Goal: Information Seeking & Learning: Learn about a topic

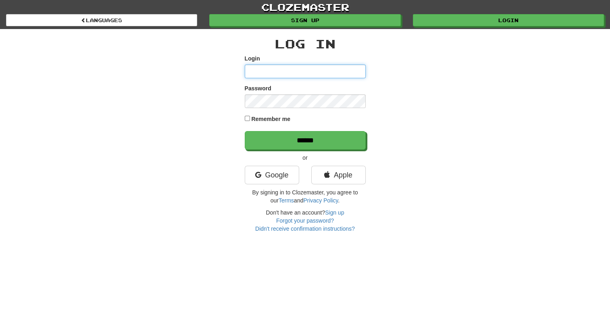
click at [294, 71] on input "Login" at bounding box center [305, 71] width 121 height 14
type input "**********"
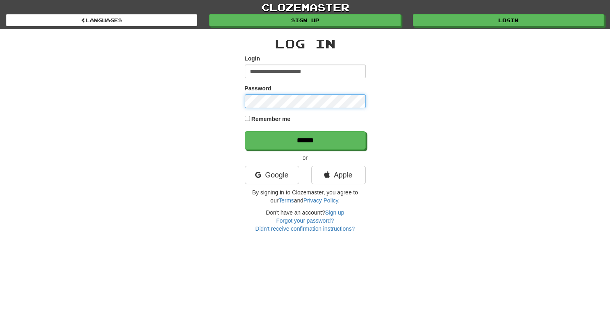
click at [245, 131] on input "******" at bounding box center [305, 140] width 121 height 19
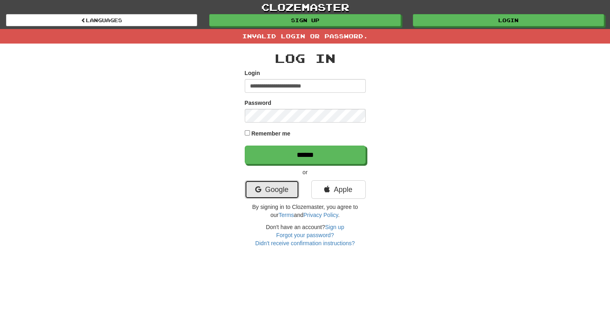
click at [279, 188] on link "Google" at bounding box center [272, 189] width 54 height 19
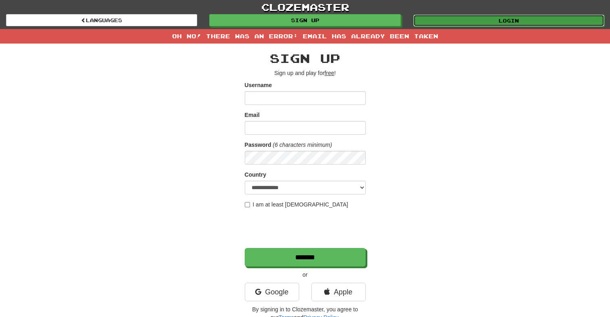
click at [493, 22] on link "Login" at bounding box center [508, 21] width 191 height 12
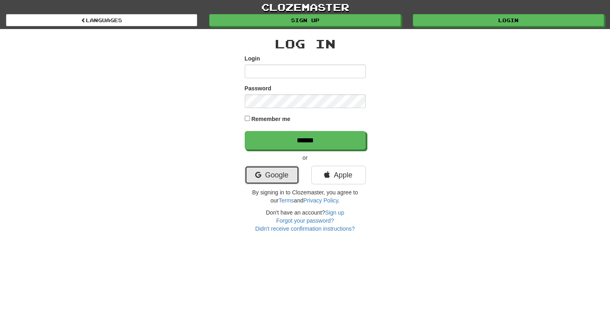
click at [268, 175] on link "Google" at bounding box center [272, 175] width 54 height 19
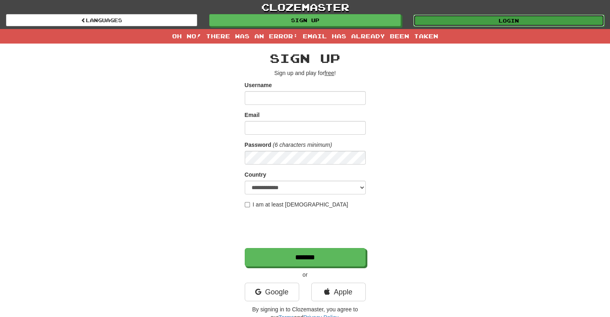
click at [482, 25] on link "Login" at bounding box center [508, 21] width 191 height 12
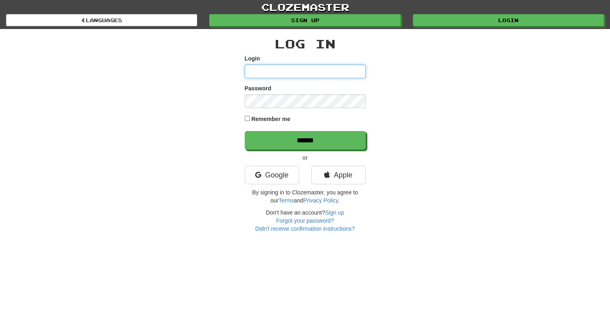
click at [272, 74] on input "Login" at bounding box center [305, 71] width 121 height 14
type input "**********"
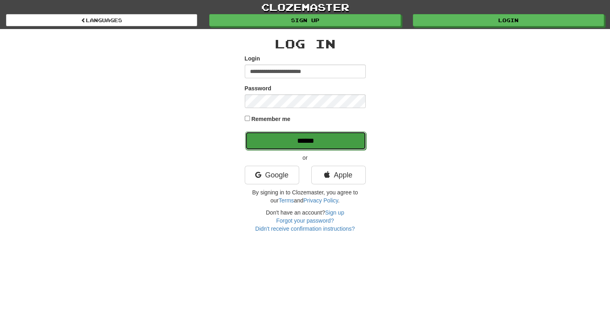
click at [291, 139] on input "******" at bounding box center [305, 140] width 121 height 19
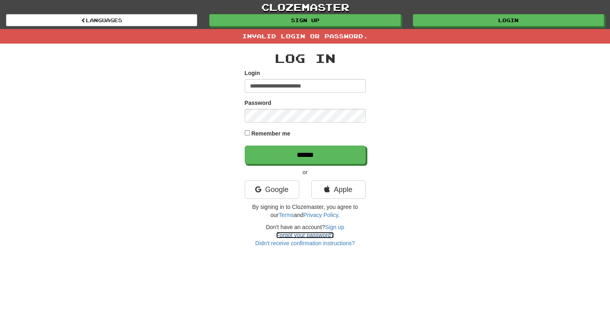
click at [311, 237] on link "Forgot your password?" at bounding box center [305, 235] width 58 height 6
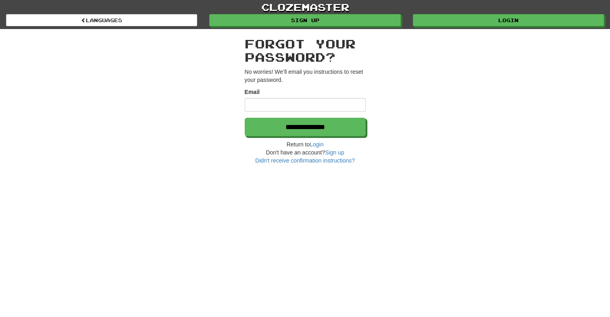
click at [287, 102] on input "Email" at bounding box center [305, 105] width 121 height 14
type input "**********"
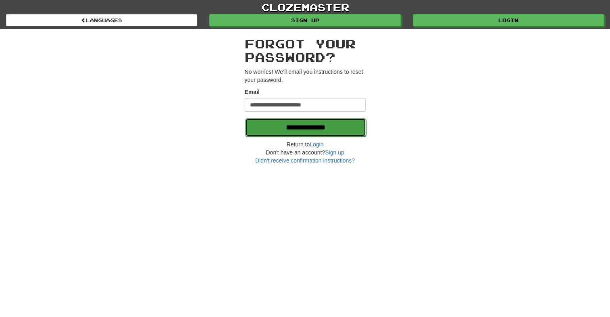
click at [287, 128] on input "**********" at bounding box center [305, 127] width 121 height 19
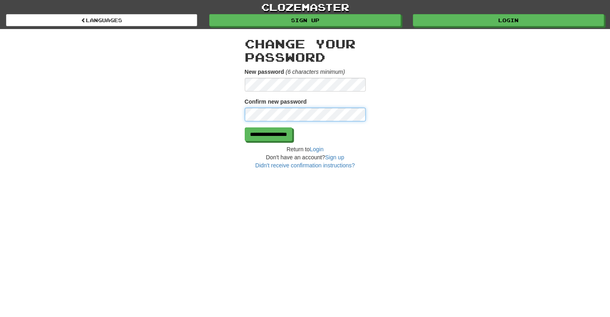
click at [245, 127] on input "**********" at bounding box center [269, 134] width 48 height 14
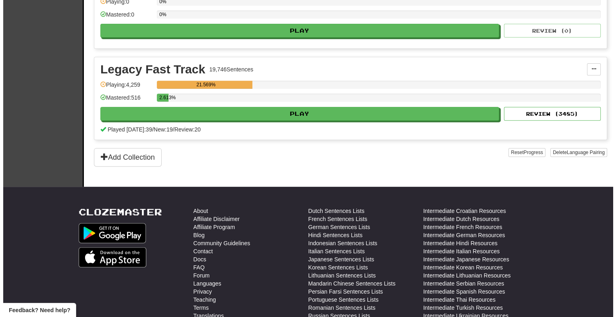
scroll to position [241, 0]
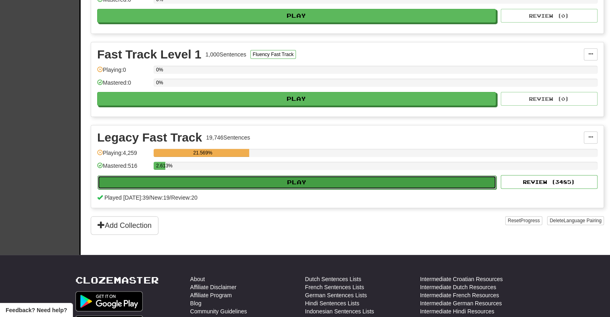
click at [274, 178] on button "Play" at bounding box center [297, 182] width 399 height 14
select select "**"
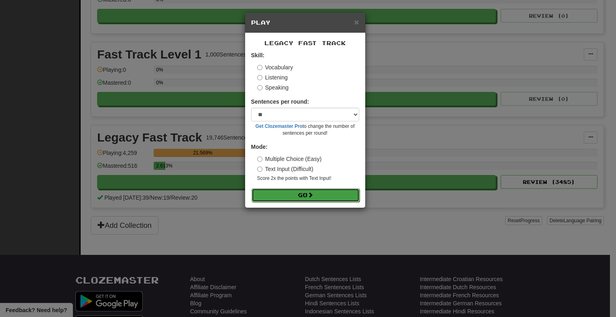
click at [299, 194] on button "Go" at bounding box center [305, 195] width 108 height 14
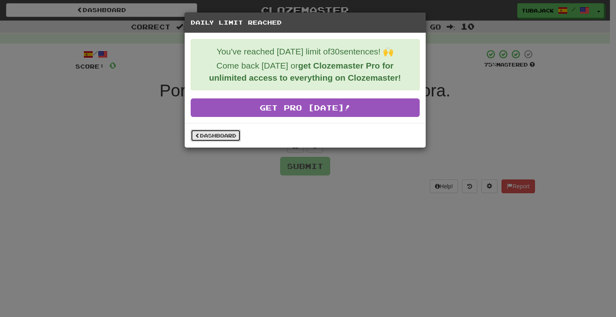
click at [227, 131] on link "Dashboard" at bounding box center [216, 135] width 50 height 12
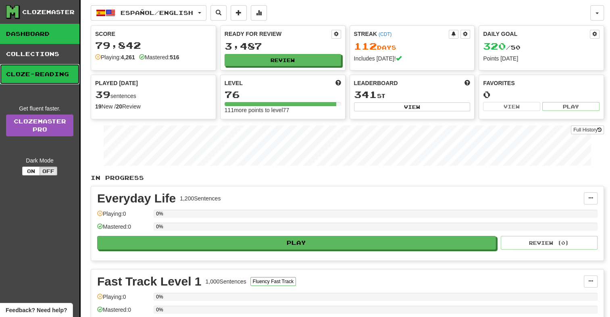
click at [52, 78] on link "Cloze-Reading" at bounding box center [39, 74] width 79 height 20
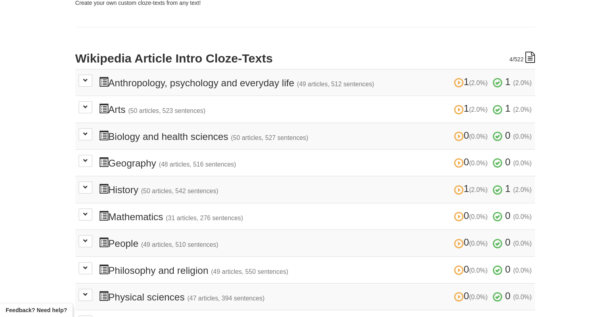
scroll to position [161, 0]
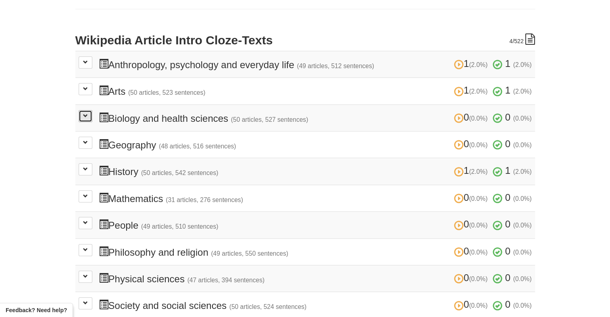
click at [81, 112] on button at bounding box center [86, 116] width 14 height 12
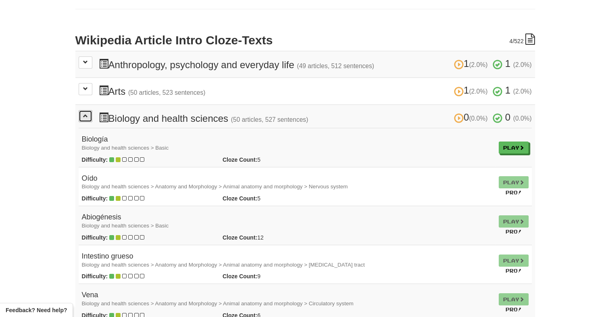
click at [81, 112] on button at bounding box center [86, 116] width 14 height 12
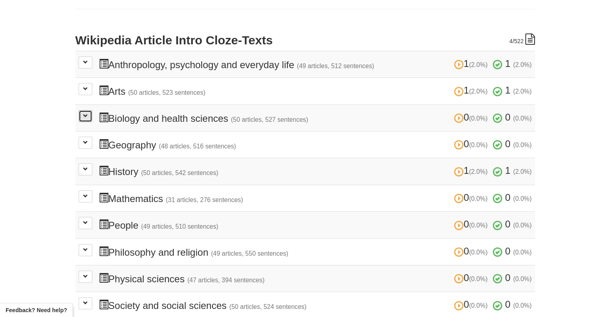
click at [81, 112] on button at bounding box center [86, 116] width 14 height 12
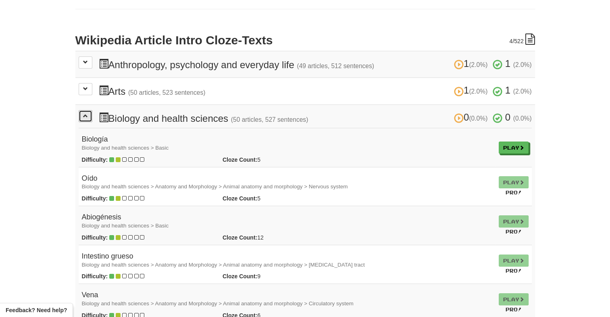
click at [81, 112] on button at bounding box center [86, 116] width 14 height 12
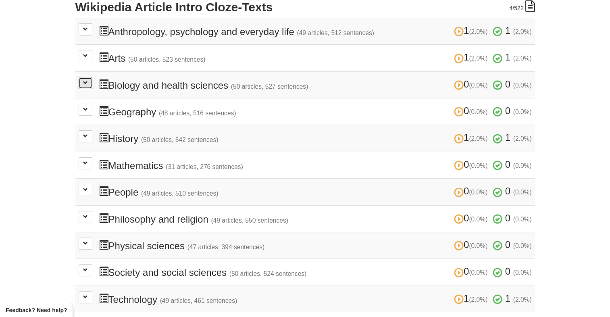
scroll to position [242, 0]
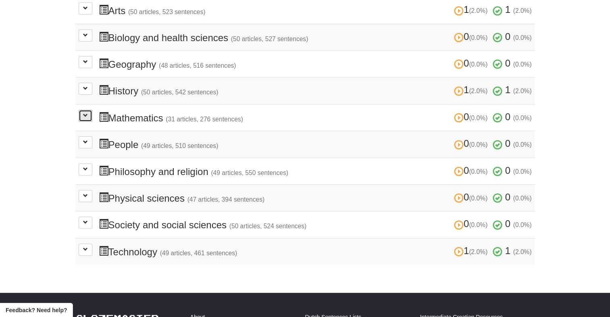
click at [84, 115] on span at bounding box center [85, 115] width 5 height 5
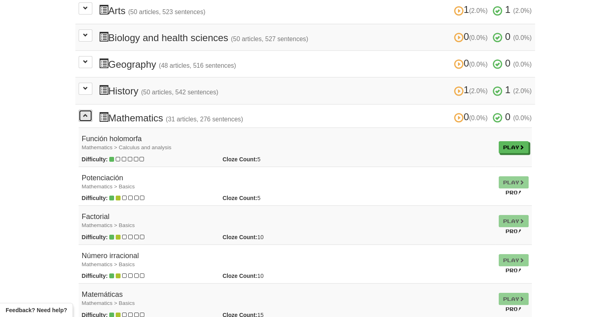
click at [84, 115] on span at bounding box center [85, 115] width 5 height 5
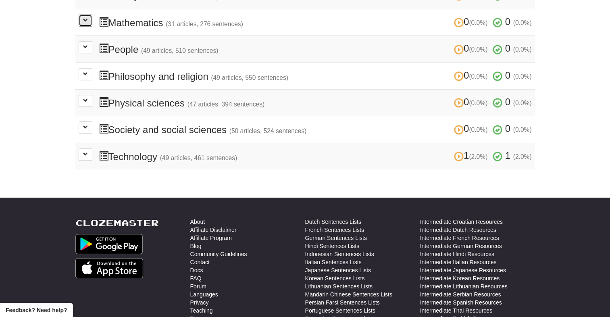
scroll to position [363, 0]
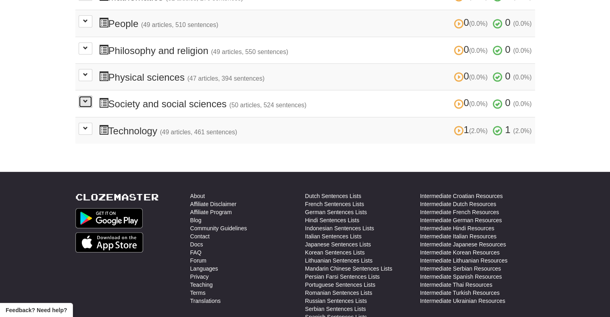
click at [91, 101] on button at bounding box center [86, 102] width 14 height 12
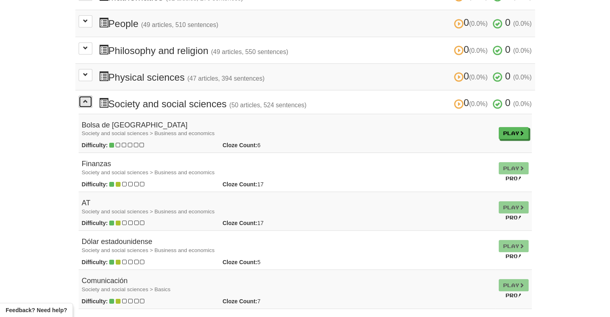
click at [91, 101] on button at bounding box center [86, 102] width 14 height 12
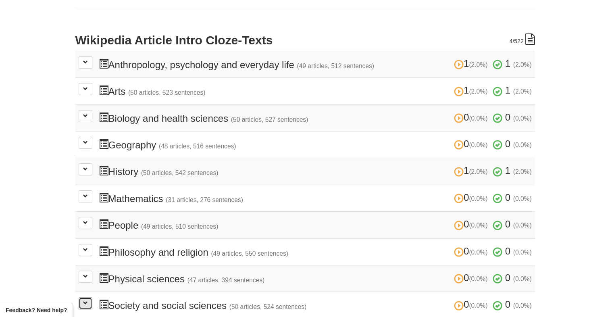
scroll to position [121, 0]
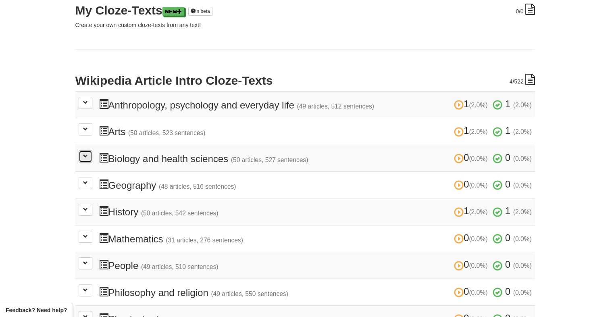
click at [87, 154] on span at bounding box center [85, 156] width 5 height 5
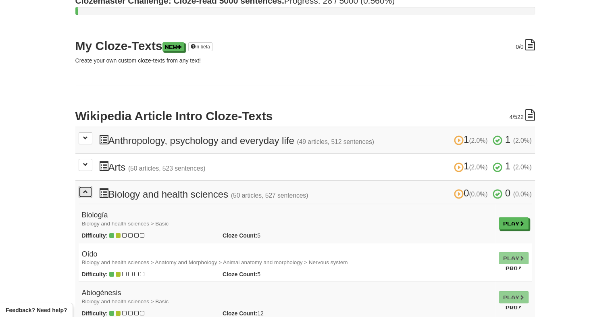
scroll to position [40, 0]
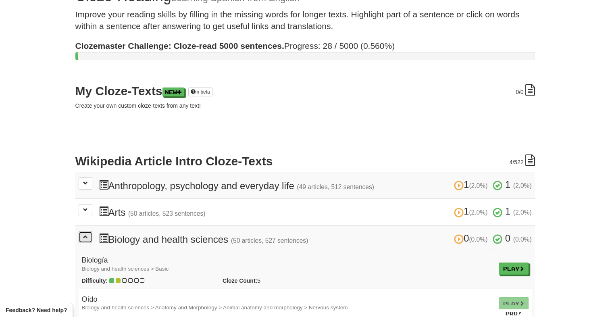
click at [86, 237] on span at bounding box center [85, 236] width 5 height 5
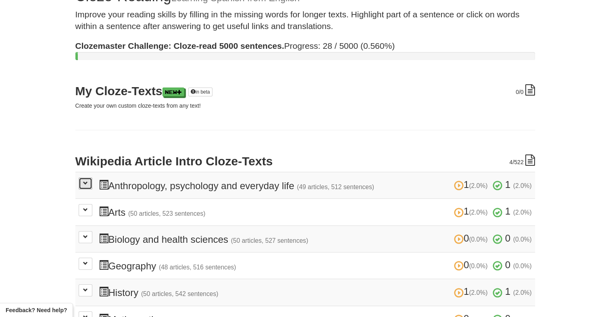
click at [84, 181] on span at bounding box center [85, 183] width 5 height 5
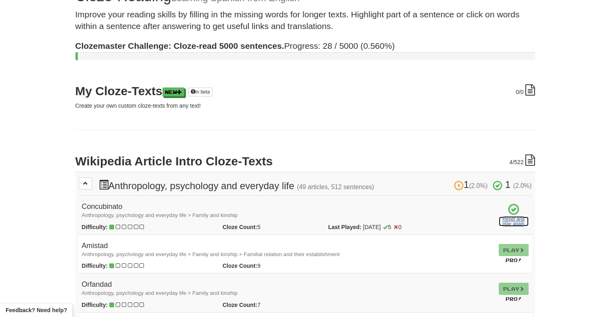
click at [509, 221] on link "Reset and play again" at bounding box center [513, 221] width 30 height 10
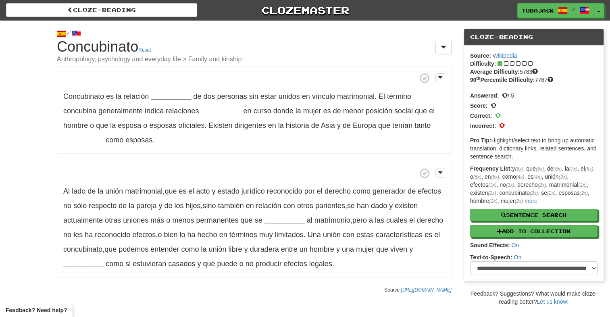
click at [169, 91] on p "Concubinato es la relación __________ de dos personas sin estar unidos en víncu…" at bounding box center [254, 109] width 395 height 87
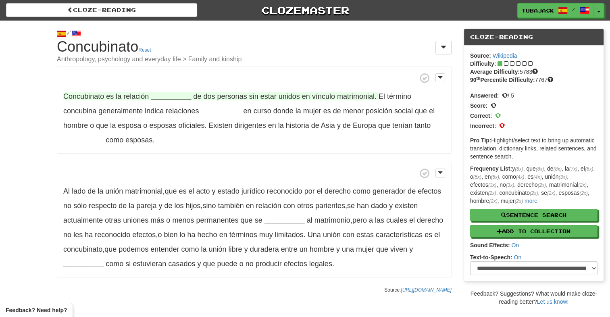
click at [169, 97] on strong "__________" at bounding box center [171, 96] width 40 height 8
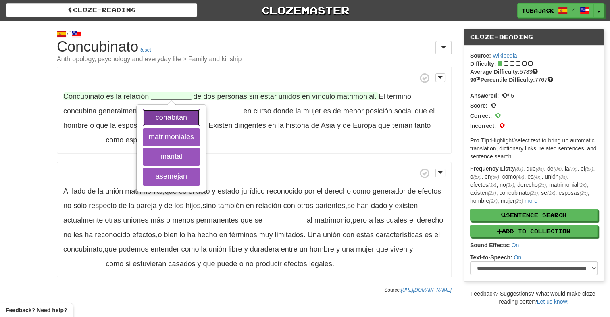
click at [170, 119] on button "cohabitan" at bounding box center [171, 118] width 57 height 18
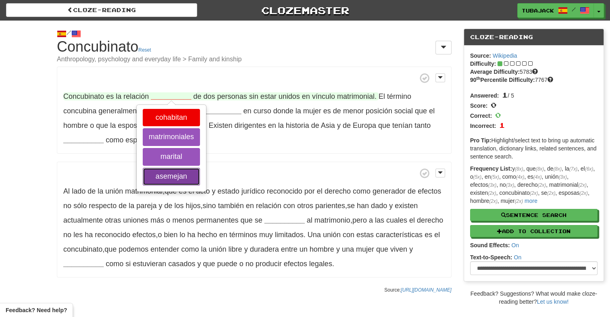
click at [187, 172] on button "asemejan" at bounding box center [171, 177] width 57 height 18
click at [172, 159] on button "marital" at bounding box center [171, 157] width 57 height 18
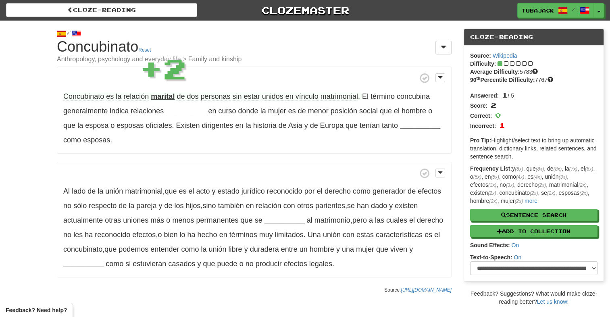
click at [269, 158] on div "Concubinato es la relación marital de dos personas sin estar unidos en vínculo …" at bounding box center [254, 171] width 395 height 211
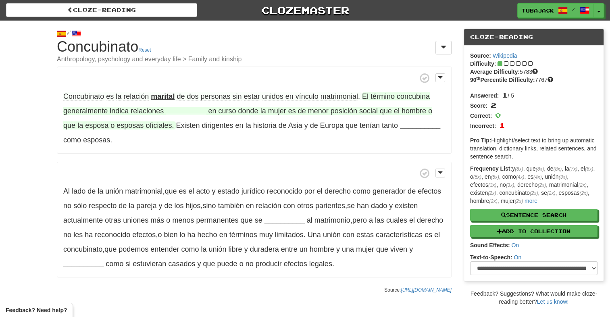
click at [179, 111] on strong "__________" at bounding box center [186, 111] width 40 height 8
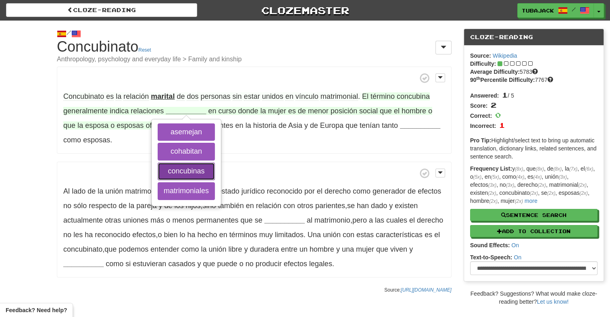
click at [197, 168] on button "concubinas" at bounding box center [186, 171] width 57 height 18
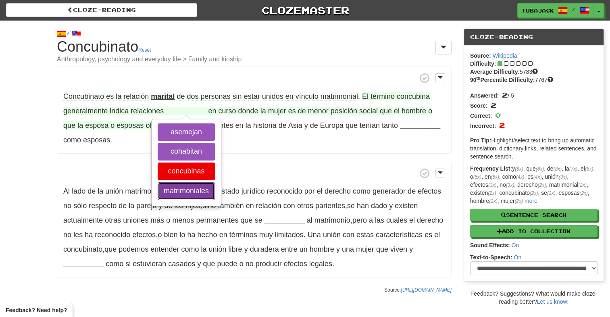
click at [197, 188] on button "matrimoniales" at bounding box center [186, 191] width 57 height 18
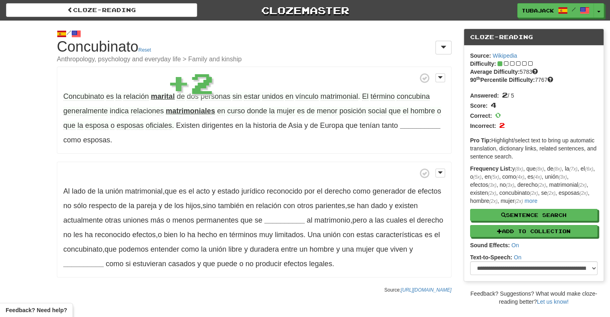
click at [252, 164] on p "Al lado de la unión matrimonial , que es el acto y estado jurídico reconocido p…" at bounding box center [254, 220] width 395 height 116
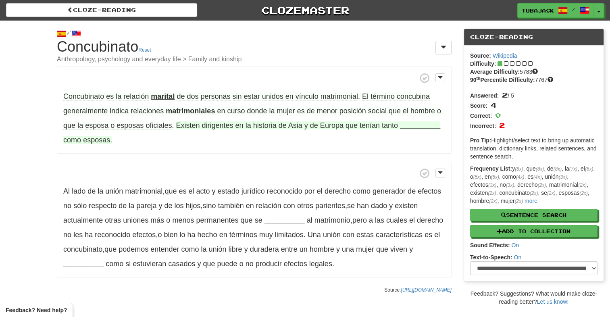
click at [416, 123] on strong "__________" at bounding box center [420, 125] width 40 height 8
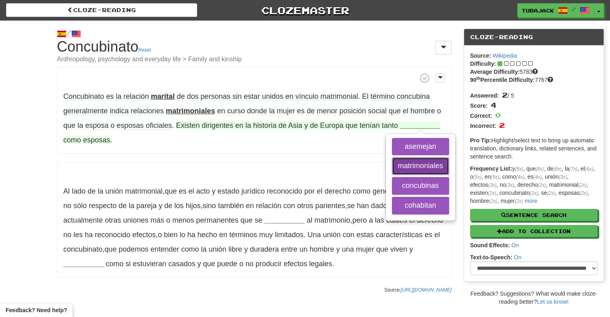
click at [415, 163] on button "matrimoniales" at bounding box center [420, 166] width 57 height 18
click at [411, 187] on button "concubinas" at bounding box center [420, 186] width 57 height 18
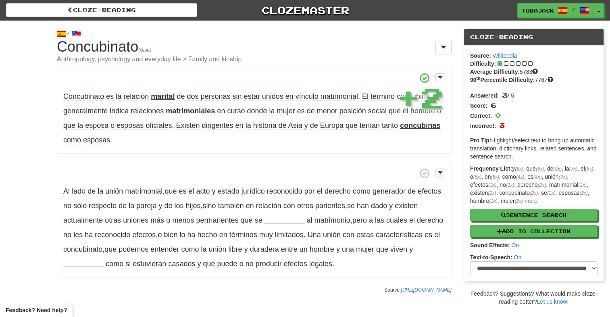
click at [284, 155] on div "Concubinato es la relación marital de dos personas sin estar unidos en vínculo …" at bounding box center [254, 171] width 395 height 211
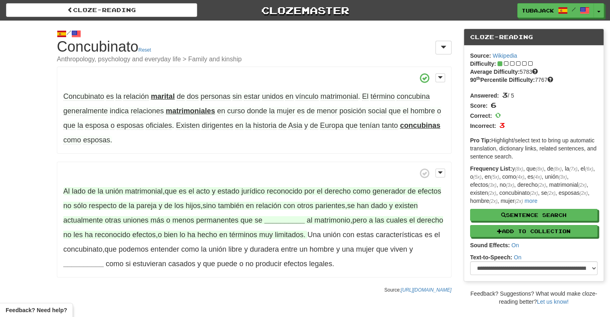
click at [289, 220] on strong "__________" at bounding box center [284, 220] width 40 height 8
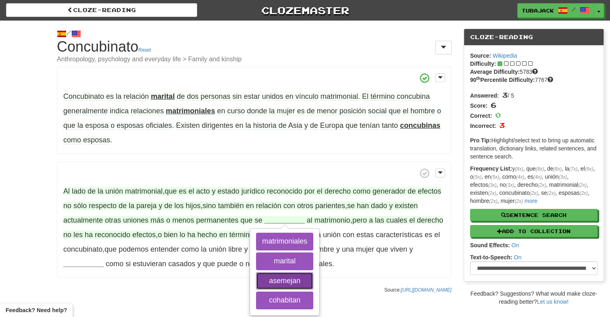
click at [284, 278] on button "asemejan" at bounding box center [284, 281] width 57 height 18
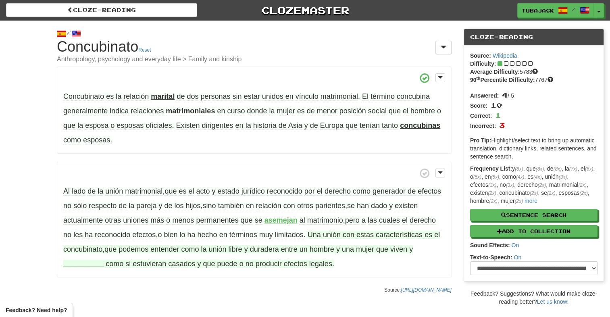
click at [99, 264] on strong "__________" at bounding box center [83, 264] width 40 height 8
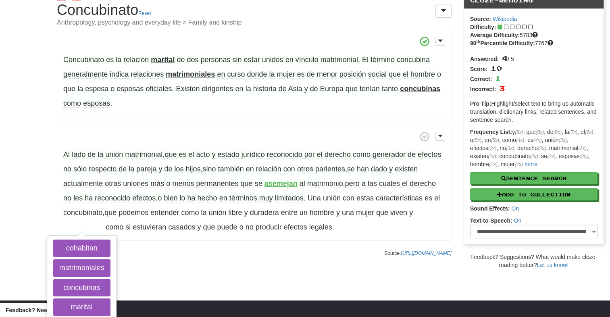
scroll to position [81, 0]
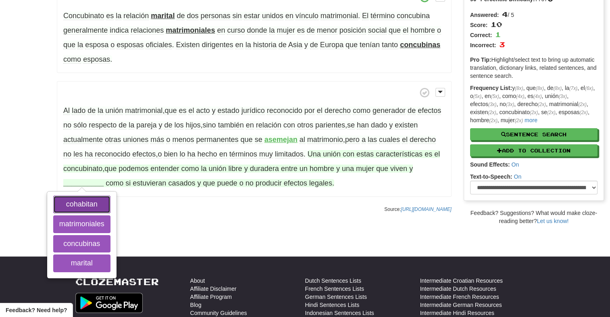
click at [88, 205] on button "cohabitan" at bounding box center [81, 204] width 57 height 18
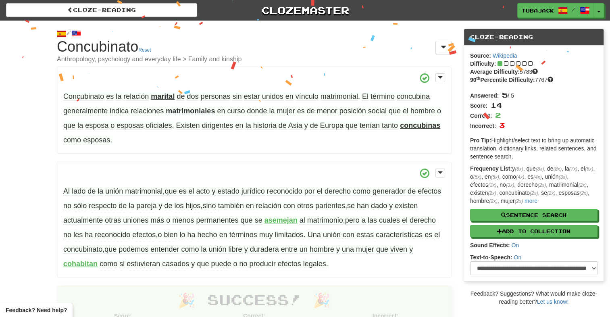
scroll to position [0, 0]
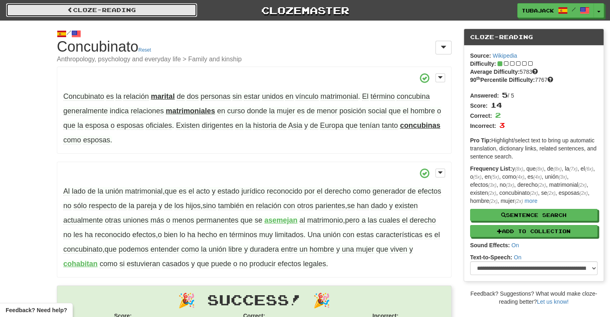
click at [78, 10] on link "Cloze-Reading" at bounding box center [101, 10] width 191 height 14
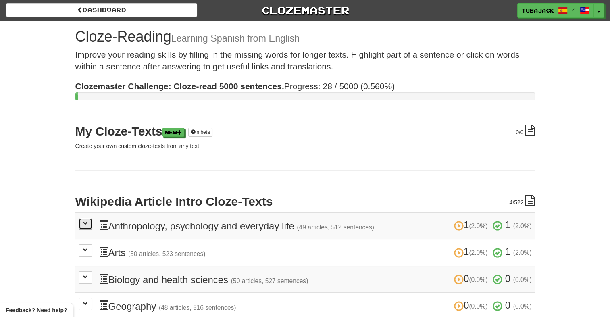
click at [83, 221] on span at bounding box center [85, 223] width 5 height 5
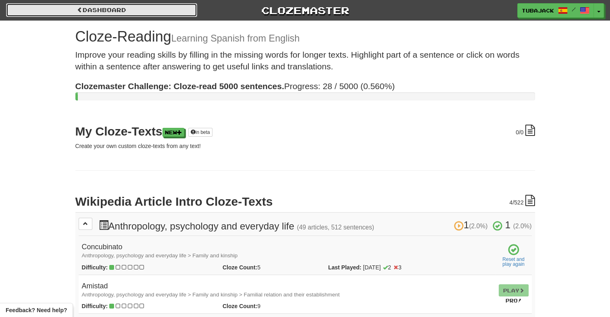
click at [111, 5] on link "Dashboard" at bounding box center [101, 10] width 191 height 14
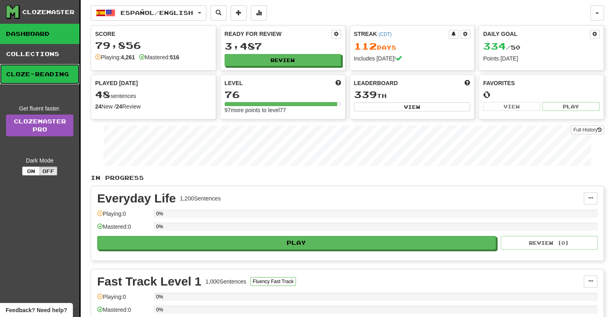
click at [59, 79] on link "Cloze-Reading" at bounding box center [39, 74] width 79 height 20
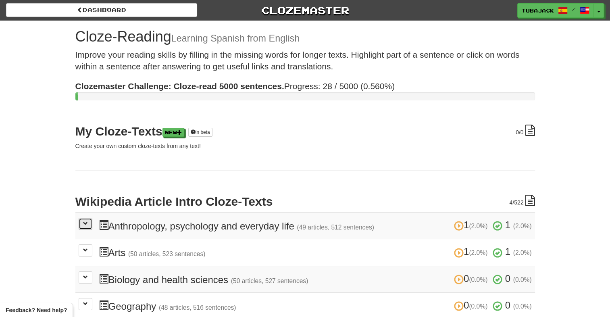
click at [84, 223] on span at bounding box center [85, 223] width 5 height 5
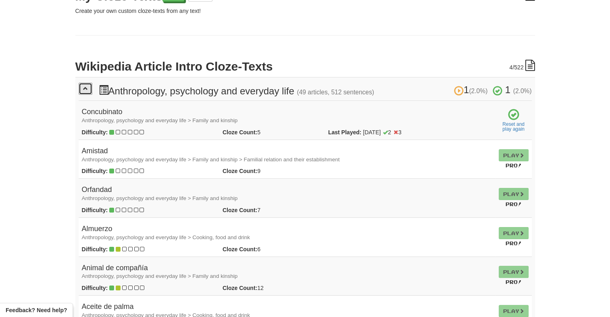
scroll to position [161, 0]
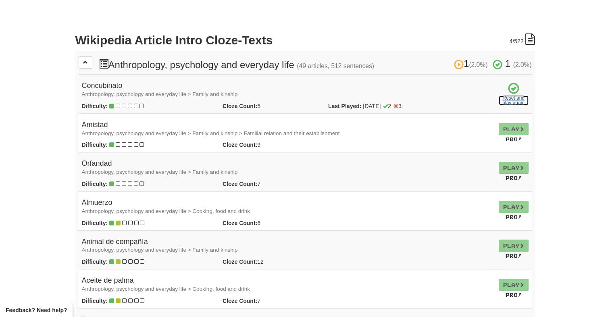
click at [508, 98] on link "Reset and play again" at bounding box center [513, 101] width 30 height 10
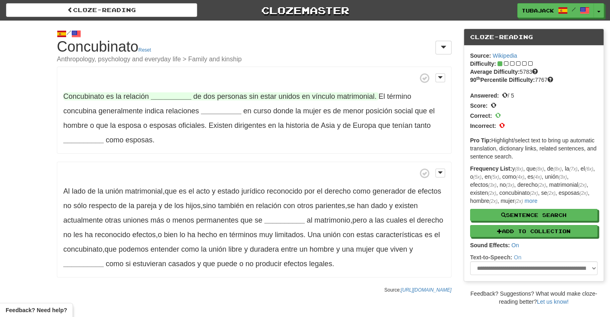
click at [162, 97] on strong "__________" at bounding box center [171, 96] width 40 height 8
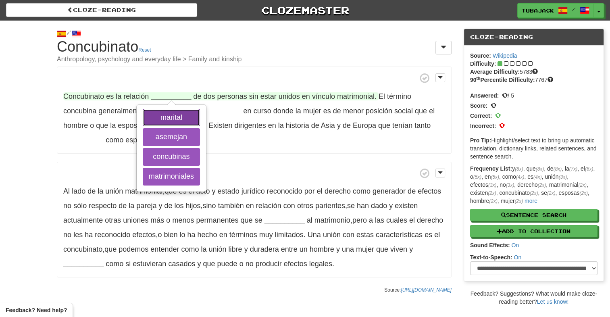
click at [163, 118] on button "marital" at bounding box center [171, 118] width 57 height 18
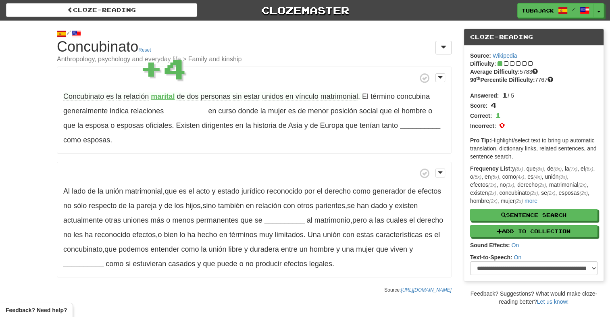
click at [280, 146] on p "Concubinato es la relación marital de dos personas sin estar unidos en vínculo …" at bounding box center [254, 109] width 395 height 87
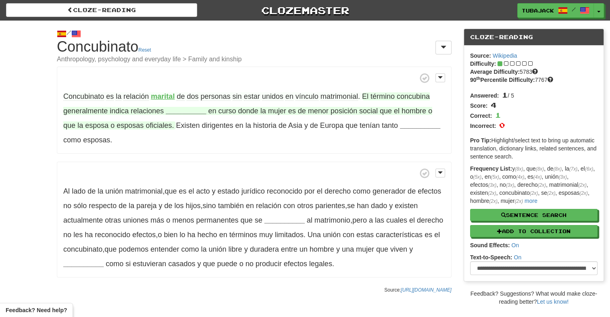
click at [182, 110] on strong "__________" at bounding box center [186, 111] width 40 height 8
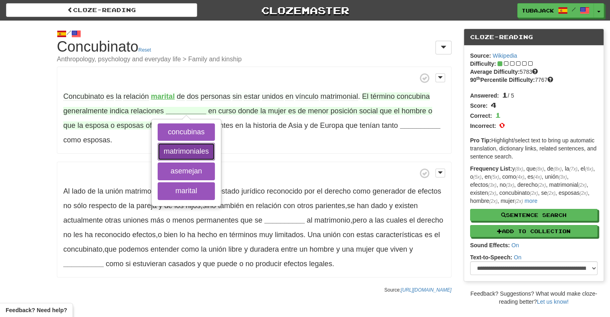
click at [188, 147] on button "matrimoniales" at bounding box center [186, 152] width 57 height 18
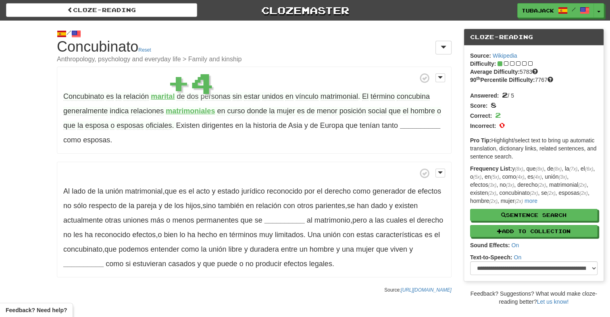
click at [260, 162] on p "Al lado de la unión matrimonial , que es el acto y estado jurídico reconocido p…" at bounding box center [254, 220] width 395 height 116
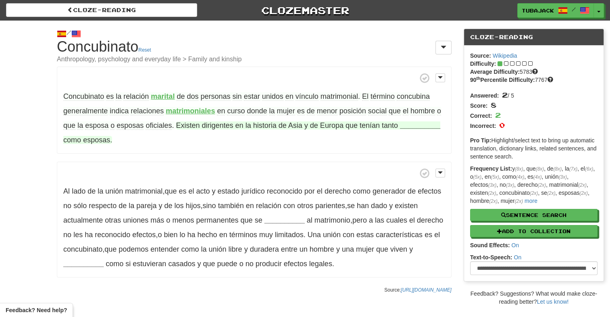
click at [432, 127] on strong "__________" at bounding box center [420, 125] width 40 height 8
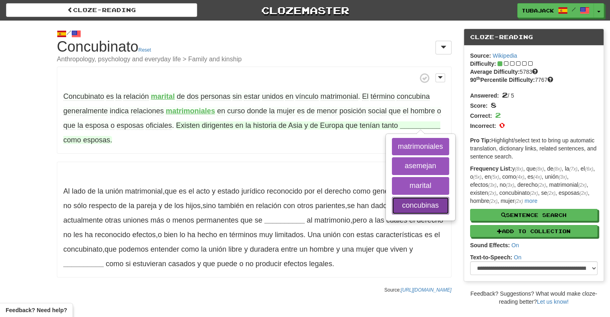
click at [406, 207] on button "concubinas" at bounding box center [420, 206] width 57 height 18
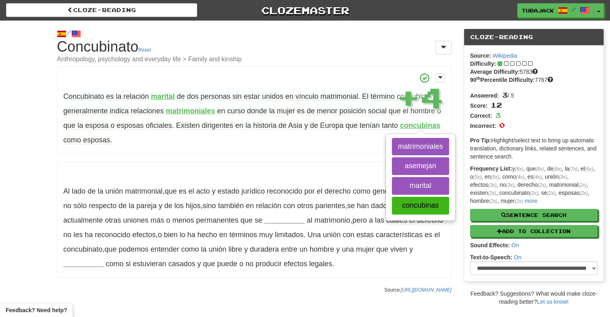
click at [250, 157] on div "Concubinato es la relación marital de dos personas sin estar unidos en vínculo …" at bounding box center [254, 171] width 395 height 211
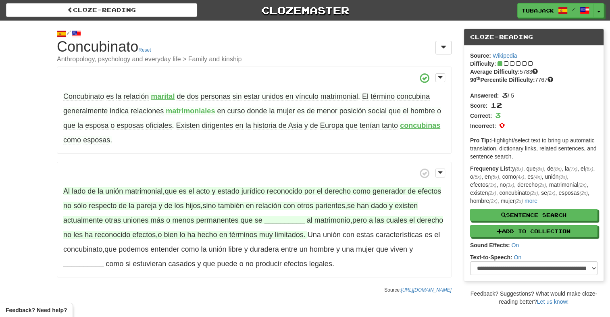
click at [293, 222] on strong "__________" at bounding box center [284, 220] width 40 height 8
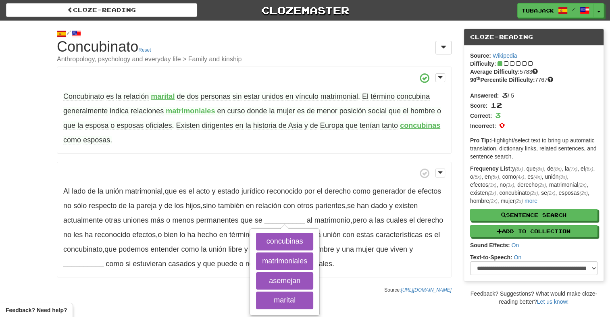
scroll to position [40, 0]
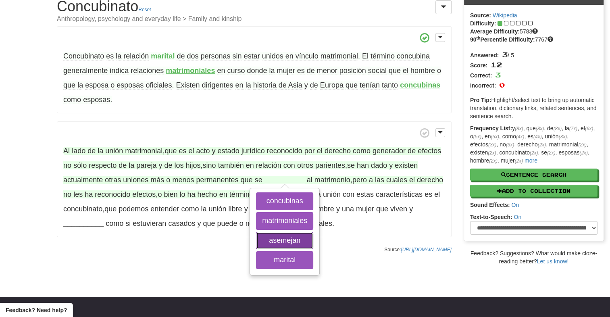
click at [295, 235] on button "asemejan" at bounding box center [284, 241] width 57 height 18
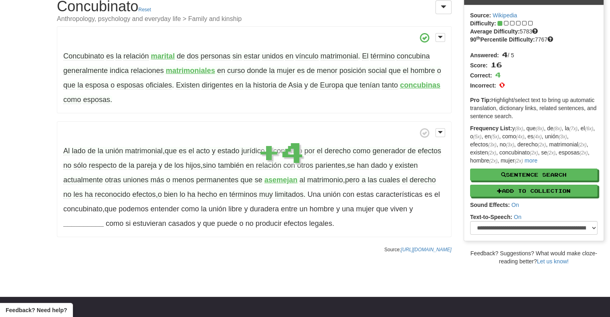
click at [303, 110] on p "Concubinato es la relación marital de dos personas sin estar unidos en vínculo …" at bounding box center [254, 69] width 395 height 87
click at [563, 229] on select "**********" at bounding box center [533, 228] width 127 height 14
click at [411, 230] on p "Al lado de la unión matrimonial , que es el acto y estado jurídico reconocido p…" at bounding box center [254, 179] width 395 height 116
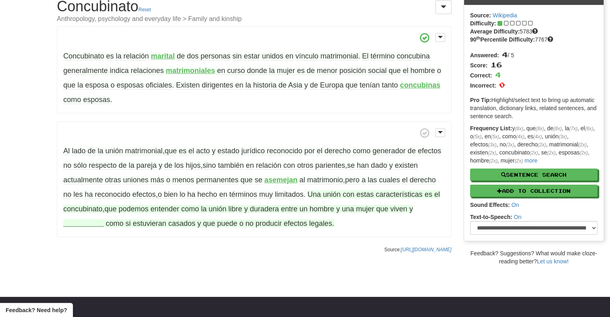
click at [85, 226] on strong "__________" at bounding box center [83, 223] width 40 height 8
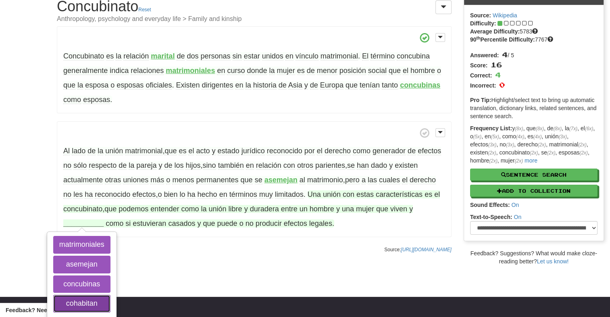
click at [94, 300] on button "cohabitan" at bounding box center [81, 304] width 57 height 18
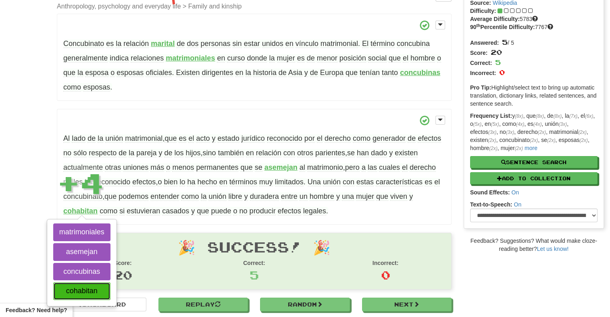
scroll to position [56, 0]
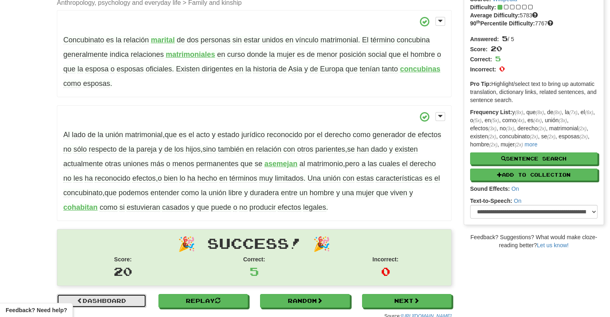
click at [114, 301] on link "Dashboard" at bounding box center [101, 301] width 89 height 14
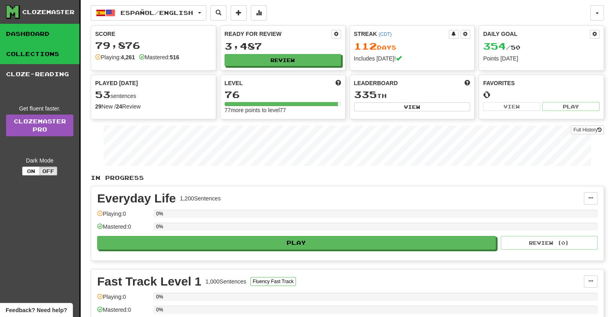
click at [30, 54] on link "Collections" at bounding box center [39, 54] width 79 height 20
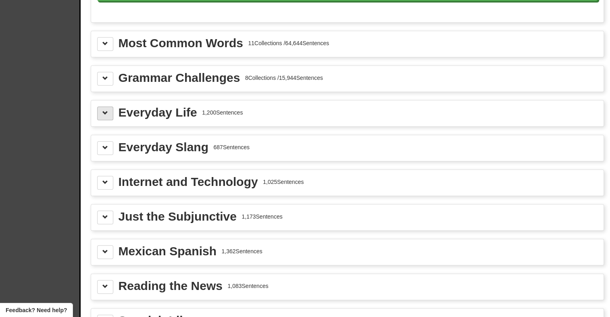
scroll to position [887, 0]
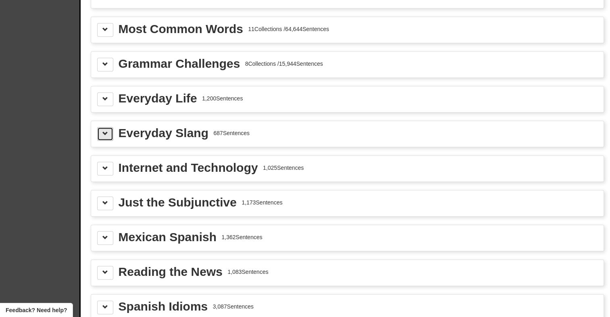
click at [104, 131] on span at bounding box center [105, 134] width 6 height 6
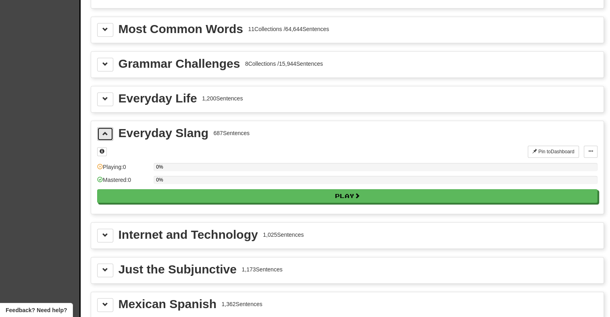
click at [104, 131] on span at bounding box center [105, 134] width 6 height 6
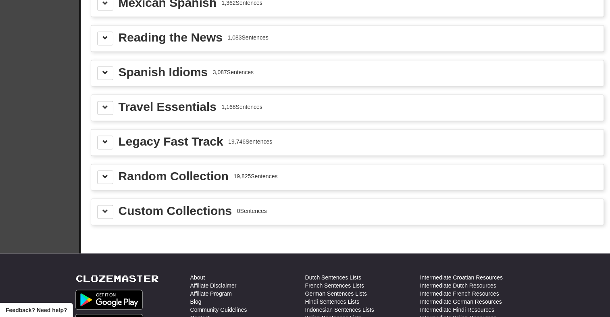
scroll to position [1128, 0]
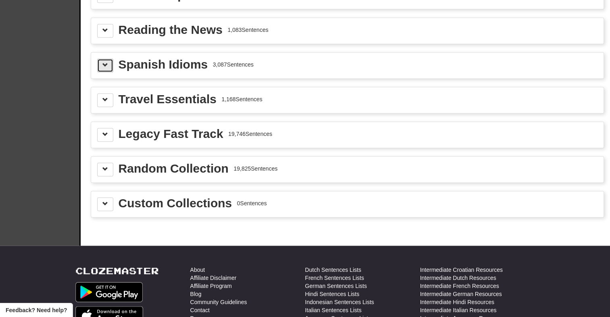
click at [102, 60] on button at bounding box center [105, 65] width 16 height 14
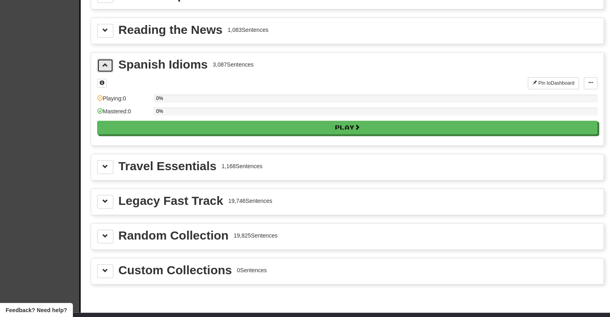
click at [102, 60] on button at bounding box center [105, 65] width 16 height 14
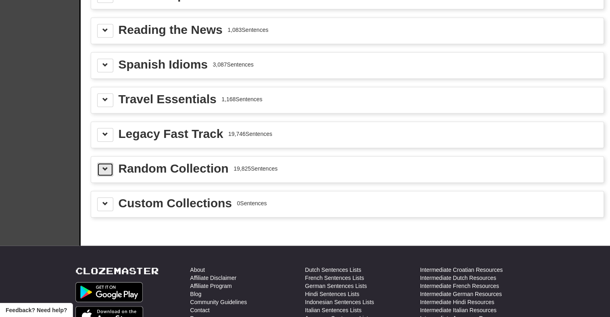
click at [105, 166] on span at bounding box center [105, 169] width 6 height 6
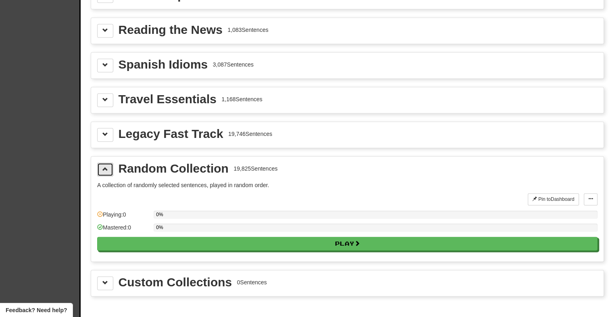
click at [105, 166] on span at bounding box center [105, 169] width 6 height 6
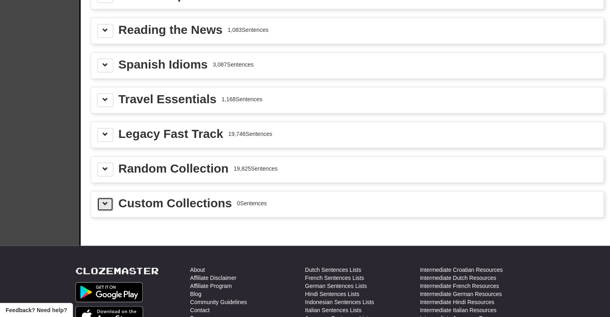
click at [100, 197] on button at bounding box center [105, 204] width 16 height 14
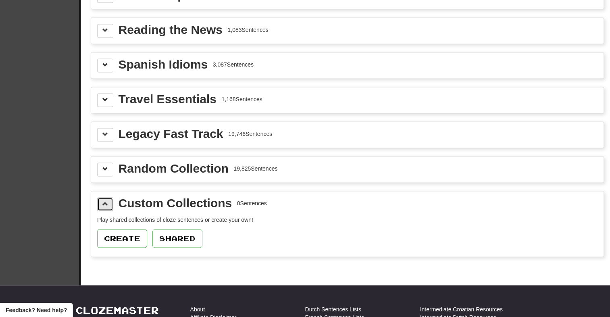
click at [100, 197] on button at bounding box center [105, 204] width 16 height 14
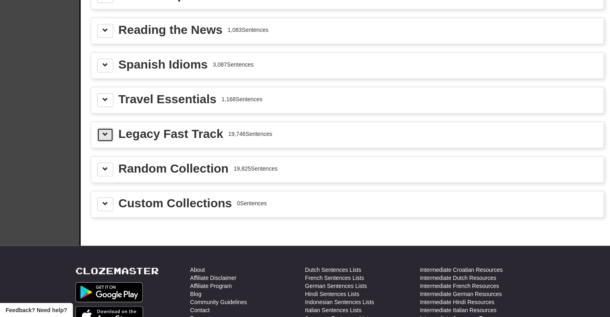
click at [106, 131] on span at bounding box center [105, 134] width 6 height 6
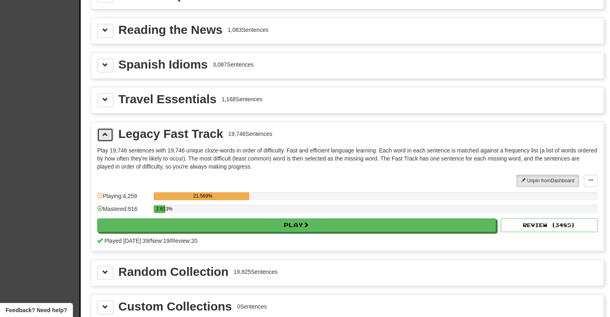
click at [106, 131] on span at bounding box center [105, 134] width 6 height 6
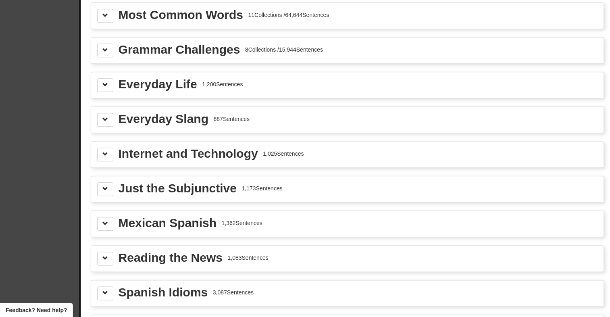
scroll to position [887, 0]
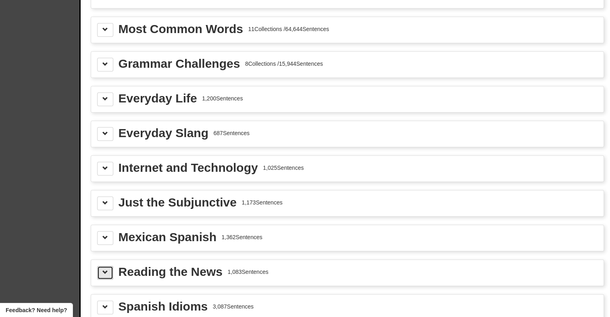
click at [111, 266] on button at bounding box center [105, 273] width 16 height 14
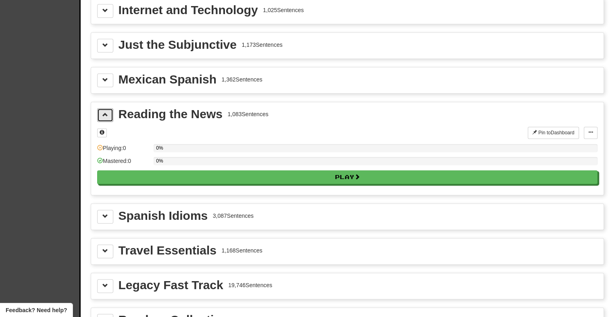
scroll to position [1048, 0]
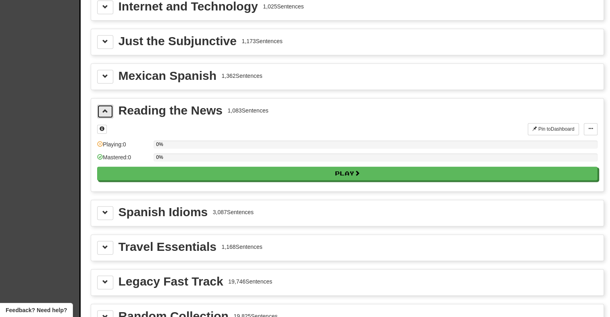
click at [108, 106] on button at bounding box center [105, 111] width 16 height 14
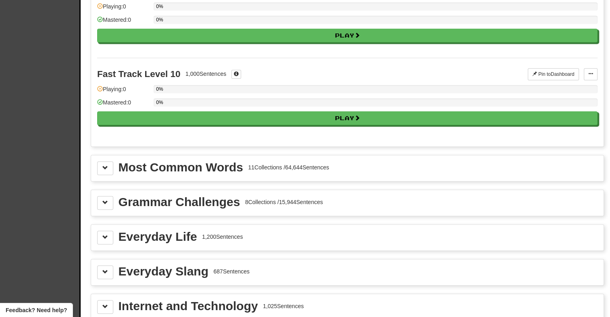
scroll to position [685, 0]
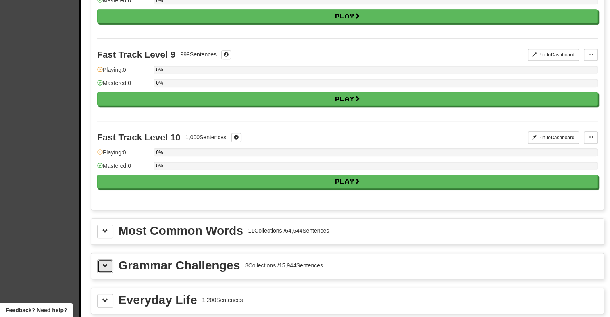
click at [106, 263] on span at bounding box center [105, 266] width 6 height 6
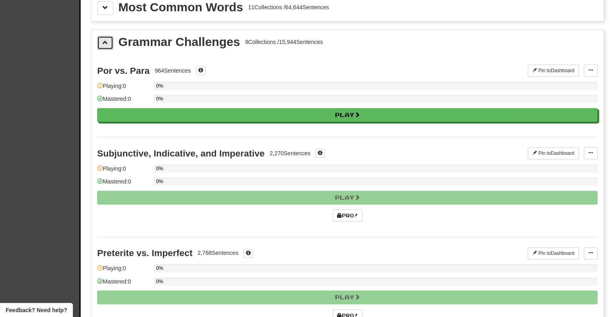
scroll to position [927, 0]
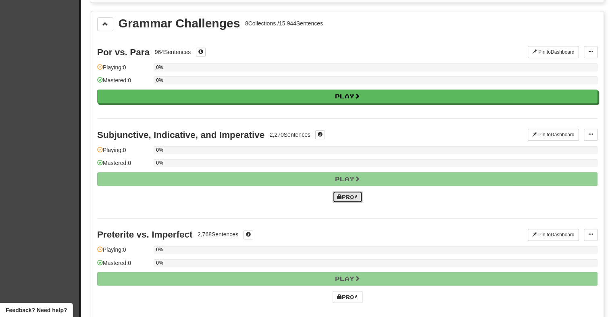
click at [353, 191] on link "Pro!" at bounding box center [347, 197] width 30 height 12
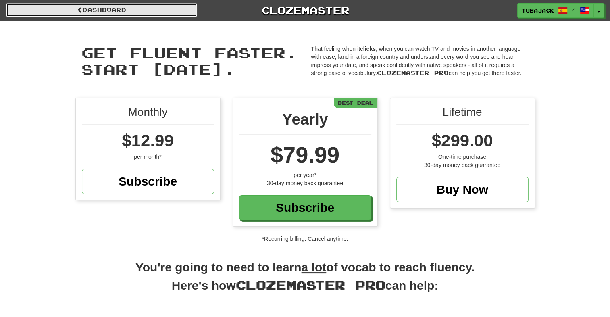
click at [93, 11] on link "Dashboard" at bounding box center [101, 10] width 191 height 14
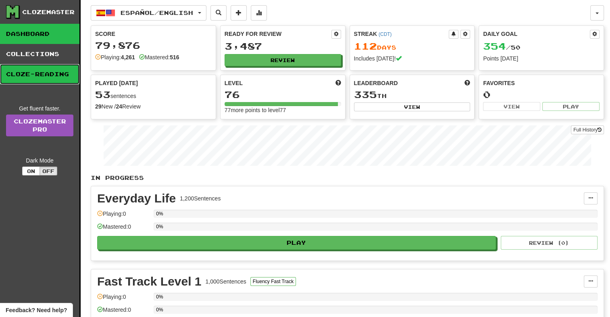
click at [45, 76] on link "Cloze-Reading" at bounding box center [39, 74] width 79 height 20
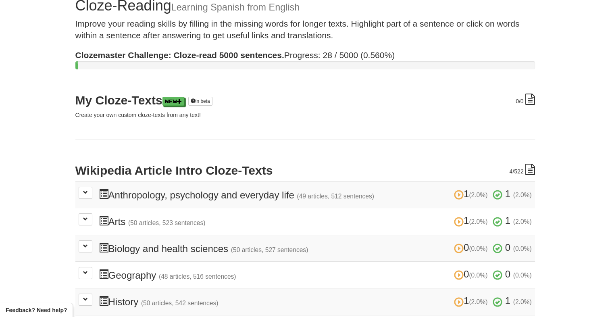
scroll to position [121, 0]
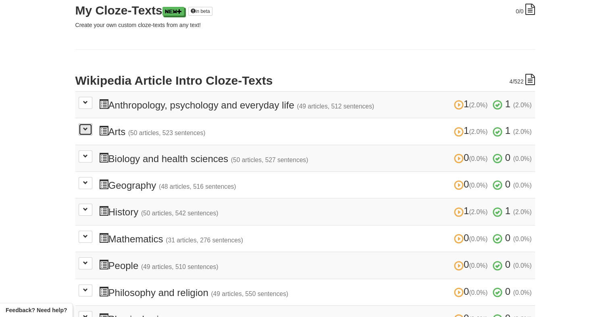
click at [83, 130] on span at bounding box center [85, 129] width 5 height 5
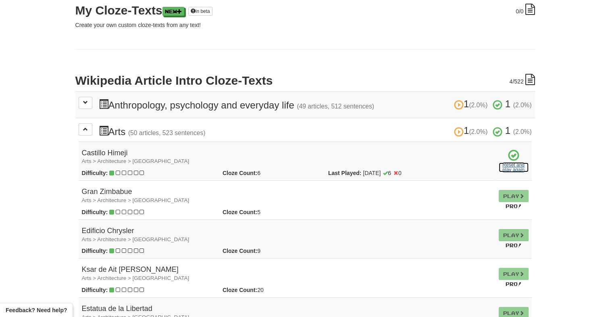
click at [509, 168] on link "Reset and play again" at bounding box center [513, 167] width 30 height 10
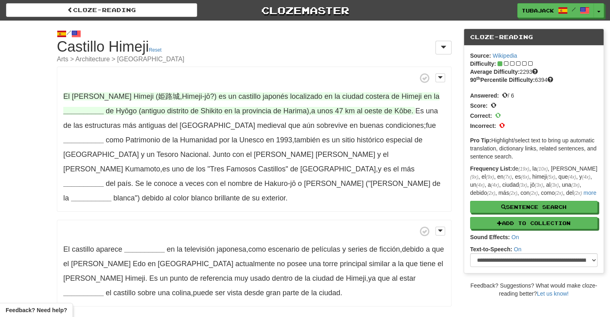
click at [72, 112] on strong "__________" at bounding box center [83, 111] width 40 height 8
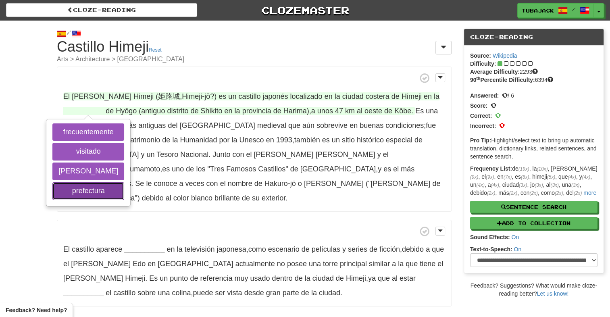
click at [100, 192] on button "prefectura" at bounding box center [88, 191] width 72 height 18
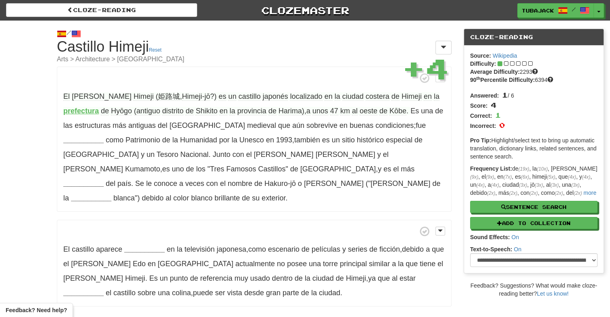
click at [50, 86] on div "/ Cloze-[GEOGRAPHIC_DATA] [PERSON_NAME] Himeji Reset Arts > Architecture > [GEO…" at bounding box center [305, 174] width 610 height 306
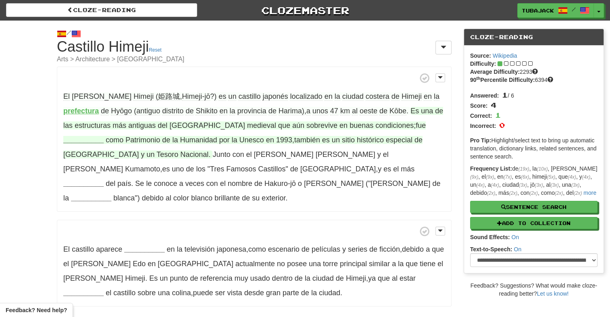
click at [104, 136] on strong "__________" at bounding box center [83, 140] width 40 height 8
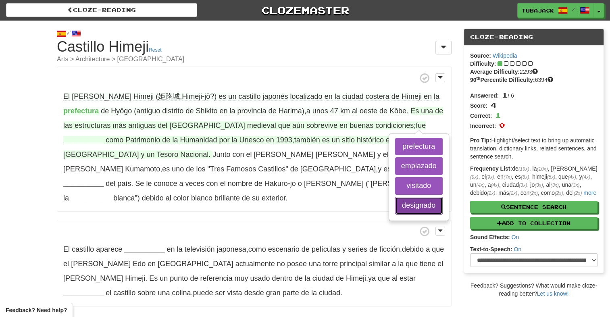
click at [395, 207] on button "designado" at bounding box center [419, 206] width 48 height 18
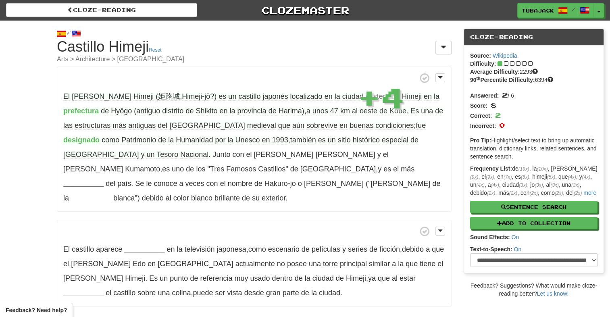
click at [315, 220] on p "El [PERSON_NAME] aparece __________ en la televisión japonesa , como escenario …" at bounding box center [254, 263] width 395 height 87
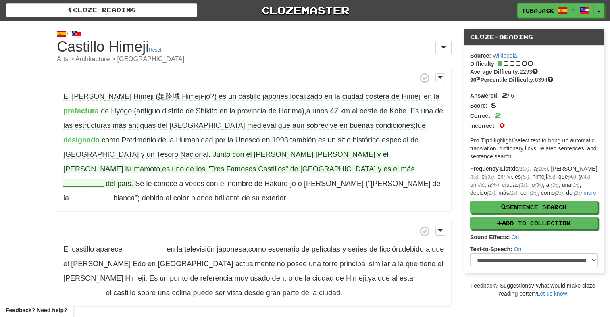
click at [104, 179] on strong "__________" at bounding box center [83, 183] width 40 height 8
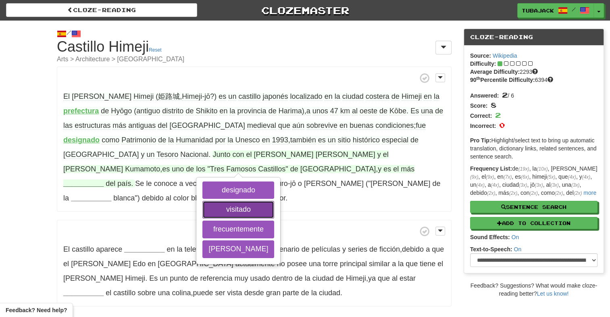
click at [202, 208] on button "visitado" at bounding box center [238, 210] width 72 height 18
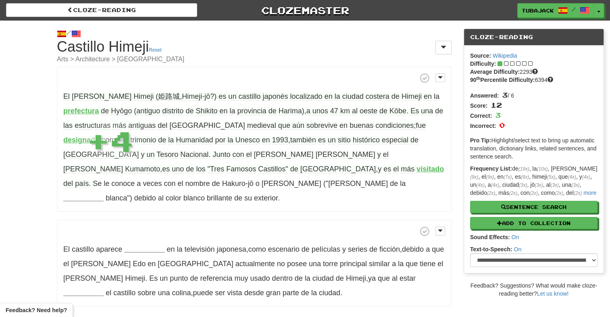
click at [260, 196] on p "El Castillo Himeji (姫路城 , Himeji-jō ? ) es un castillo japonés localizado en la…" at bounding box center [254, 138] width 395 height 145
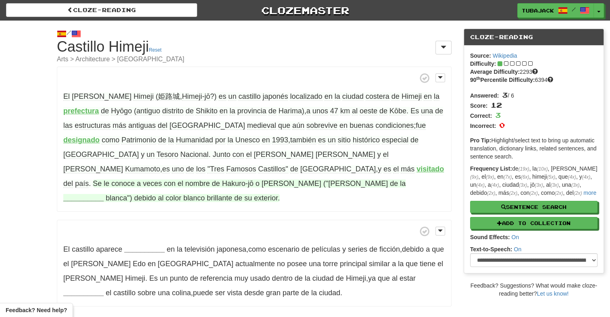
click at [82, 194] on strong "__________" at bounding box center [83, 198] width 40 height 8
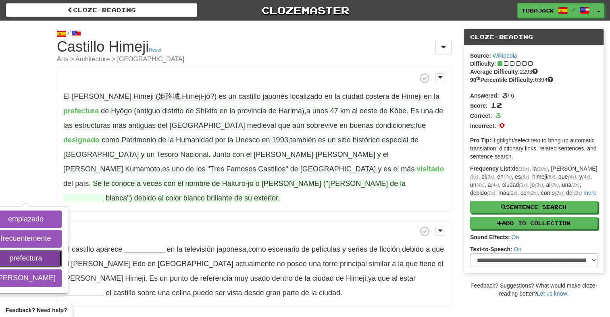
click at [62, 249] on button "prefectura" at bounding box center [26, 258] width 72 height 18
click at [62, 269] on button "garza" at bounding box center [26, 278] width 72 height 18
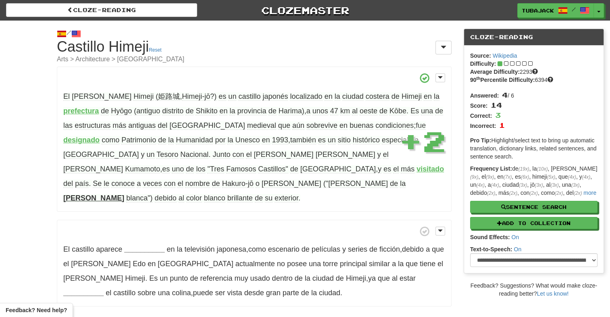
click at [195, 226] on span at bounding box center [254, 231] width 382 height 10
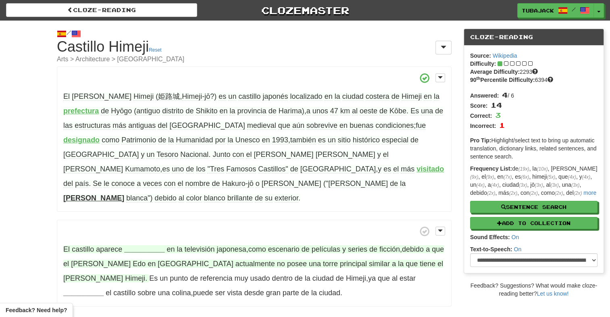
click at [150, 245] on strong "__________" at bounding box center [144, 249] width 40 height 8
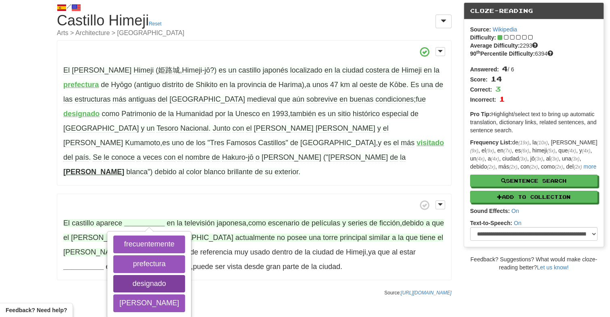
scroll to position [40, 0]
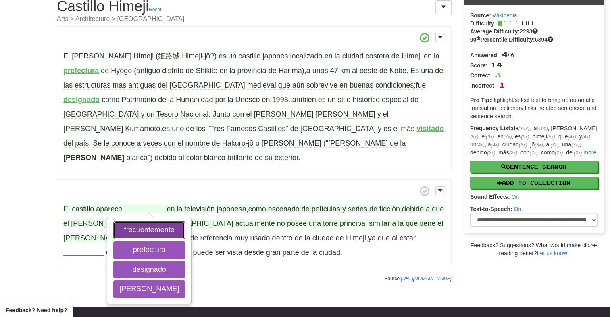
click at [145, 221] on button "frecuentemente" at bounding box center [149, 230] width 72 height 18
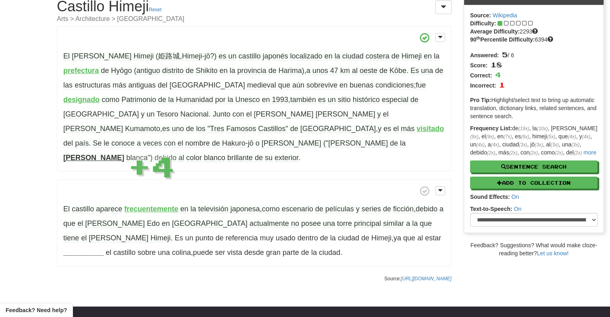
click at [289, 274] on p "Source: https://es.wikipedia.org/wiki/Castillo_Himeji" at bounding box center [254, 278] width 395 height 8
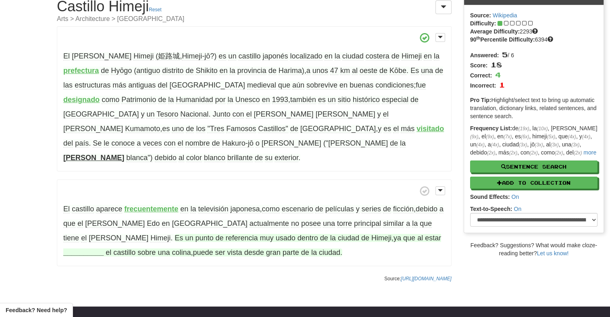
click at [104, 248] on strong "__________" at bounding box center [83, 252] width 40 height 8
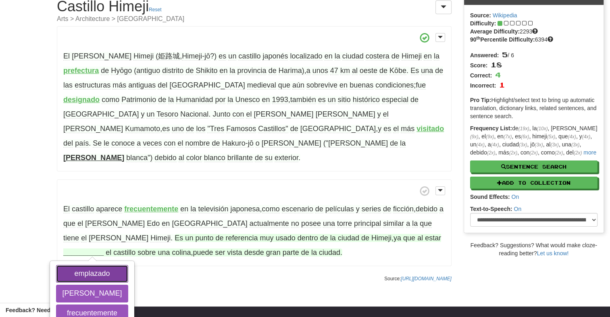
click at [128, 265] on button "emplazado" at bounding box center [92, 274] width 72 height 18
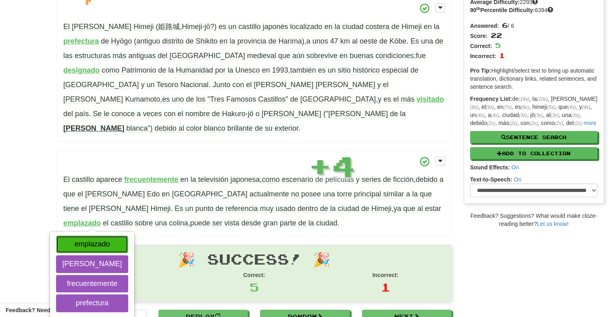
scroll to position [71, 0]
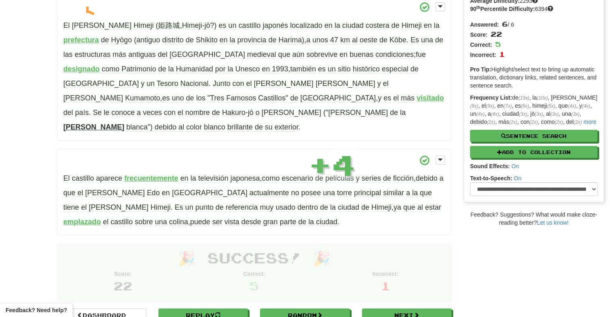
click at [234, 212] on p "El [PERSON_NAME] aparece frecuentemente en la televisión japonesa , como escena…" at bounding box center [254, 192] width 395 height 87
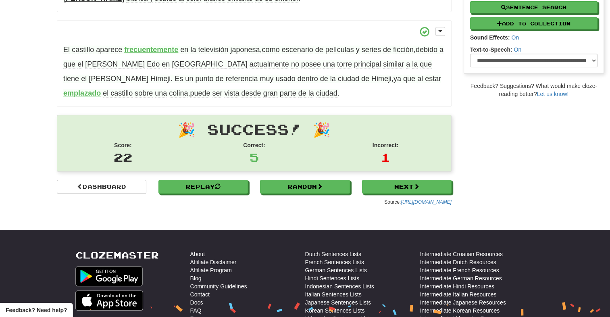
scroll to position [201, 0]
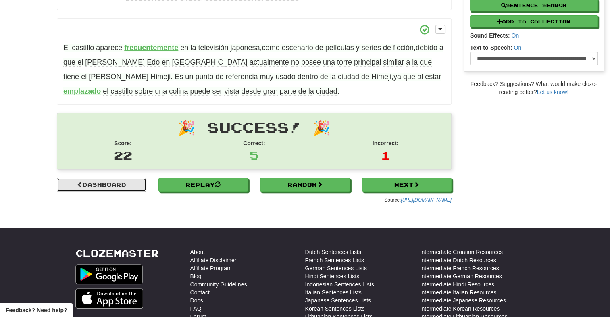
click at [90, 178] on link "Dashboard" at bounding box center [101, 185] width 89 height 14
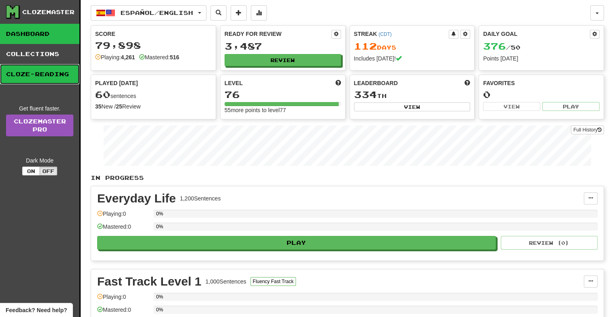
click at [60, 75] on link "Cloze-Reading" at bounding box center [39, 74] width 79 height 20
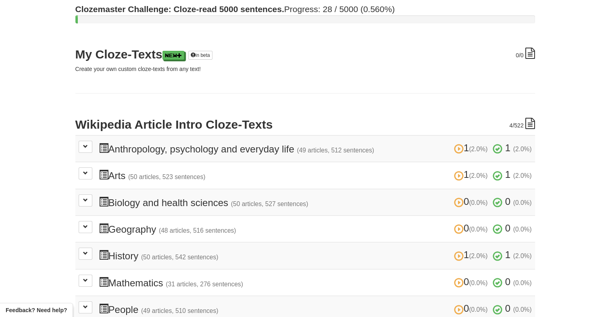
scroll to position [81, 0]
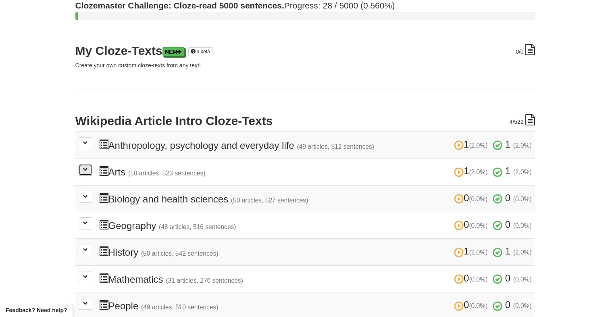
click at [80, 167] on button at bounding box center [86, 170] width 14 height 12
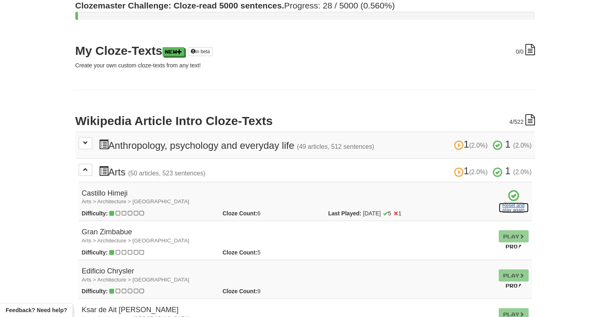
click at [509, 207] on link "Reset and play again" at bounding box center [513, 208] width 30 height 10
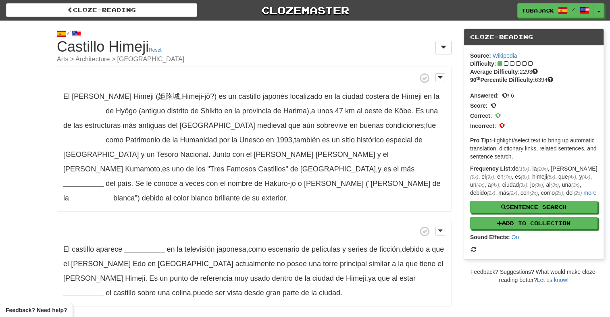
scroll to position [40, 0]
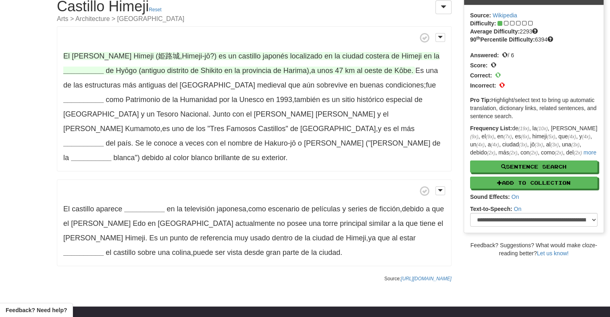
click at [88, 70] on strong "__________" at bounding box center [83, 70] width 40 height 8
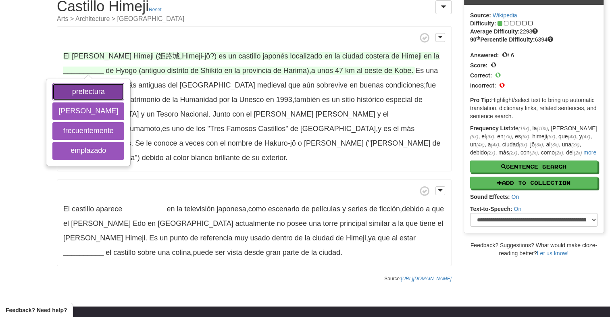
click at [78, 93] on button "prefectura" at bounding box center [88, 92] width 72 height 18
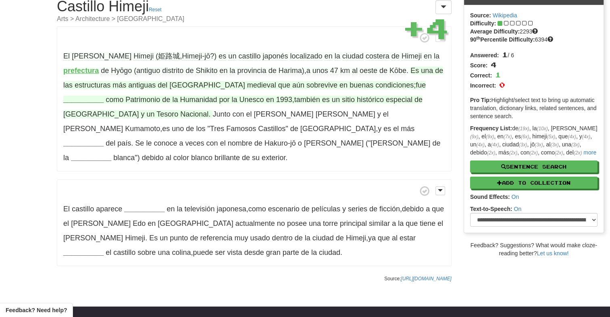
click at [104, 96] on strong "__________" at bounding box center [83, 100] width 40 height 8
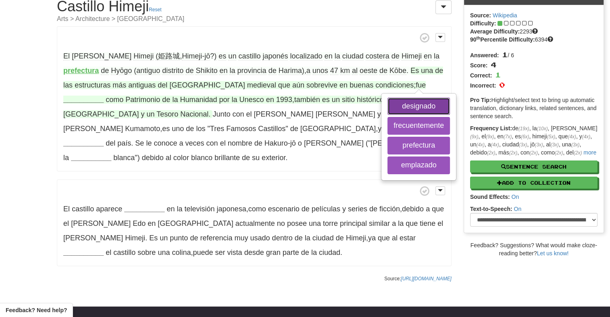
click at [387, 108] on button "designado" at bounding box center [418, 107] width 62 height 18
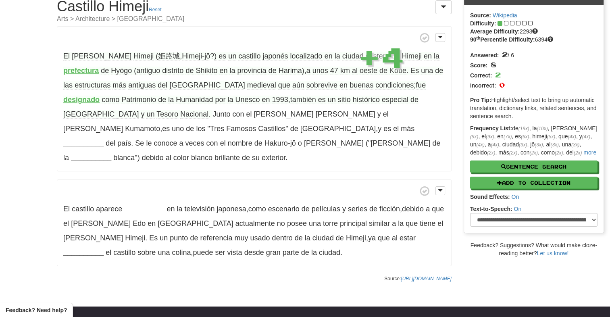
drag, startPoint x: 226, startPoint y: 167, endPoint x: 218, endPoint y: 164, distance: 8.8
click at [226, 179] on p "El [PERSON_NAME] aparece __________ en la televisión japonesa , como escenario …" at bounding box center [254, 222] width 395 height 87
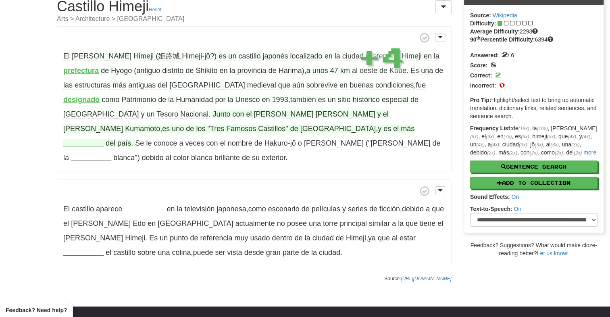
click at [104, 139] on strong "__________" at bounding box center [83, 143] width 40 height 8
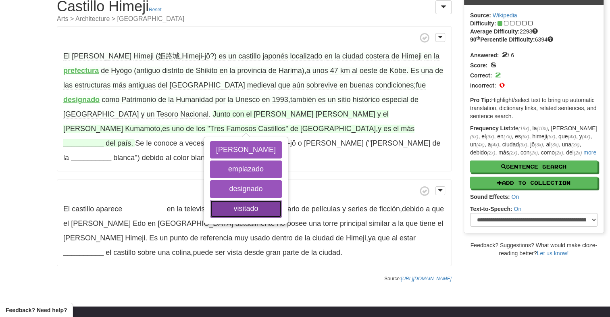
click at [210, 207] on button "visitado" at bounding box center [246, 209] width 72 height 18
click at [210, 206] on button "visitado" at bounding box center [246, 209] width 72 height 18
click at [210, 207] on button "visitado" at bounding box center [246, 209] width 72 height 18
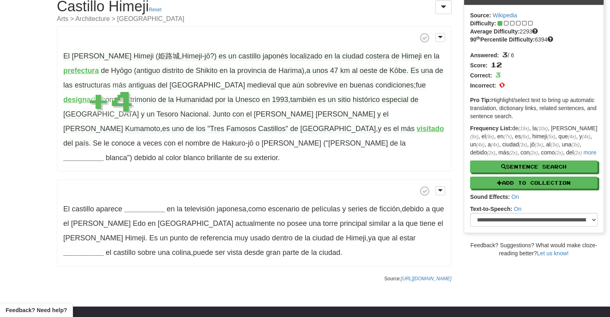
click at [206, 179] on p "El castillo aparece __________ en la televisión japonesa , como escenario de pe…" at bounding box center [254, 222] width 395 height 87
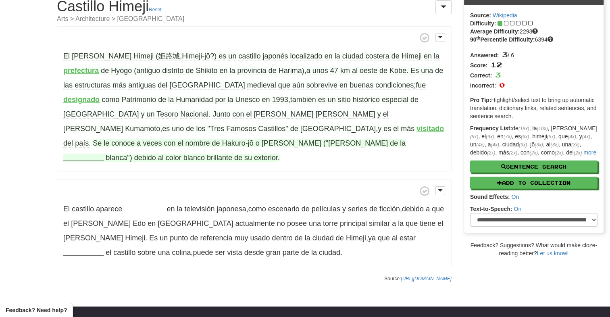
click at [84, 154] on strong "__________" at bounding box center [83, 158] width 40 height 8
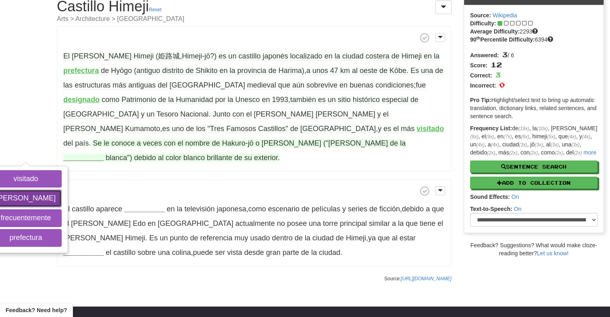
click at [62, 189] on button "garza" at bounding box center [26, 198] width 72 height 18
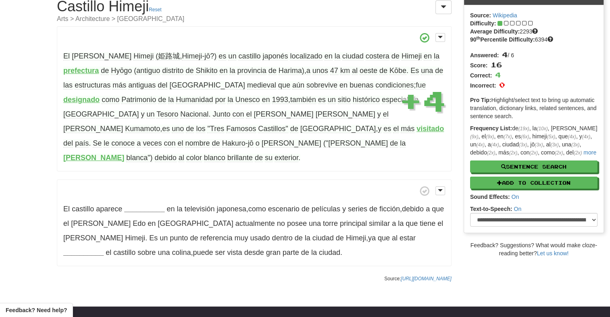
click at [249, 152] on p "El Castillo Himeji (姫路城 , Himeji-jō ? ) es un castillo japonés localizado en la…" at bounding box center [254, 98] width 395 height 145
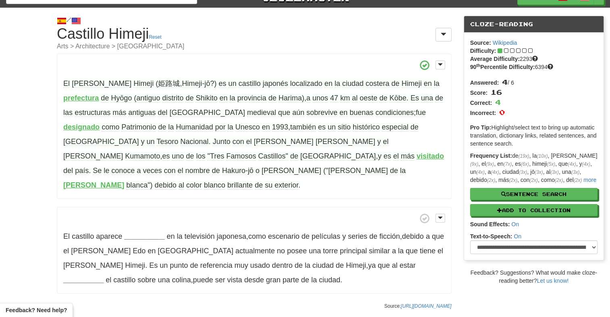
scroll to position [0, 0]
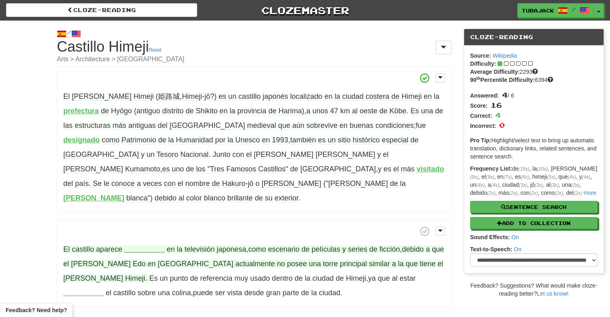
click at [144, 245] on strong "__________" at bounding box center [144, 249] width 40 height 8
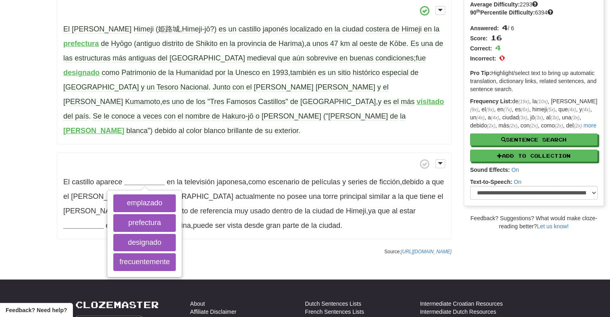
scroll to position [81, 0]
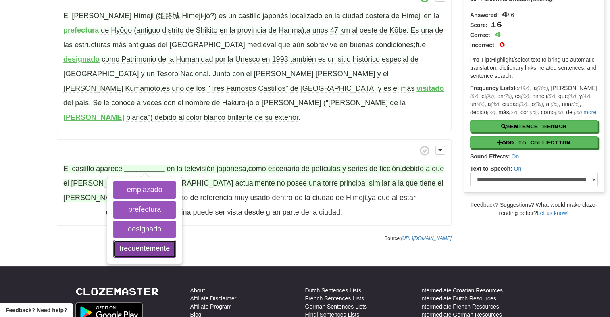
click at [148, 240] on button "frecuentemente" at bounding box center [144, 249] width 62 height 18
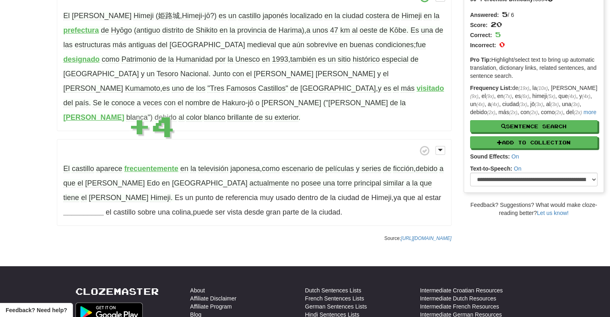
click at [324, 213] on div "/ Cloze-[GEOGRAPHIC_DATA] [PERSON_NAME] Himeji Reset Arts > Architecture > [GEO…" at bounding box center [254, 93] width 407 height 306
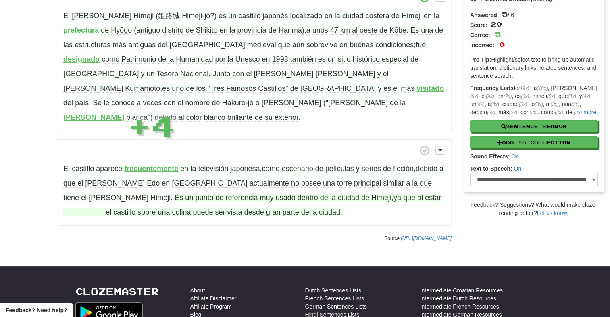
click at [104, 208] on strong "__________" at bounding box center [83, 212] width 40 height 8
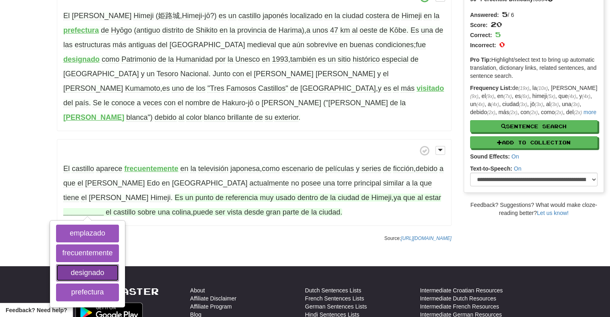
click at [118, 264] on button "designado" at bounding box center [87, 273] width 62 height 18
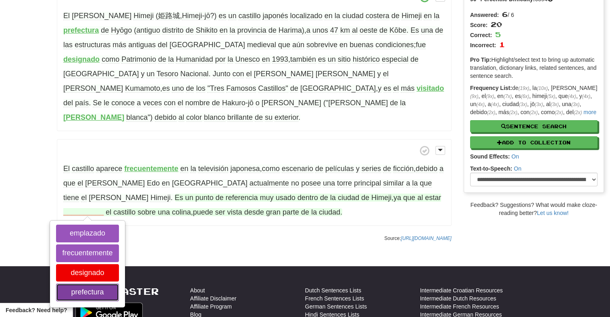
click at [118, 283] on button "prefectura" at bounding box center [87, 292] width 62 height 18
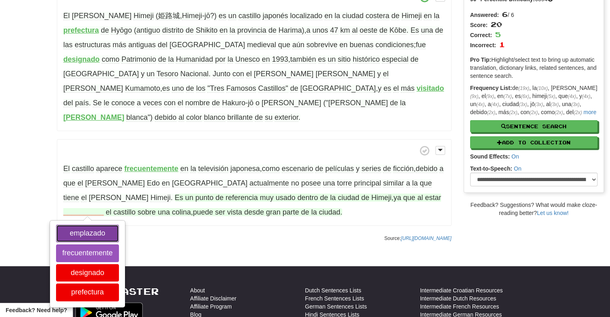
click at [118, 224] on button "emplazado" at bounding box center [87, 233] width 62 height 18
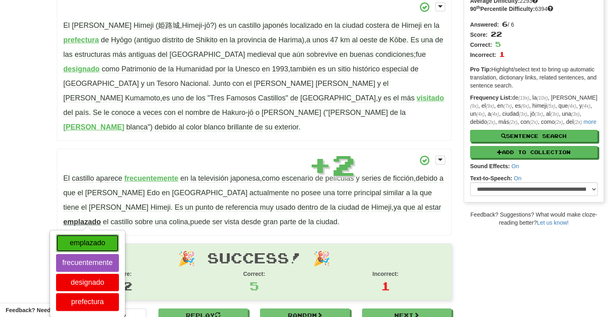
scroll to position [71, 0]
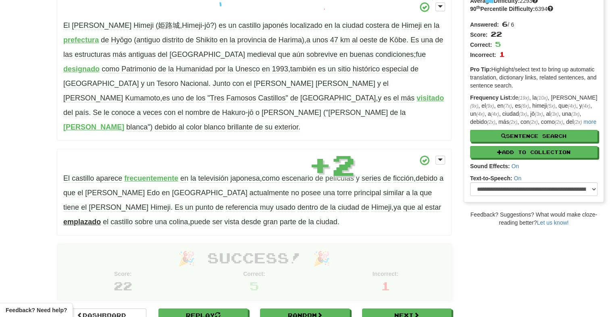
click at [251, 214] on p "El castillo aparece frecuentemente en la televisión japonesa , como escenario d…" at bounding box center [254, 192] width 395 height 87
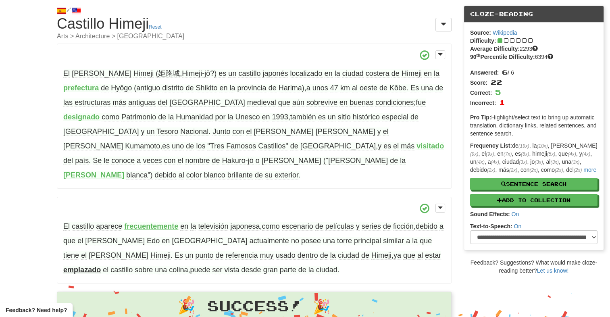
scroll to position [0, 0]
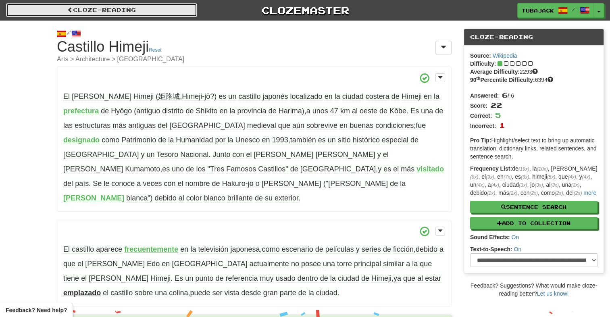
click at [68, 7] on span at bounding box center [70, 10] width 6 height 6
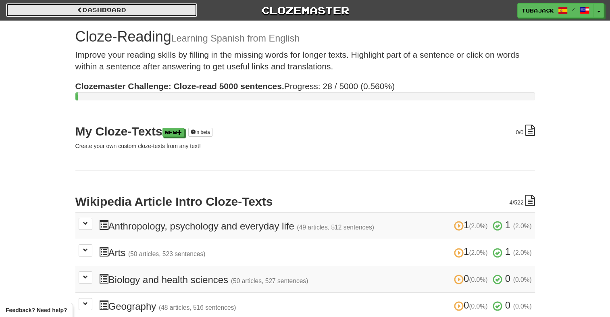
click at [45, 9] on link "Dashboard" at bounding box center [101, 10] width 191 height 14
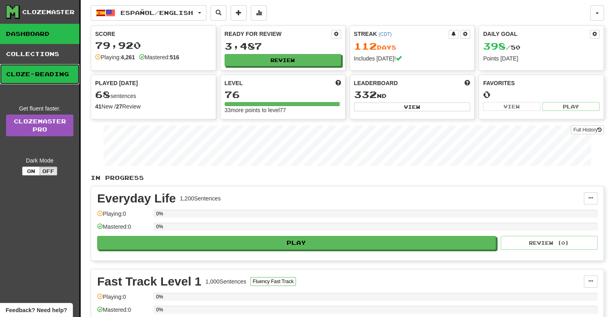
click at [34, 75] on link "Cloze-Reading" at bounding box center [39, 74] width 79 height 20
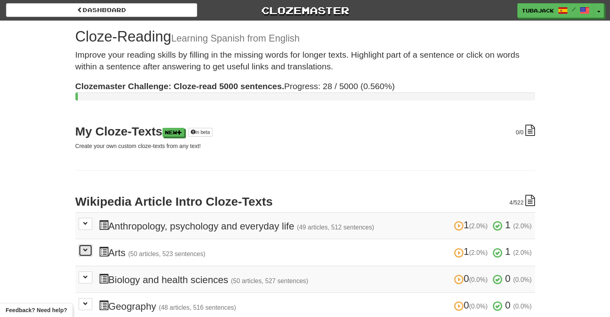
click at [83, 253] on button at bounding box center [86, 250] width 14 height 12
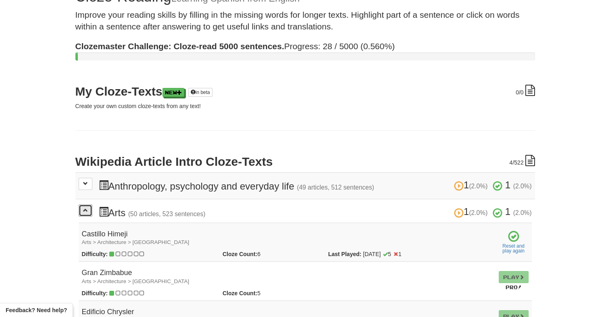
scroll to position [81, 0]
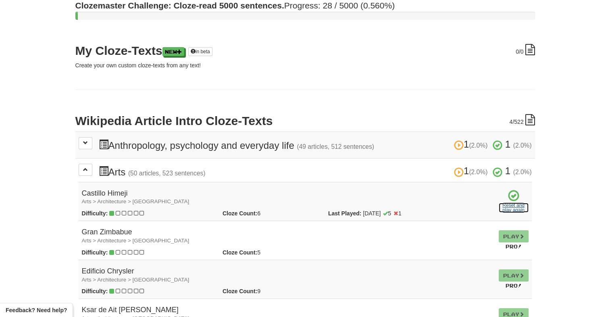
click at [517, 204] on link "Reset and play again" at bounding box center [513, 208] width 30 height 10
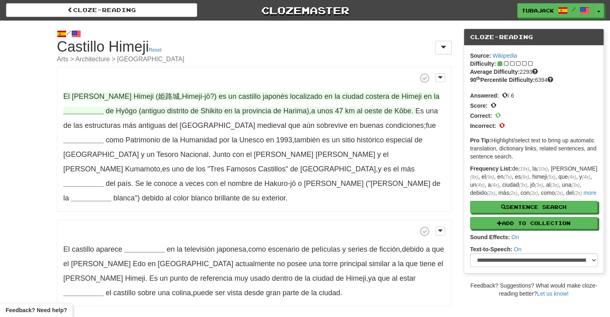
click at [83, 112] on strong "__________" at bounding box center [83, 111] width 40 height 8
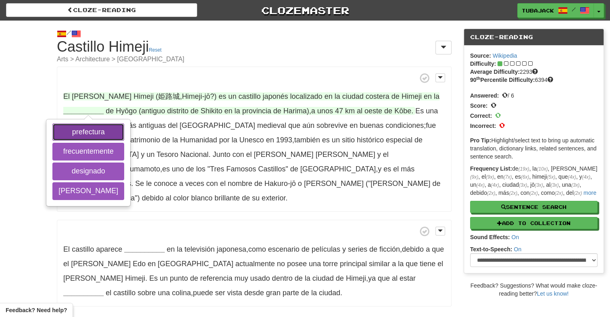
click at [94, 128] on button "prefectura" at bounding box center [88, 132] width 72 height 18
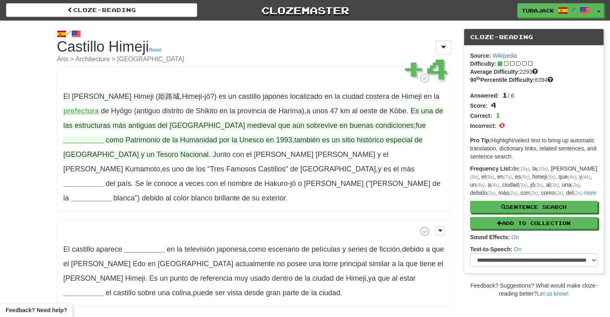
click at [104, 136] on strong "__________" at bounding box center [83, 140] width 40 height 8
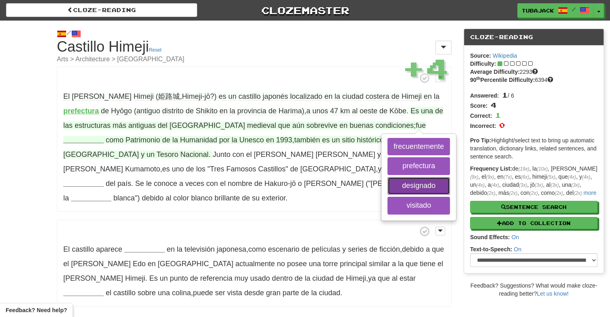
click at [392, 184] on button "designado" at bounding box center [418, 186] width 62 height 18
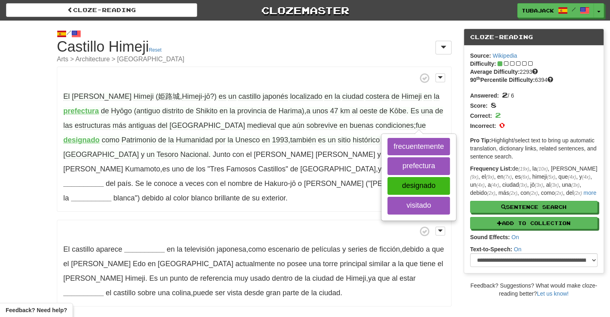
click at [195, 199] on div "El Castillo Himeji (姫路城 , Himeji-jō ? ) es un castillo japonés localizado en la…" at bounding box center [254, 186] width 395 height 240
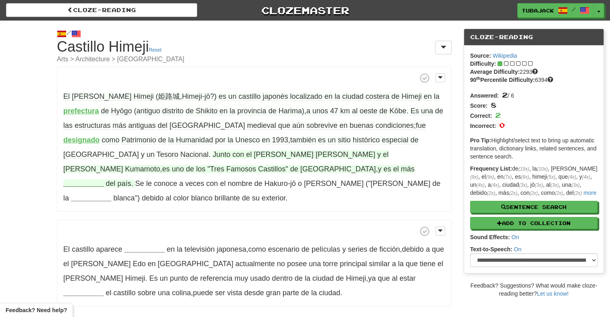
click at [104, 179] on strong "__________" at bounding box center [83, 183] width 40 height 8
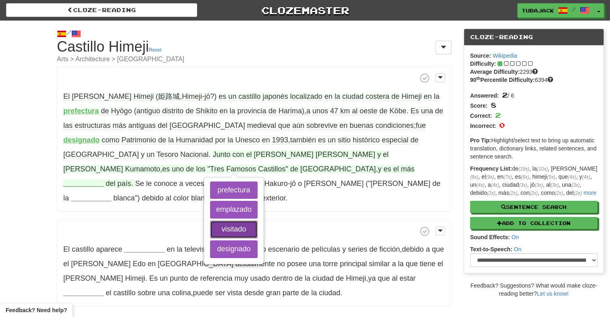
click at [210, 226] on button "visitado" at bounding box center [234, 229] width 48 height 18
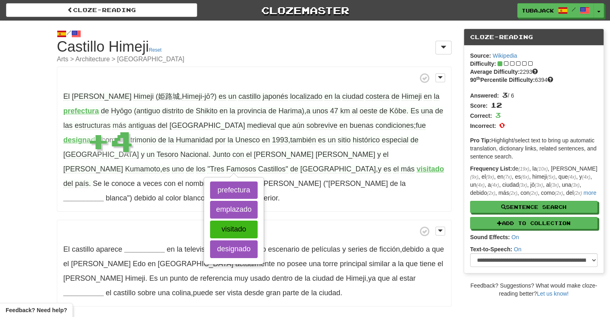
click at [66, 196] on p "El Castillo Himeji (姫路城 , Himeji-jō ? ) es un castillo japonés localizado en la…" at bounding box center [254, 138] width 395 height 145
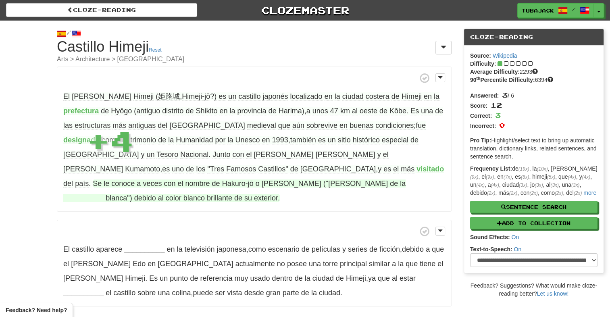
click at [78, 194] on strong "__________" at bounding box center [83, 198] width 40 height 8
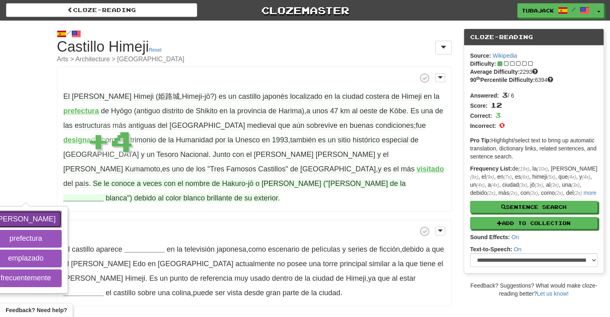
click at [62, 210] on button "garza" at bounding box center [26, 219] width 72 height 18
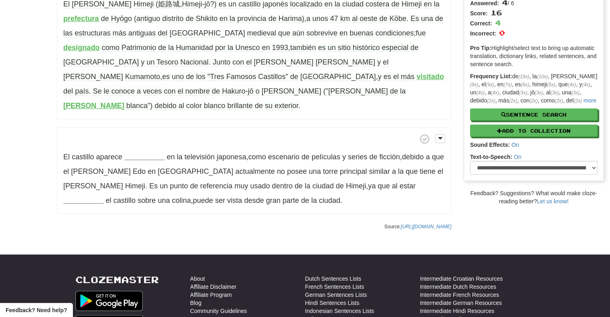
scroll to position [81, 0]
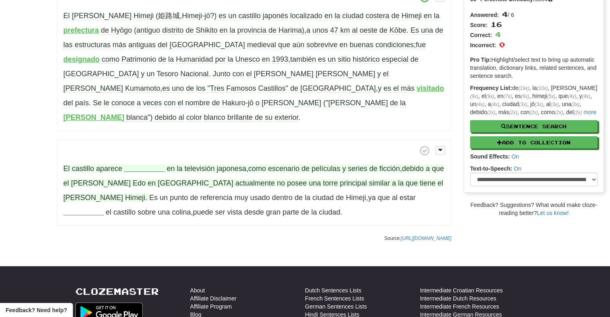
click at [145, 164] on strong "__________" at bounding box center [144, 168] width 40 height 8
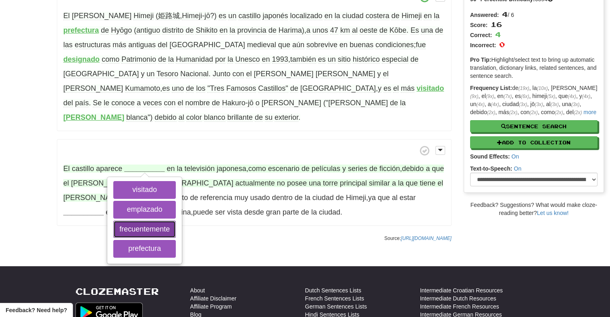
click at [140, 220] on button "frecuentemente" at bounding box center [144, 229] width 62 height 18
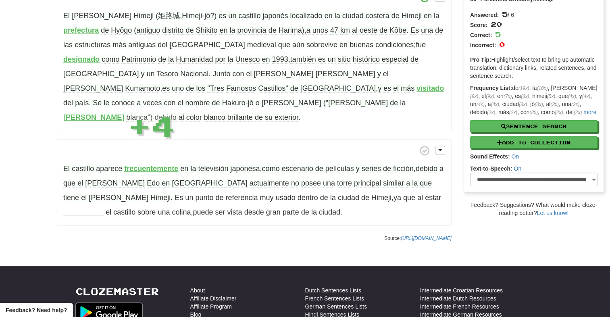
click at [279, 199] on p "El castillo aparece frecuentemente visitado emplazado frecuentemente prefectura…" at bounding box center [254, 182] width 395 height 87
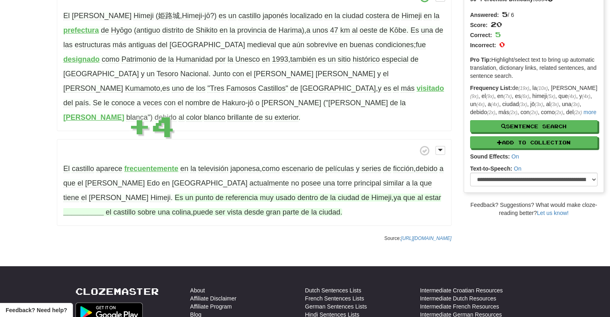
click at [104, 208] on strong "__________" at bounding box center [83, 212] width 40 height 8
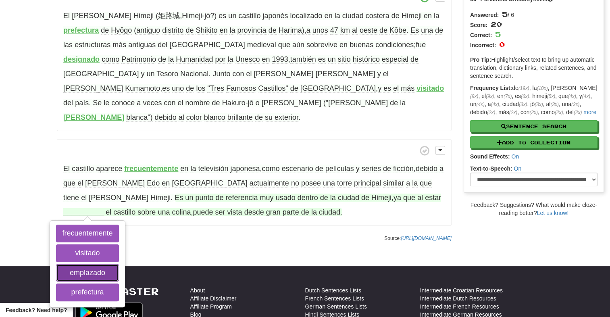
click at [118, 264] on button "emplazado" at bounding box center [87, 273] width 62 height 18
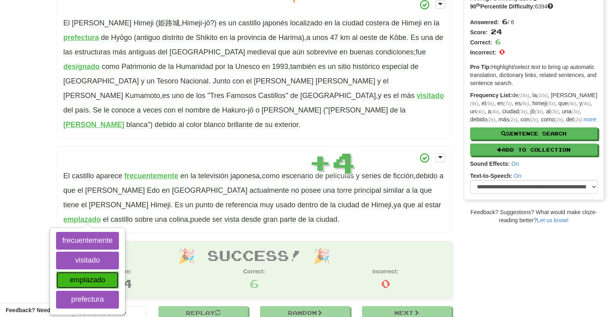
scroll to position [71, 0]
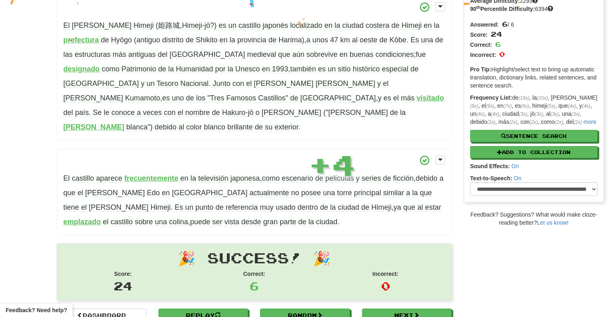
click at [230, 222] on div "/ Cloze-Reading Castillo Himeji Reset Arts > Architecture > Asia El Castillo Hi…" at bounding box center [254, 144] width 407 height 388
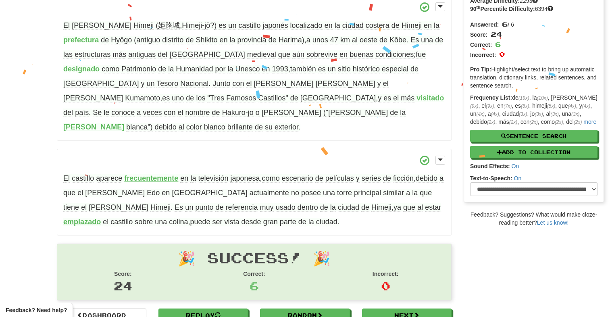
scroll to position [0, 0]
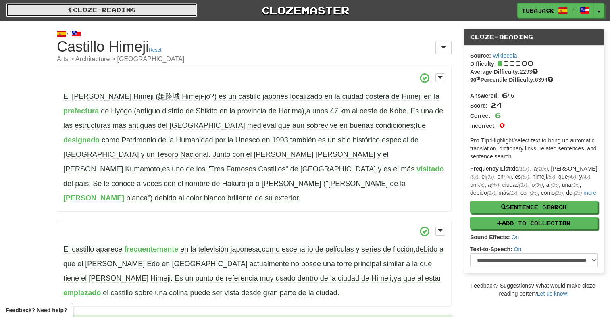
click at [67, 12] on span at bounding box center [70, 10] width 6 height 6
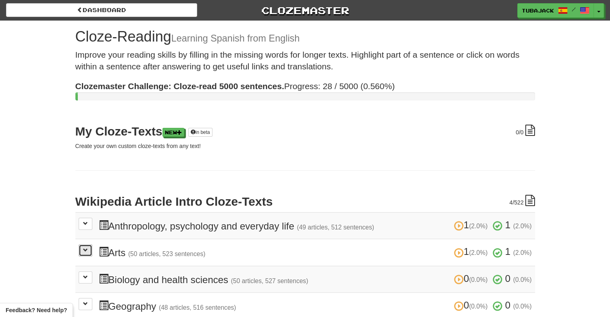
click at [84, 247] on span at bounding box center [85, 249] width 5 height 5
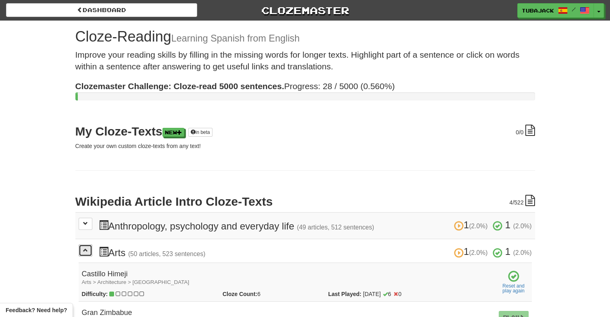
click at [84, 247] on span at bounding box center [85, 249] width 5 height 5
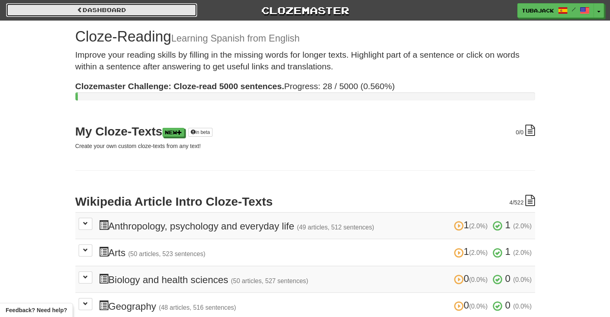
click at [83, 8] on link "Dashboard" at bounding box center [101, 10] width 191 height 14
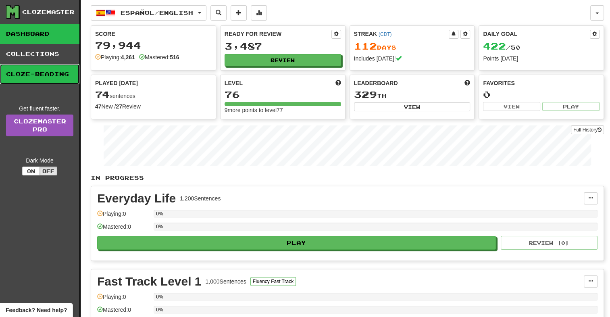
click at [52, 73] on link "Cloze-Reading" at bounding box center [39, 74] width 79 height 20
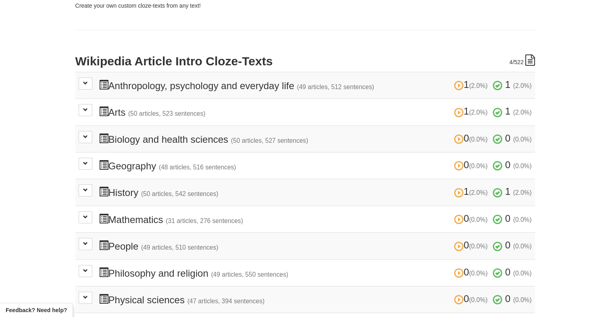
scroll to position [161, 0]
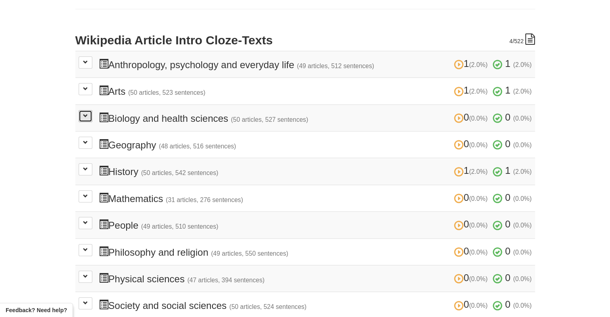
click at [85, 114] on span at bounding box center [85, 115] width 5 height 5
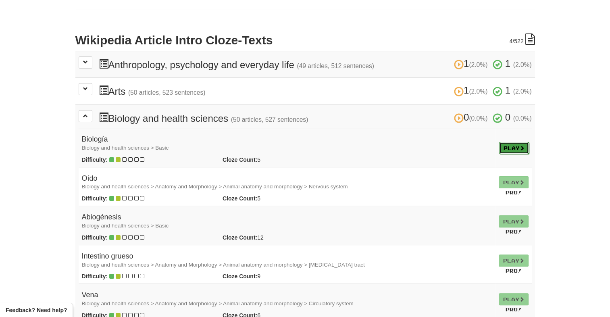
click at [506, 146] on link "Play" at bounding box center [514, 148] width 30 height 12
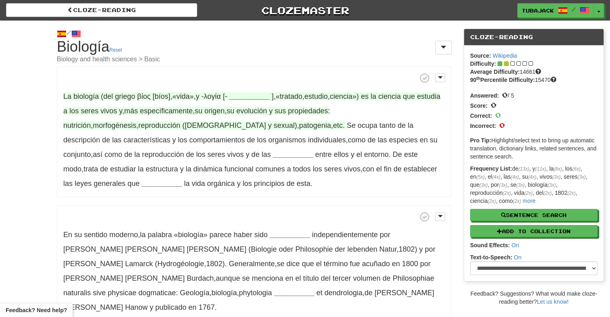
click at [254, 96] on strong "__________" at bounding box center [249, 96] width 40 height 8
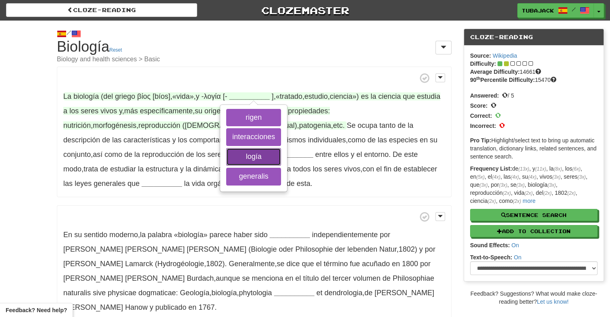
click at [258, 159] on button "logía" at bounding box center [253, 157] width 55 height 18
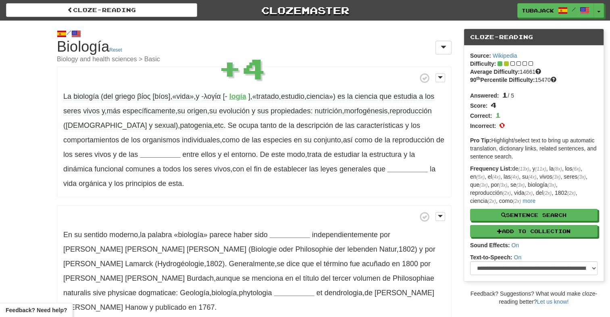
click at [171, 192] on p "La biología (del griego βίος [bíos] , «vida» , y -λογία [- logía ] , «tratado ,…" at bounding box center [254, 131] width 395 height 131
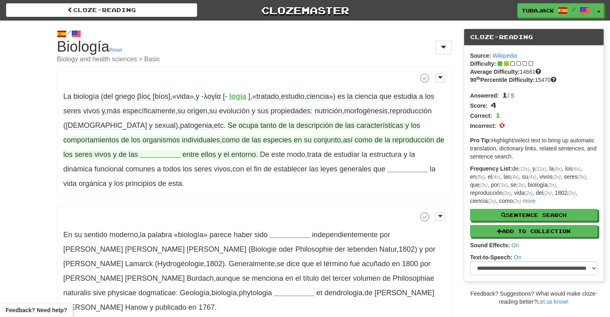
click at [140, 156] on strong "__________" at bounding box center [160, 154] width 40 height 8
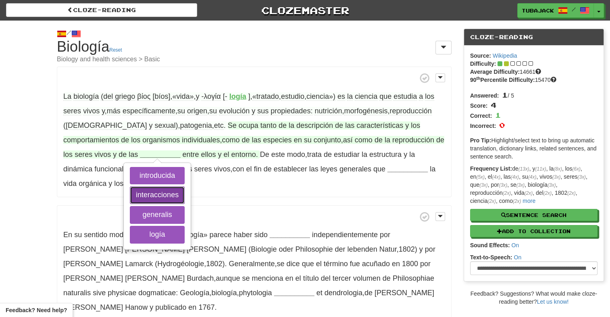
click at [130, 192] on button "interacciones" at bounding box center [157, 195] width 55 height 18
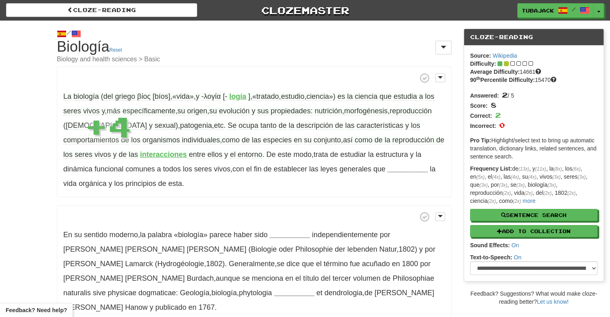
click at [196, 193] on p "La biología (del griego βίος [bíos] , «vida» , y -λογία [- logía ] , «tratado ,…" at bounding box center [254, 131] width 395 height 131
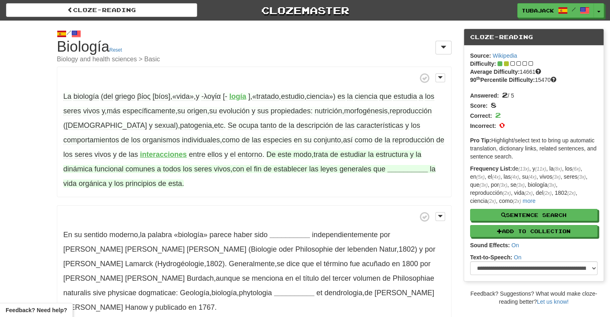
click at [387, 169] on strong "__________" at bounding box center [407, 169] width 40 height 8
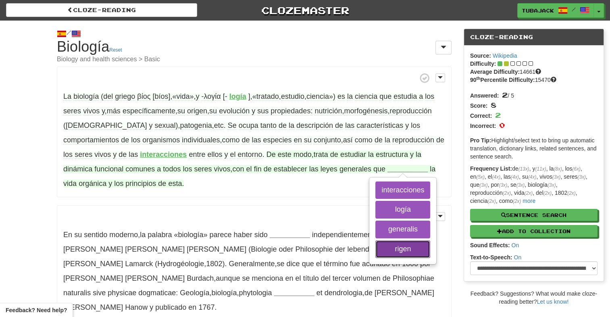
click at [375, 248] on button "rigen" at bounding box center [402, 249] width 55 height 18
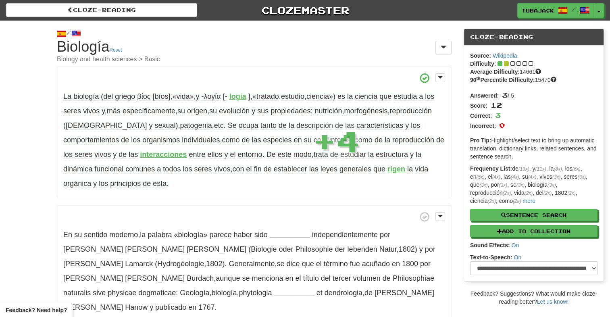
click at [254, 204] on div "La biología (del griego βίος [bíos] , «vida» , y -λογία [- logía ] , «tratado ,…" at bounding box center [254, 193] width 395 height 254
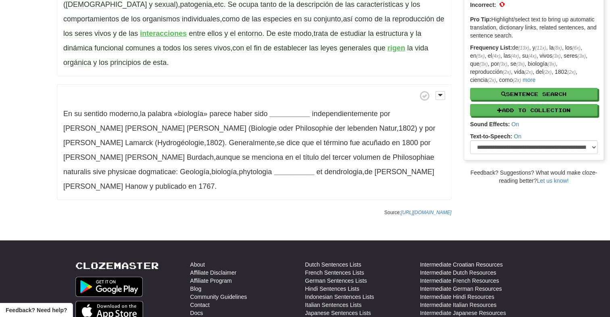
scroll to position [40, 0]
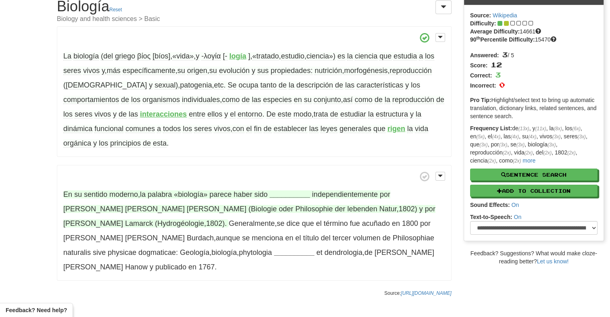
click at [293, 194] on strong "__________" at bounding box center [290, 194] width 40 height 8
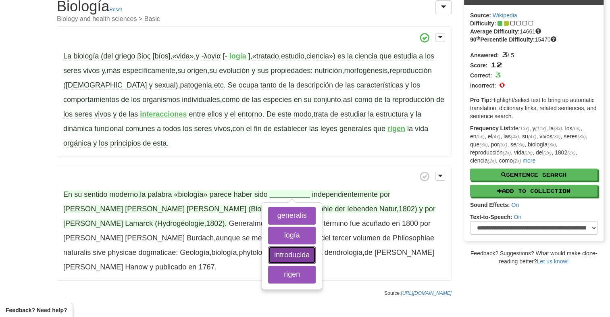
click at [287, 255] on button "introducida" at bounding box center [292, 255] width 48 height 18
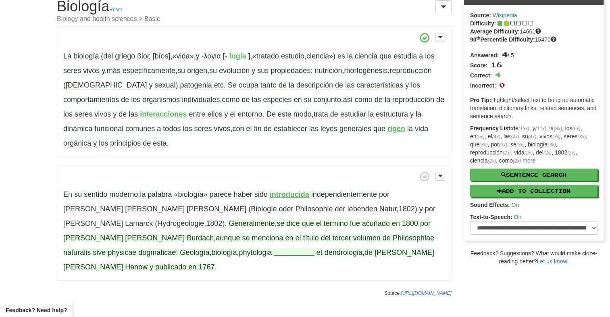
click at [274, 253] on strong "__________" at bounding box center [294, 252] width 40 height 8
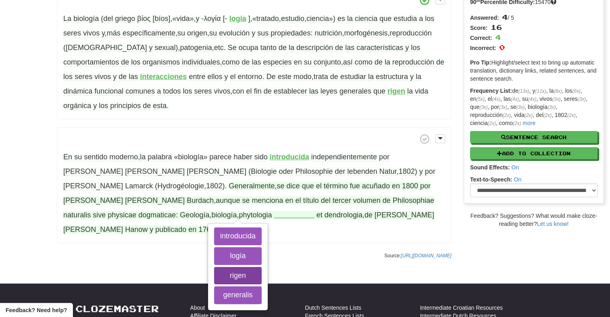
scroll to position [121, 0]
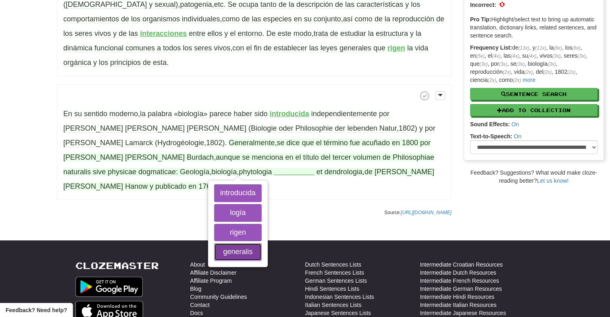
click at [214, 251] on button "generalis" at bounding box center [238, 252] width 48 height 18
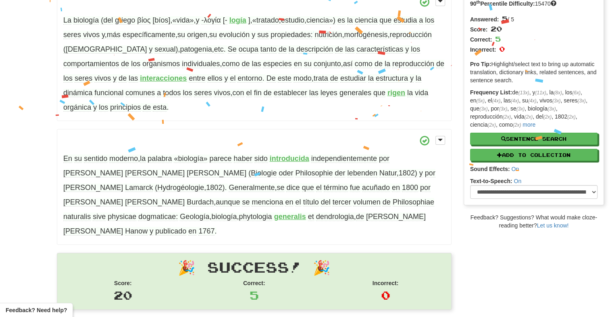
scroll to position [201, 0]
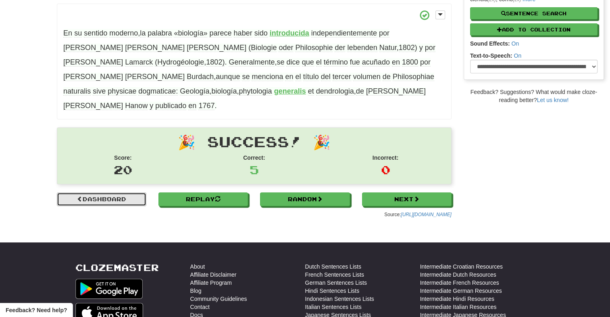
click at [116, 192] on link "Dashboard" at bounding box center [101, 199] width 89 height 14
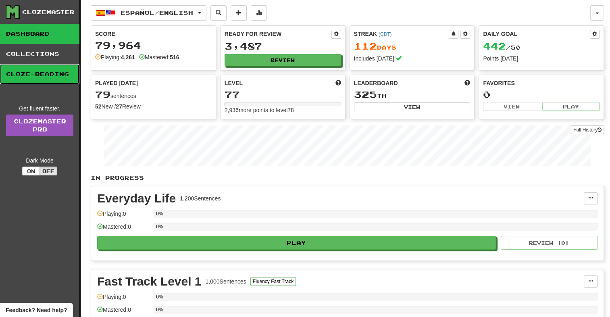
click at [29, 77] on link "Cloze-Reading" at bounding box center [39, 74] width 79 height 20
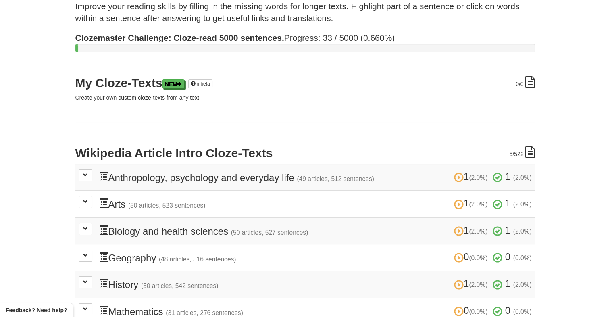
scroll to position [161, 0]
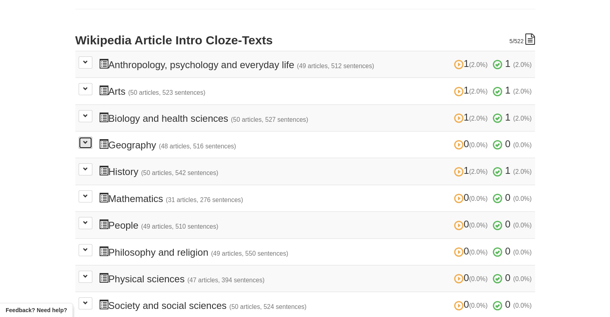
click at [85, 141] on span at bounding box center [85, 142] width 5 height 5
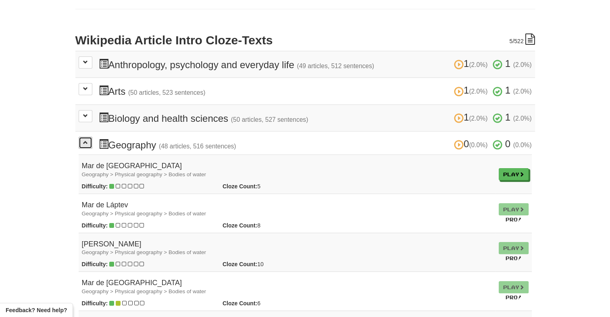
click at [85, 141] on span at bounding box center [85, 142] width 5 height 5
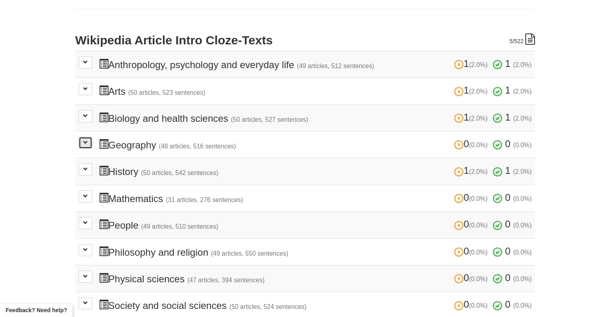
click at [86, 141] on span at bounding box center [85, 142] width 5 height 5
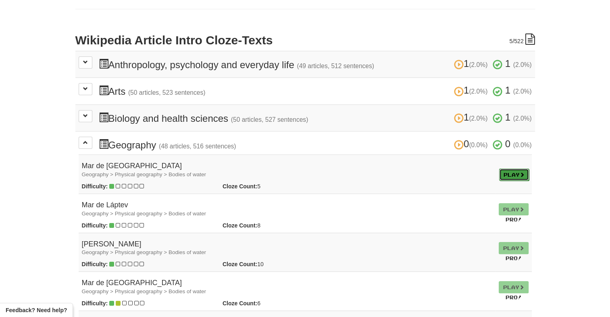
click at [518, 171] on link "Play" at bounding box center [514, 174] width 30 height 12
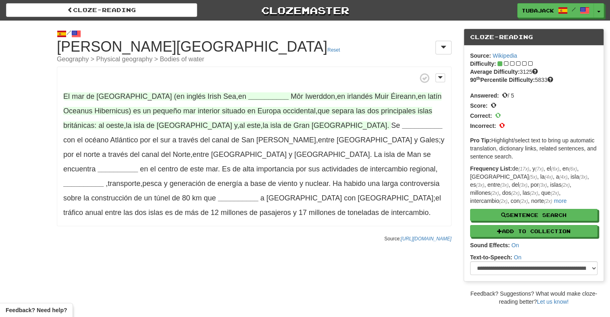
click at [248, 96] on strong "__________" at bounding box center [268, 96] width 40 height 8
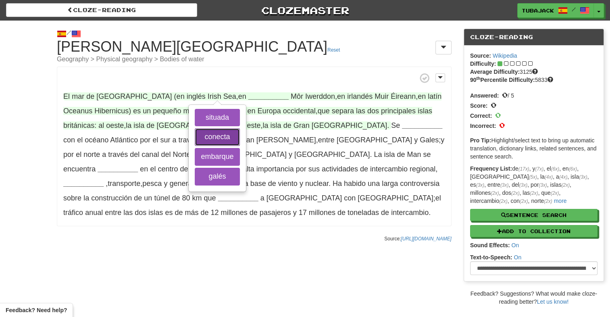
click at [212, 139] on button "conecta" at bounding box center [217, 137] width 45 height 18
click at [224, 157] on button "embarque" at bounding box center [217, 157] width 45 height 18
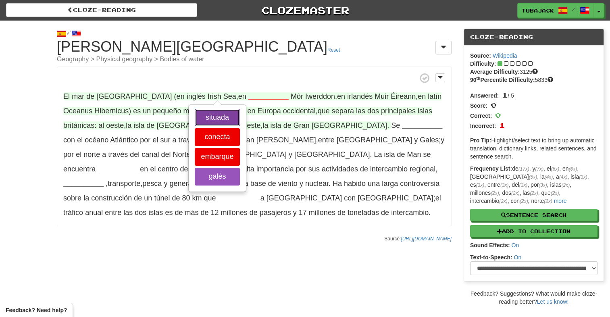
click at [218, 120] on button "situada" at bounding box center [217, 118] width 45 height 18
click at [222, 181] on button "galés" at bounding box center [217, 177] width 45 height 18
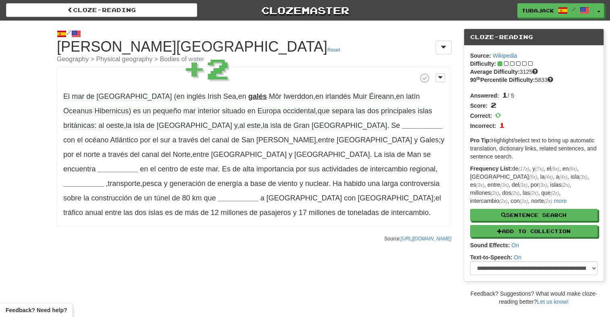
click at [276, 212] on div "/ Cloze-Reading Mar de Irlanda Reset Geography > Physical geography > Bodies of…" at bounding box center [254, 134] width 407 height 226
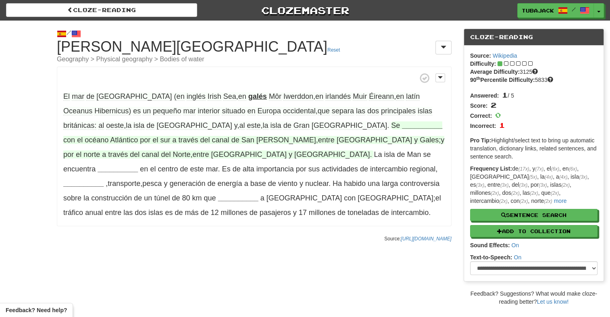
click at [402, 123] on strong "__________" at bounding box center [422, 125] width 40 height 8
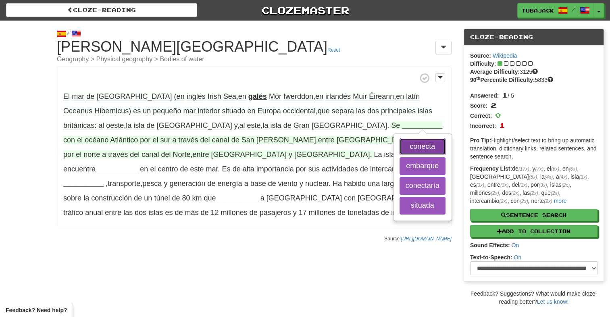
click at [399, 148] on button "conecta" at bounding box center [422, 147] width 46 height 18
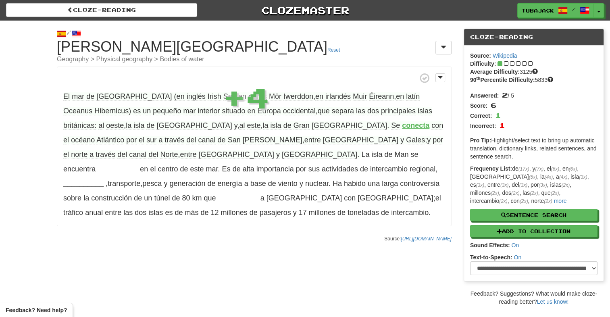
click at [178, 231] on div "/ Cloze-Reading Mar de Irlanda Reset Geography > Physical geography > Bodies of…" at bounding box center [254, 134] width 407 height 226
click at [124, 165] on strong "__________" at bounding box center [118, 169] width 40 height 8
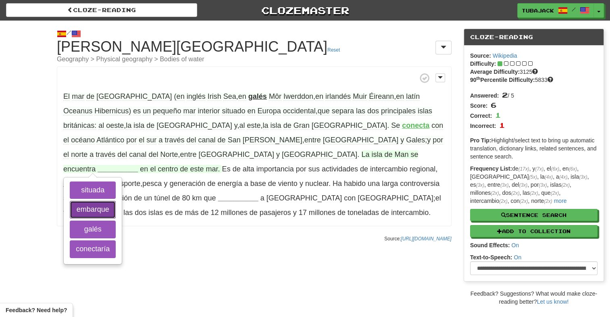
click at [116, 201] on button "embarque" at bounding box center [93, 210] width 46 height 18
click at [116, 240] on button "conectaría" at bounding box center [93, 249] width 46 height 18
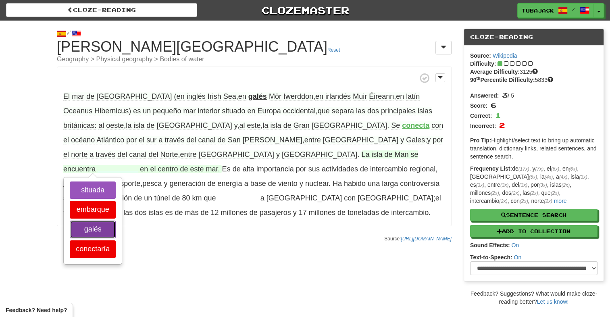
click at [116, 220] on button "galés" at bounding box center [93, 229] width 46 height 18
click at [116, 181] on button "situada" at bounding box center [93, 190] width 46 height 18
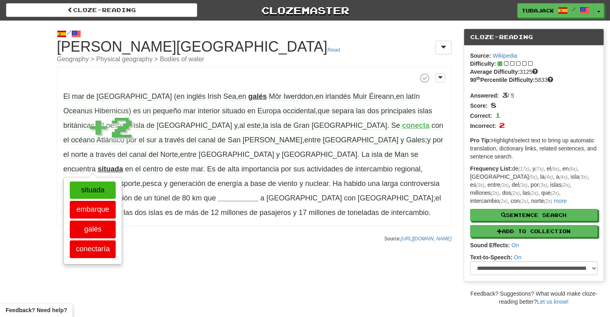
click at [218, 253] on div "/ Cloze-Reading Mar de Irlanda Reset Geography > Physical geography > Bodies of…" at bounding box center [305, 163] width 610 height 285
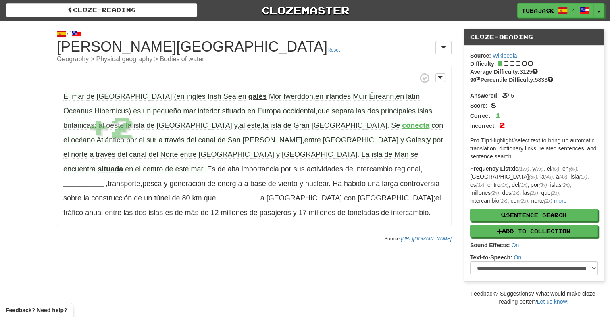
click at [84, 177] on p "El mar de Irlanda (en inglés Irish Sea , en galés Môr Iwerddon , en irlandés Mu…" at bounding box center [254, 146] width 395 height 160
click at [89, 175] on p "El mar de Irlanda (en inglés Irish Sea , en galés Môr Iwerddon , en irlandés Mu…" at bounding box center [254, 146] width 395 height 160
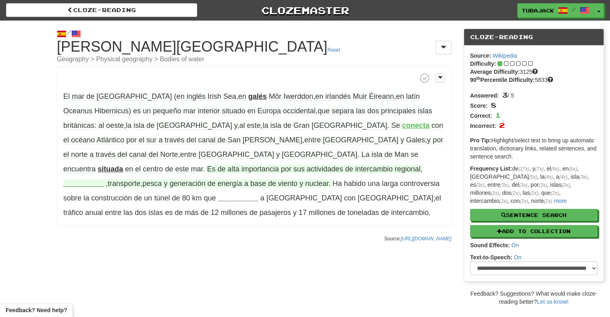
click at [87, 179] on strong "__________" at bounding box center [83, 183] width 40 height 8
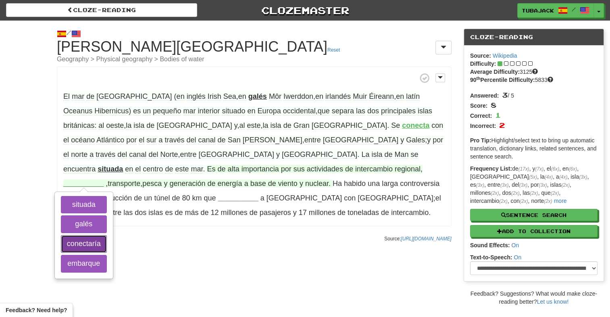
click at [89, 235] on button "conectaría" at bounding box center [84, 244] width 46 height 18
click at [92, 255] on button "embarque" at bounding box center [84, 264] width 46 height 18
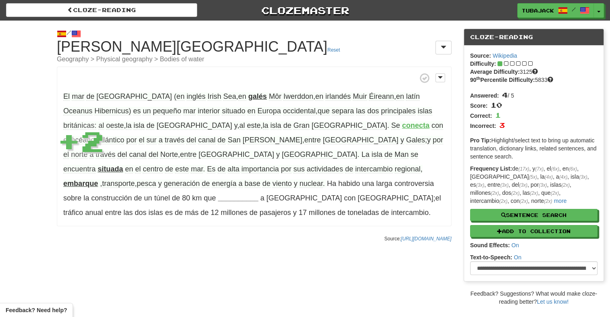
click at [197, 238] on div "/ Cloze-Reading Mar de Irlanda Reset Geography > Physical geography > Bodies of…" at bounding box center [305, 163] width 610 height 285
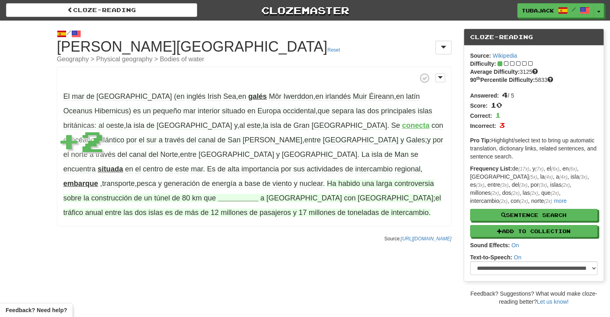
click at [223, 194] on strong "__________" at bounding box center [238, 198] width 40 height 8
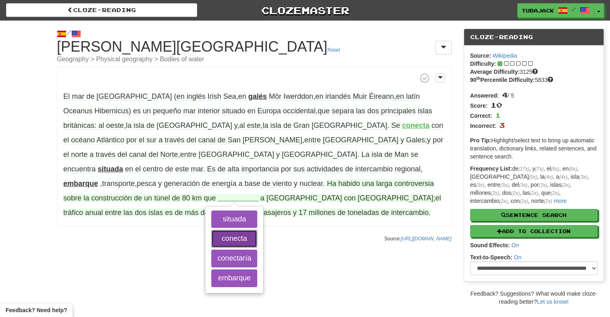
click at [237, 230] on button "conecta" at bounding box center [234, 239] width 46 height 18
click at [243, 269] on button "embarque" at bounding box center [234, 278] width 46 height 18
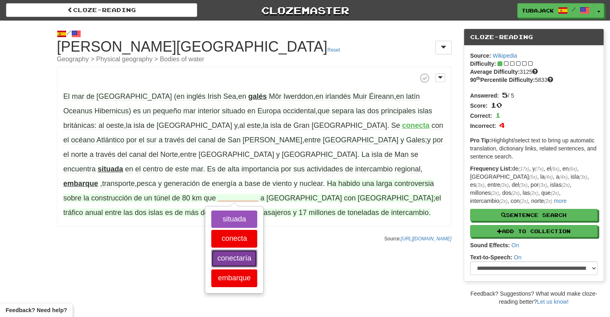
click at [239, 249] on button "conectaría" at bounding box center [234, 258] width 46 height 18
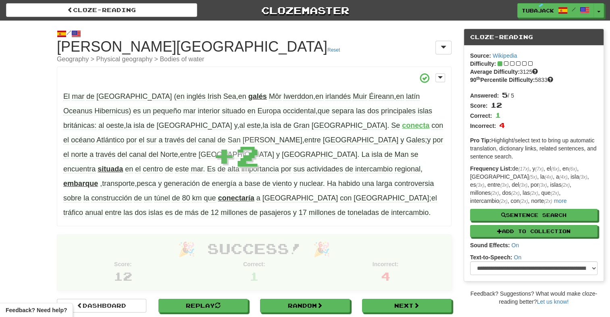
click at [115, 235] on div "🎉 Success! 🎉 Score: 12 Correct: 1 Incorrect: 4" at bounding box center [254, 263] width 394 height 56
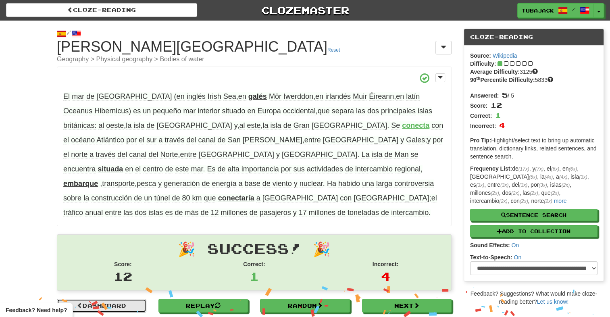
click at [96, 299] on link "Dashboard" at bounding box center [101, 306] width 89 height 14
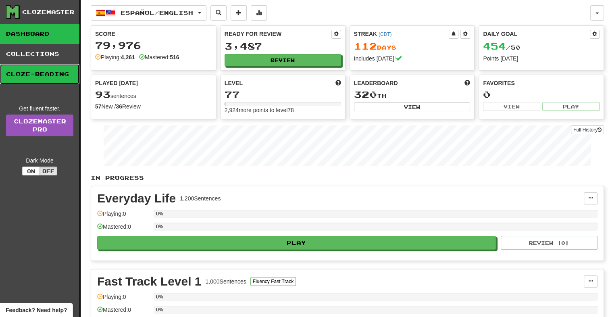
click at [40, 77] on link "Cloze-Reading" at bounding box center [39, 74] width 79 height 20
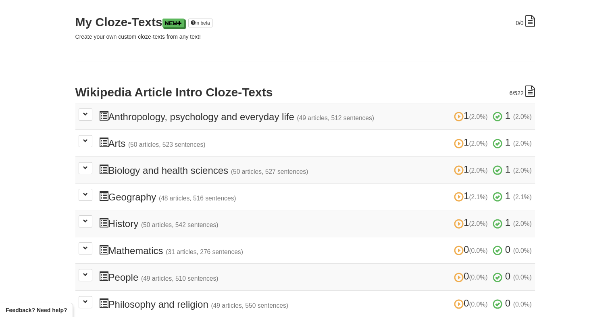
scroll to position [161, 0]
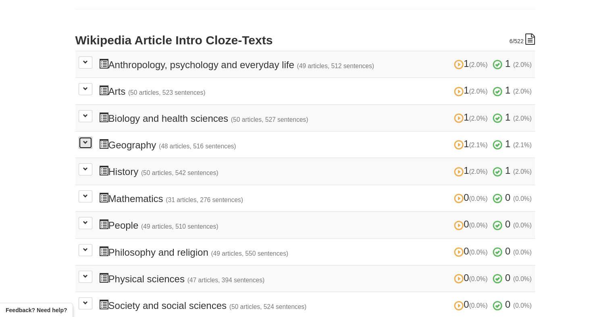
click at [84, 145] on button at bounding box center [86, 143] width 14 height 12
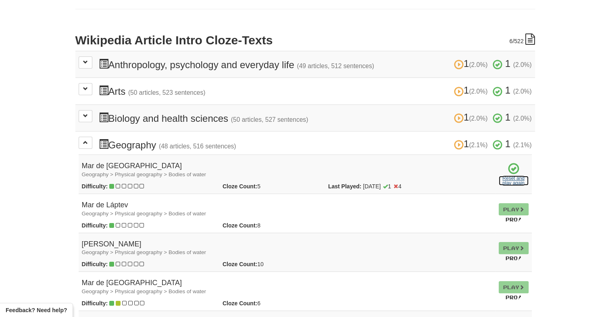
click at [507, 178] on link "Reset and play again" at bounding box center [513, 181] width 30 height 10
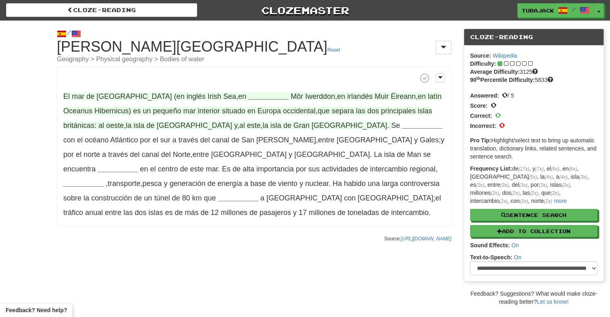
click at [248, 96] on strong "__________" at bounding box center [268, 96] width 40 height 8
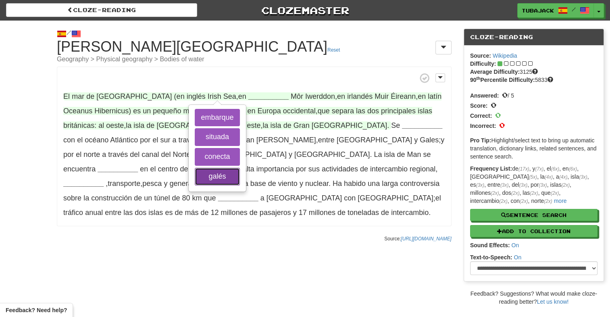
click at [219, 172] on button "galés" at bounding box center [217, 177] width 45 height 18
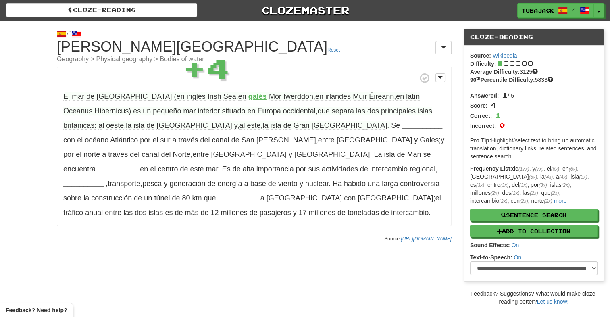
click at [287, 231] on div "/ Cloze-[GEOGRAPHIC_DATA] [PERSON_NAME] Reset Geography > Physical geography > …" at bounding box center [254, 134] width 407 height 226
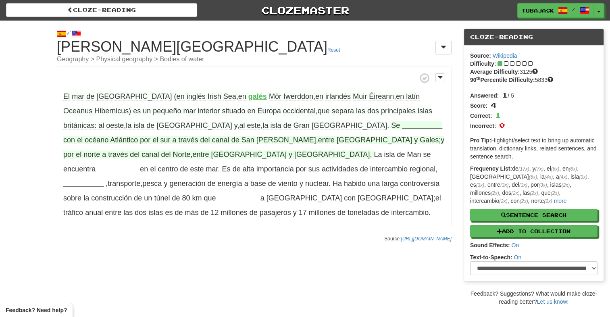
click at [402, 125] on strong "__________" at bounding box center [422, 125] width 40 height 8
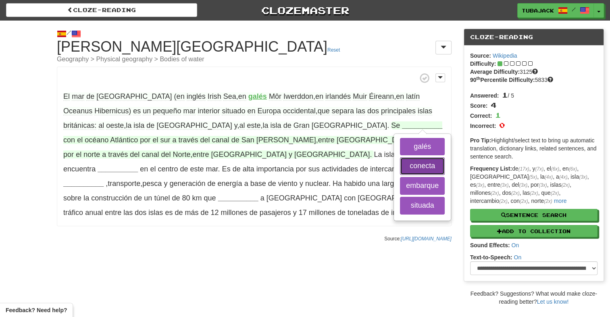
click at [400, 168] on button "conecta" at bounding box center [422, 166] width 45 height 18
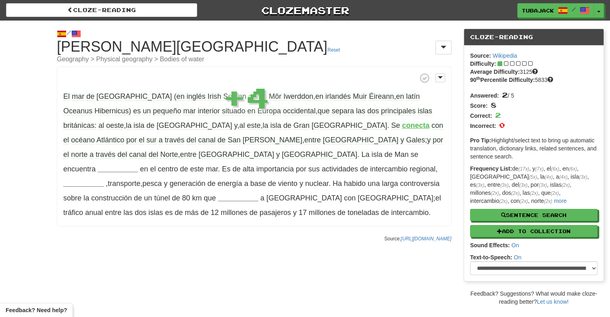
click at [208, 239] on div "/ Cloze-[GEOGRAPHIC_DATA] [PERSON_NAME] Reset Geography > Physical geography > …" at bounding box center [305, 163] width 610 height 285
click at [114, 165] on strong "__________" at bounding box center [118, 169] width 40 height 8
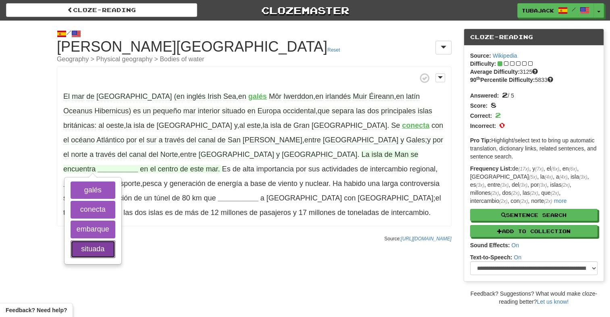
click at [115, 240] on button "situada" at bounding box center [93, 249] width 45 height 18
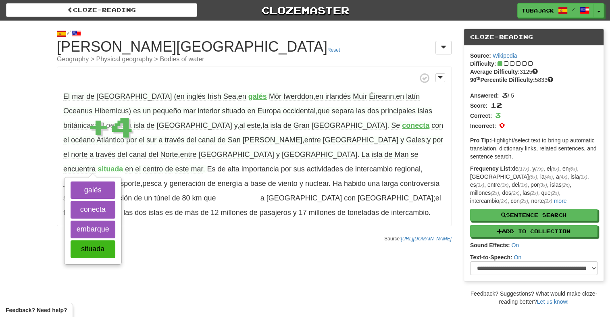
click at [241, 238] on div "/ Cloze-[GEOGRAPHIC_DATA] [PERSON_NAME] Reset Geography > Physical geography > …" at bounding box center [305, 163] width 610 height 285
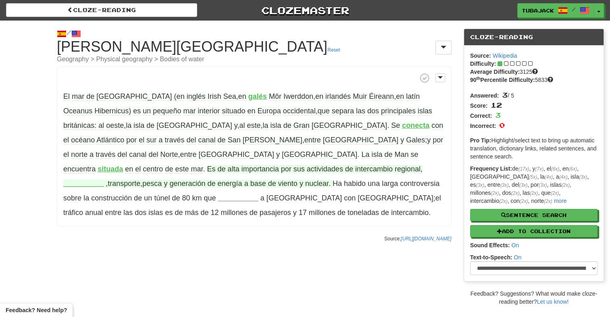
click at [87, 179] on strong "__________" at bounding box center [83, 183] width 40 height 8
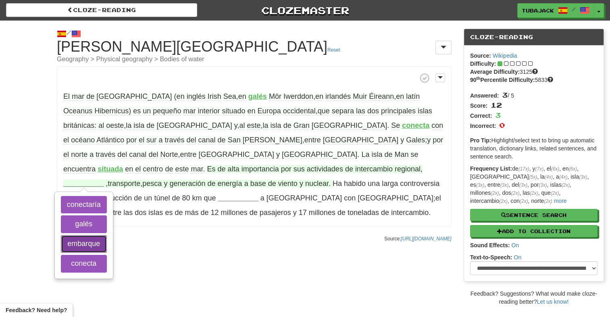
click at [82, 235] on button "embarque" at bounding box center [84, 244] width 46 height 18
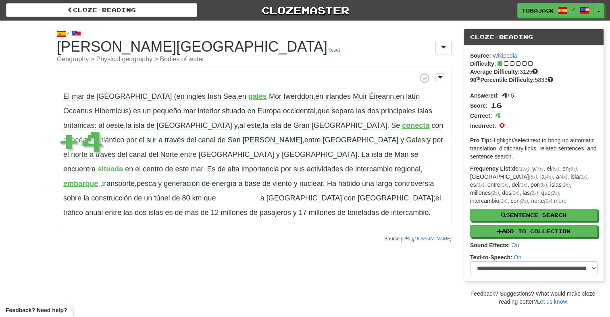
click at [178, 238] on div "/ Cloze-Reading Mar de Irlanda Reset Geography > Physical geography > Bodies of…" at bounding box center [305, 163] width 610 height 285
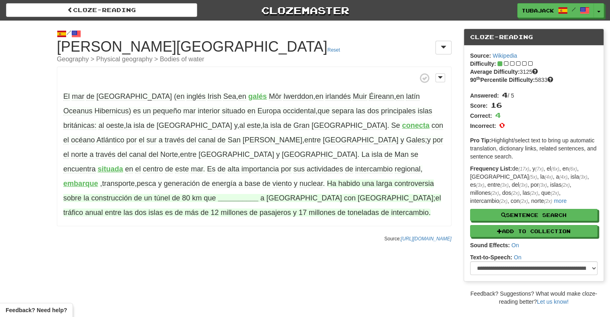
click at [242, 194] on strong "__________" at bounding box center [238, 198] width 40 height 8
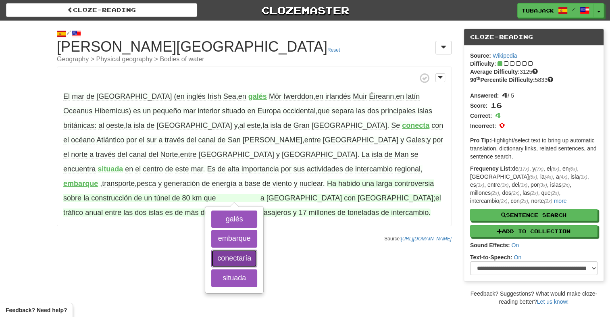
click at [237, 249] on button "conectaría" at bounding box center [234, 258] width 46 height 18
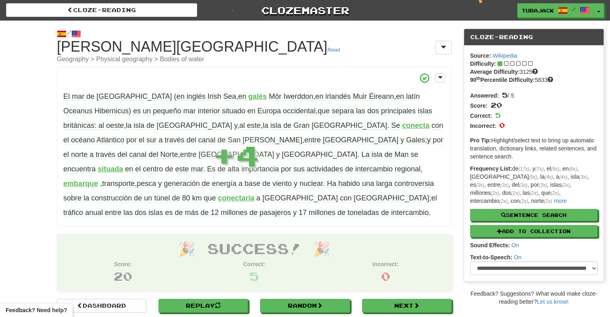
click at [137, 241] on h1 "🎉 Success! 🎉" at bounding box center [254, 249] width 382 height 16
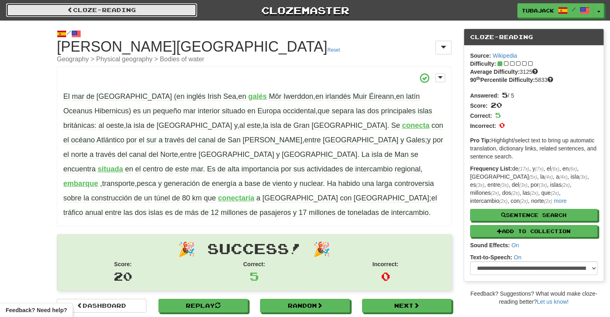
click at [141, 11] on link "Cloze-Reading" at bounding box center [101, 10] width 191 height 14
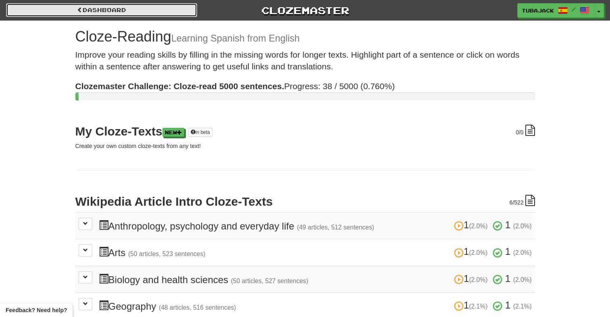
click at [100, 12] on link "Dashboard" at bounding box center [101, 10] width 191 height 14
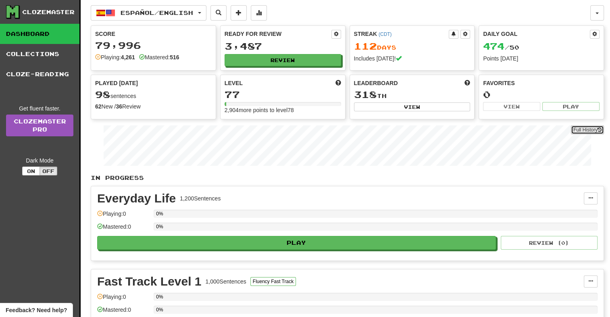
click at [585, 129] on button "Full History" at bounding box center [587, 129] width 33 height 9
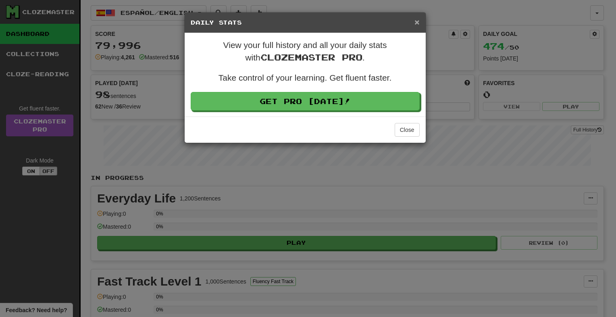
click at [416, 26] on span "×" at bounding box center [416, 21] width 5 height 9
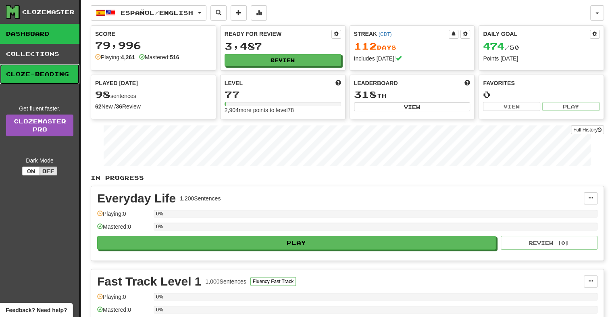
click at [52, 78] on link "Cloze-Reading" at bounding box center [39, 74] width 79 height 20
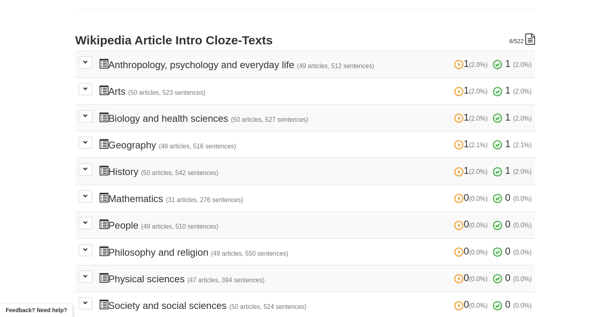
scroll to position [81, 0]
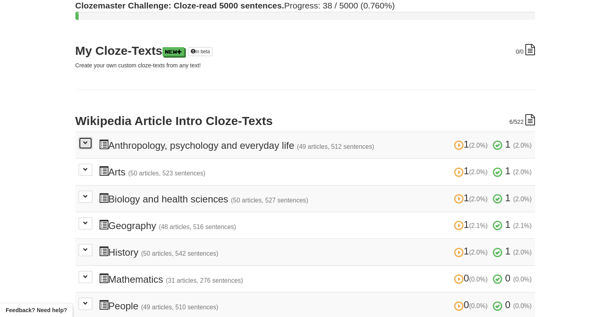
click at [83, 140] on span at bounding box center [85, 142] width 5 height 5
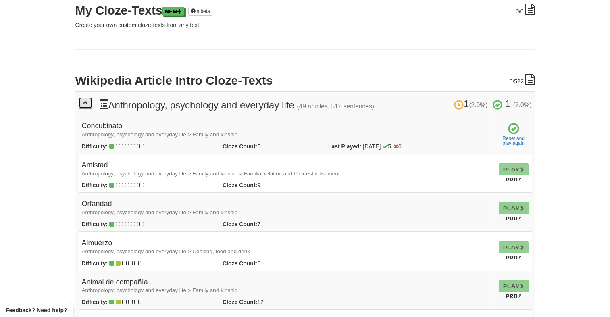
scroll to position [0, 0]
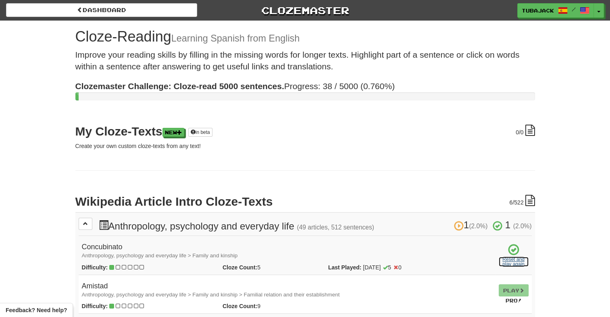
click at [508, 262] on link "Reset and play again" at bounding box center [513, 262] width 30 height 10
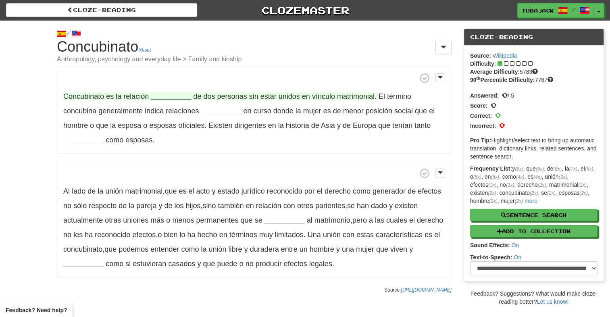
click at [166, 96] on strong "__________" at bounding box center [171, 96] width 40 height 8
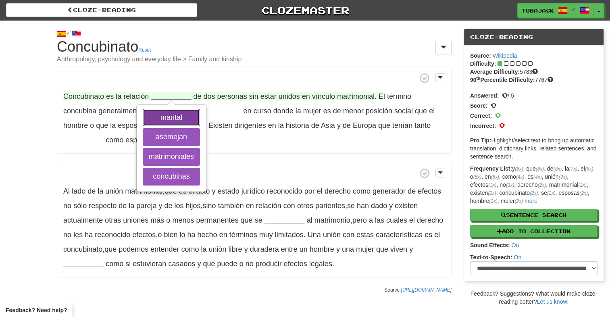
click at [168, 122] on button "marital" at bounding box center [171, 118] width 57 height 18
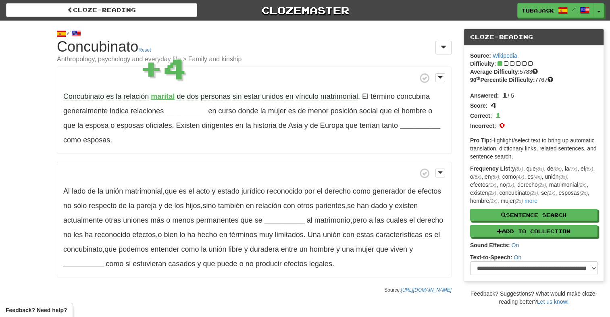
click at [296, 160] on div "Concubinato es la relación marital de dos personas sin estar unidos en vínculo …" at bounding box center [254, 171] width 395 height 211
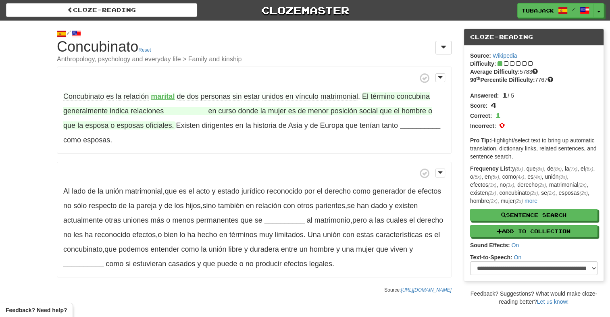
click at [183, 112] on strong "__________" at bounding box center [186, 111] width 40 height 8
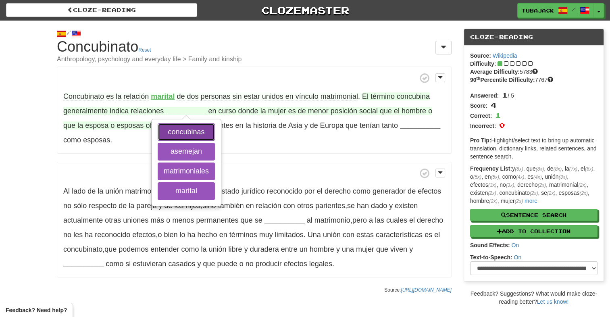
click at [186, 131] on button "concubinas" at bounding box center [186, 132] width 57 height 18
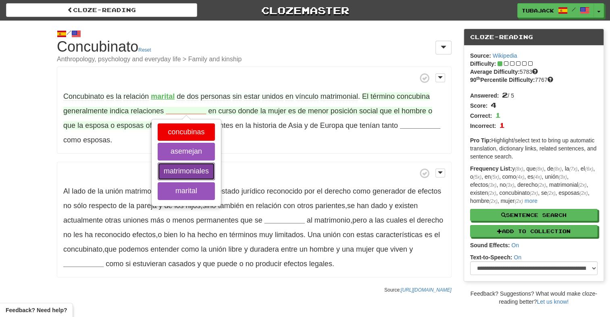
click at [197, 172] on button "matrimoniales" at bounding box center [186, 171] width 57 height 18
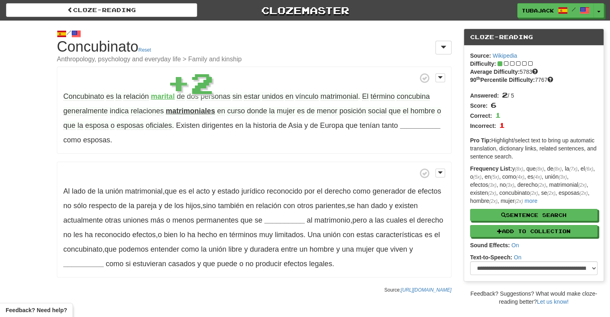
click at [276, 162] on p "Al lado de la unión matrimonial , que es el acto y estado jurídico reconocido p…" at bounding box center [254, 220] width 395 height 116
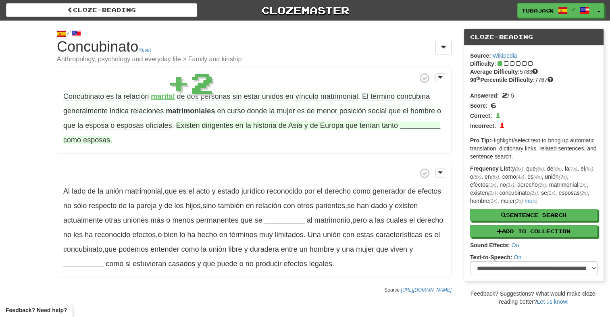
click at [417, 122] on strong "__________" at bounding box center [420, 125] width 40 height 8
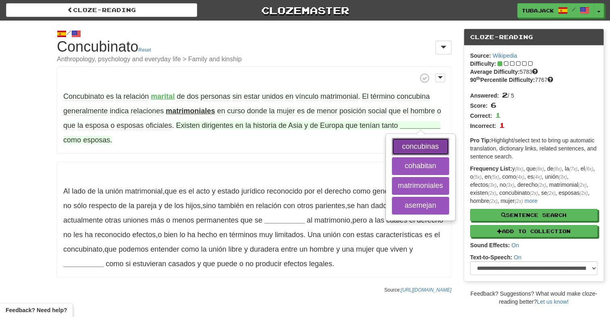
click at [413, 147] on button "concubinas" at bounding box center [420, 147] width 57 height 18
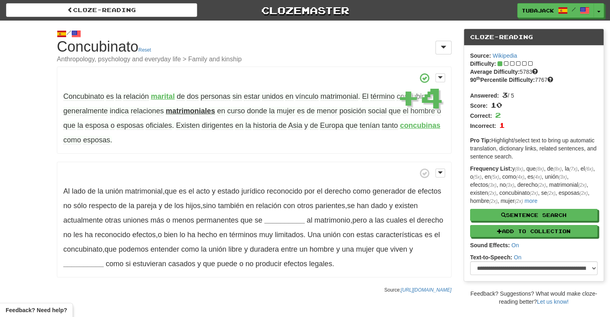
click at [276, 154] on div "Concubinato es la relación marital de dos personas sin estar unidos en vínculo …" at bounding box center [254, 171] width 395 height 211
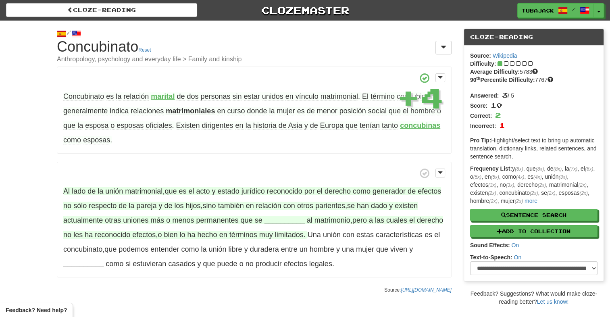
click at [285, 220] on strong "__________" at bounding box center [284, 220] width 40 height 8
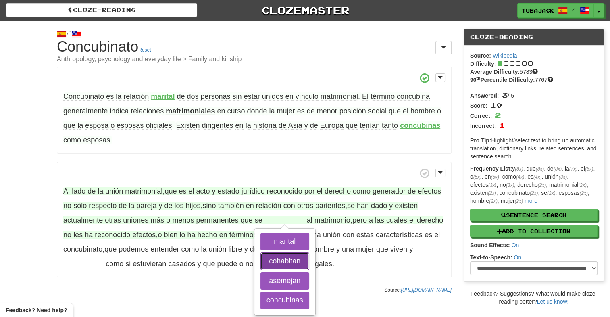
click at [286, 265] on button "cohabitan" at bounding box center [284, 261] width 49 height 18
click at [282, 280] on button "asemejan" at bounding box center [284, 281] width 49 height 18
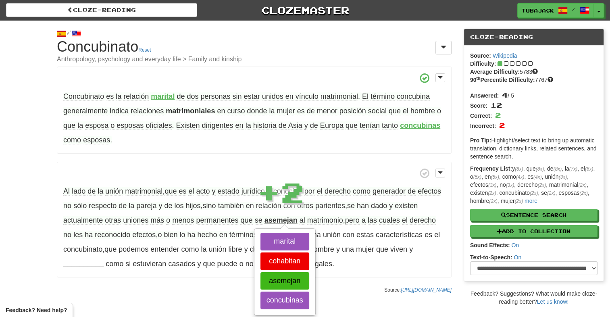
click at [205, 272] on p "Al lado de la unión matrimonial , que es el acto y estado jurídico reconocido p…" at bounding box center [254, 220] width 395 height 116
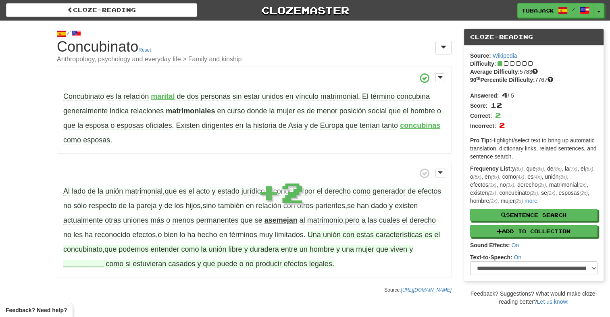
click at [88, 265] on strong "__________" at bounding box center [83, 264] width 40 height 8
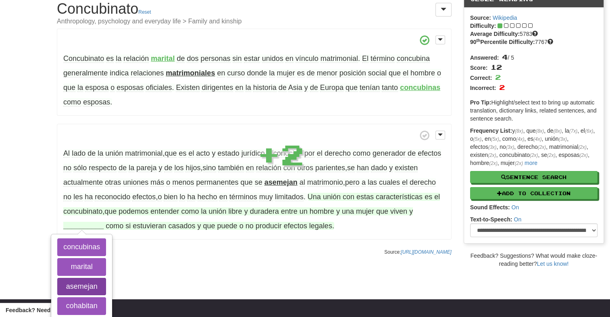
scroll to position [81, 0]
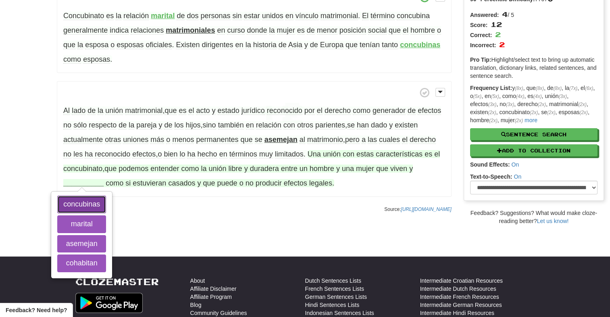
click at [84, 206] on button "concubinas" at bounding box center [81, 204] width 49 height 18
click at [98, 268] on button "cohabitan" at bounding box center [81, 263] width 49 height 18
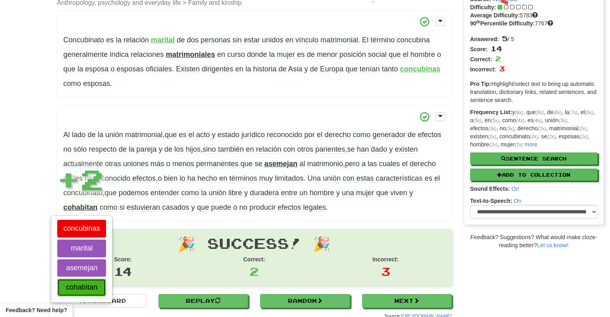
scroll to position [56, 0]
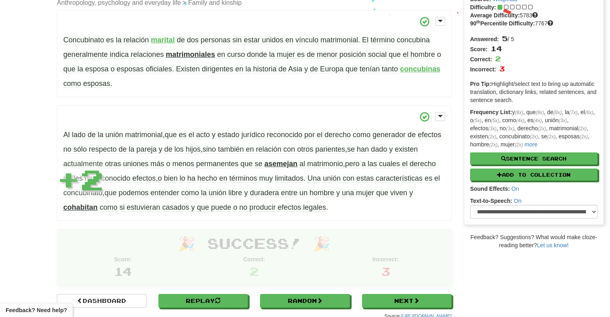
click at [180, 238] on h1 "🎉 Success! 🎉" at bounding box center [254, 243] width 382 height 16
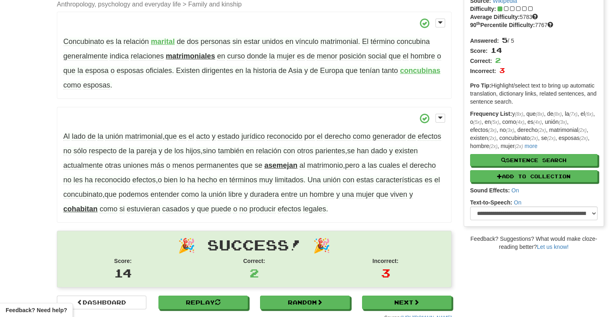
scroll to position [161, 0]
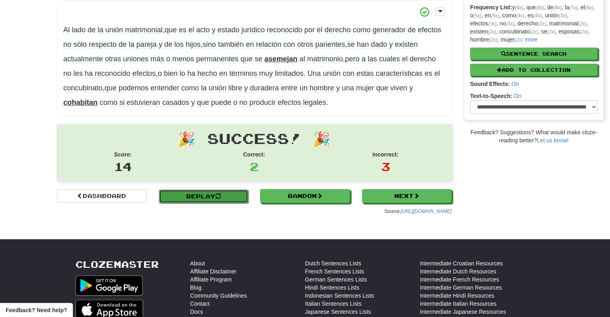
click at [221, 193] on span at bounding box center [218, 196] width 6 height 6
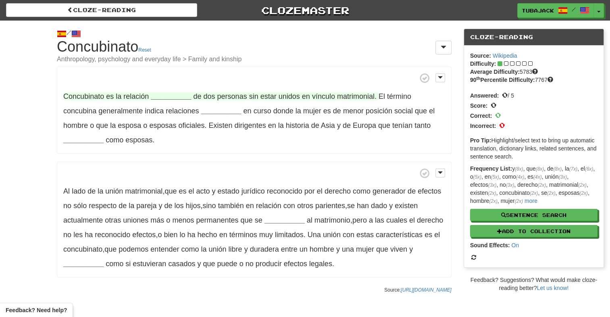
click at [173, 94] on strong "__________" at bounding box center [171, 96] width 40 height 8
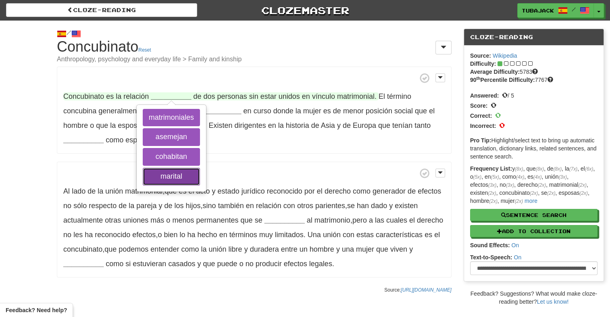
click at [179, 172] on button "marital" at bounding box center [171, 177] width 57 height 18
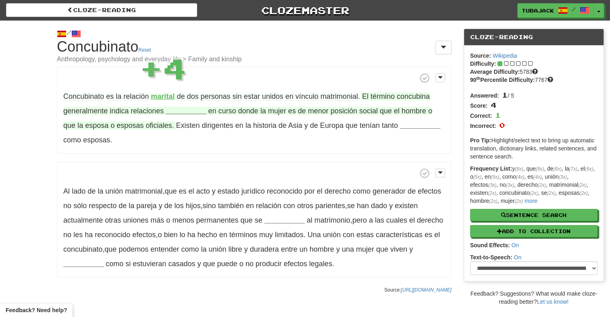
click at [179, 109] on strong "__________" at bounding box center [186, 111] width 40 height 8
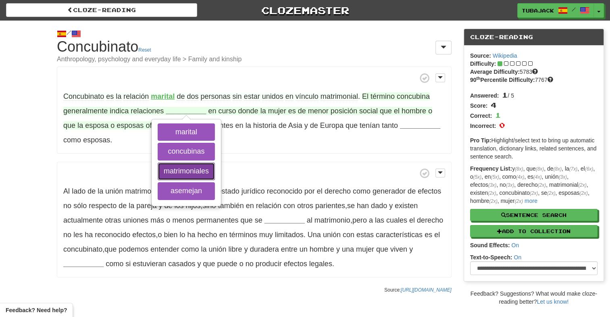
click at [190, 171] on button "matrimoniales" at bounding box center [186, 171] width 57 height 18
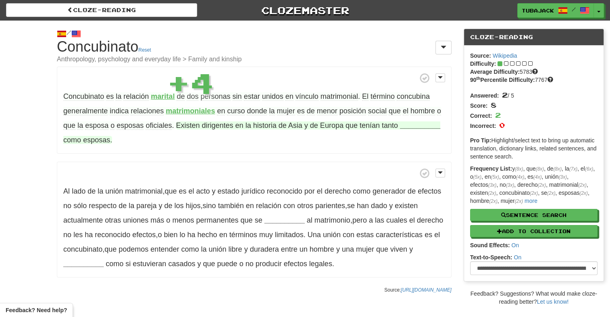
click at [428, 127] on strong "__________" at bounding box center [420, 125] width 40 height 8
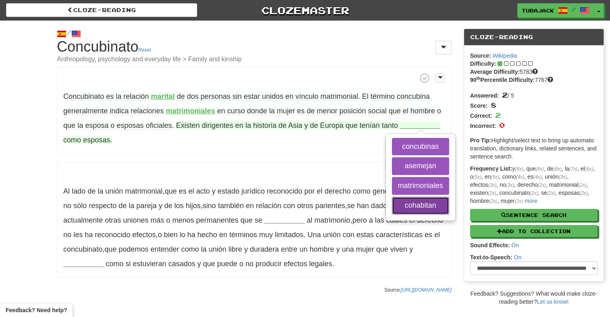
click at [407, 201] on button "cohabitan" at bounding box center [420, 206] width 57 height 18
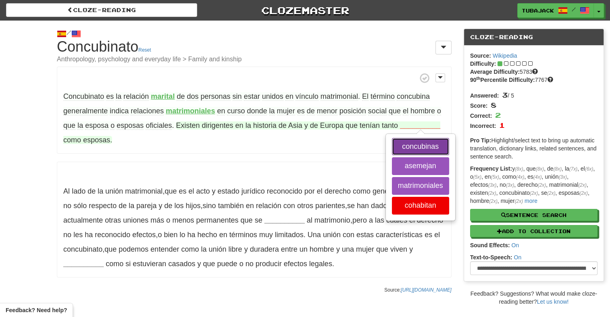
click at [397, 147] on button "concubinas" at bounding box center [420, 147] width 57 height 18
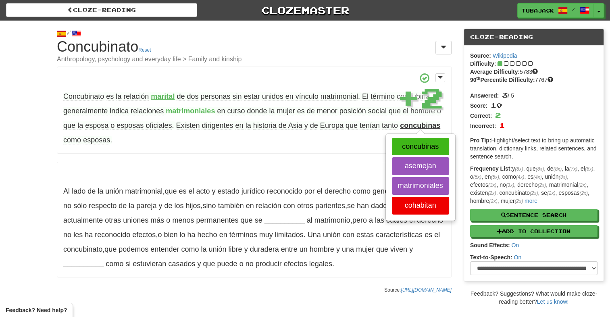
click at [303, 159] on div "Concubinato es la relación marital de dos personas sin estar unidos en vínculo …" at bounding box center [254, 171] width 395 height 211
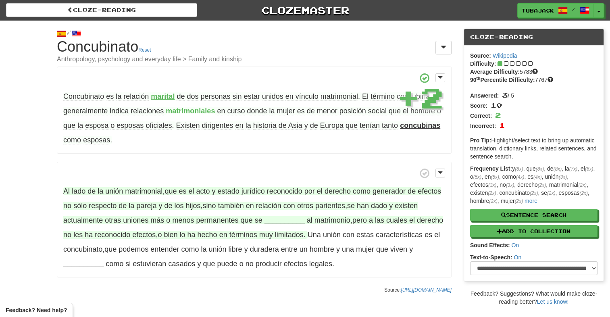
click at [284, 219] on strong "__________" at bounding box center [284, 220] width 40 height 8
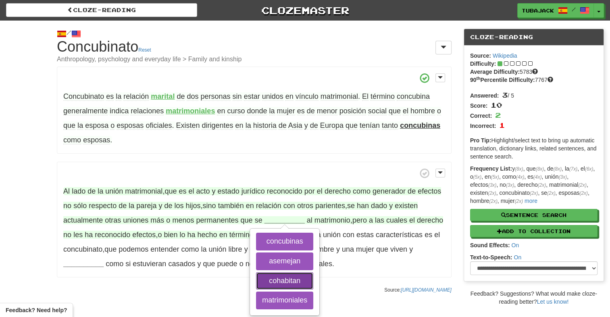
click at [297, 279] on button "cohabitan" at bounding box center [284, 281] width 57 height 18
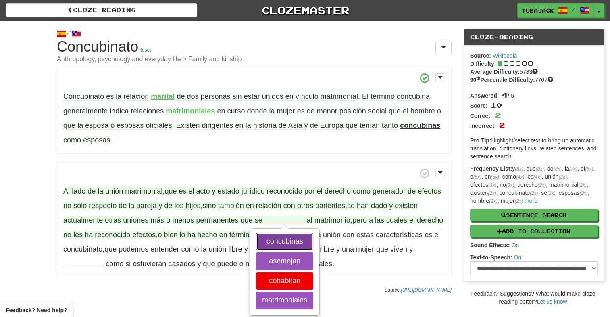
click at [279, 241] on button "concubinas" at bounding box center [284, 242] width 57 height 18
click at [285, 260] on button "asemejan" at bounding box center [284, 261] width 57 height 18
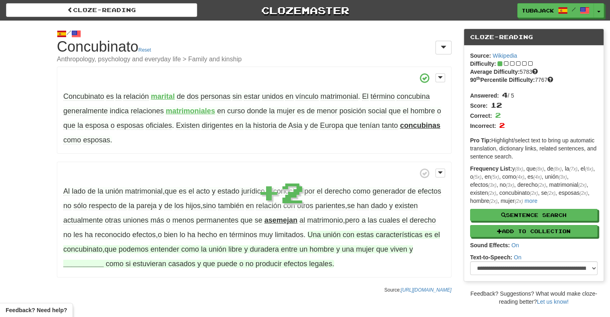
click at [93, 264] on strong "__________" at bounding box center [83, 264] width 40 height 8
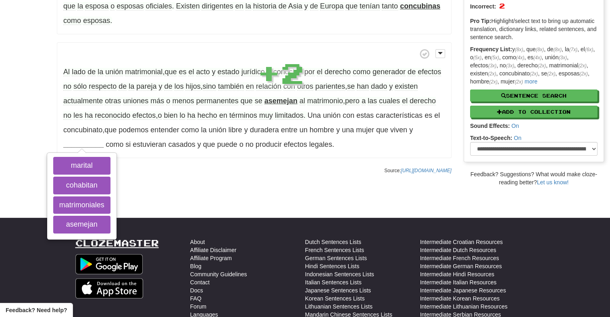
scroll to position [121, 0]
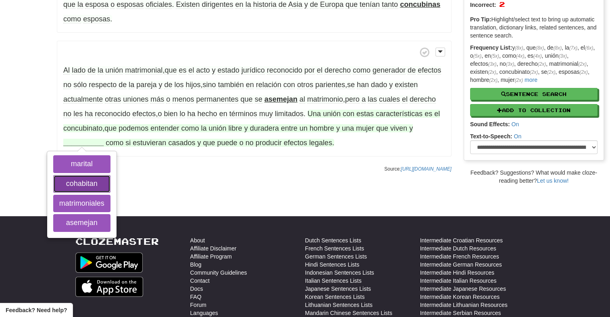
click at [82, 189] on button "cohabitan" at bounding box center [81, 184] width 57 height 18
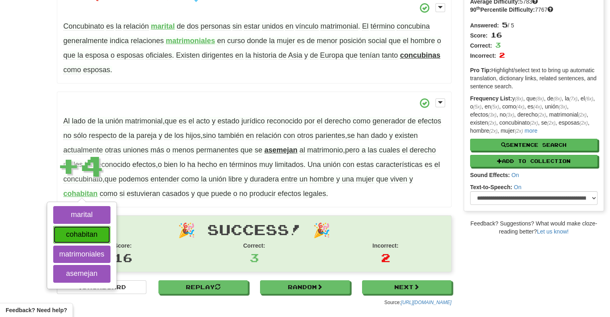
scroll to position [56, 0]
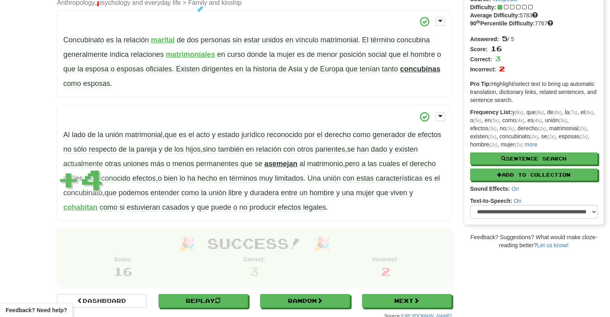
click at [224, 232] on div "🎉 Success! 🎉 Score: 16 Correct: 3 Incorrect: 2" at bounding box center [254, 257] width 394 height 56
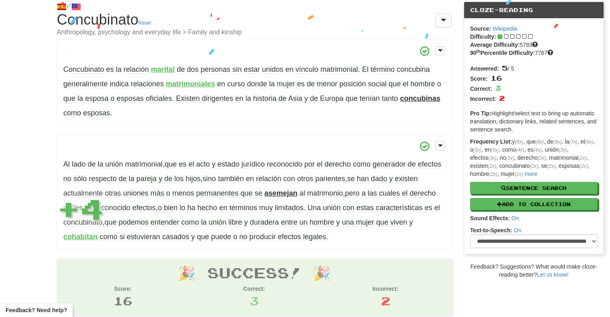
scroll to position [0, 0]
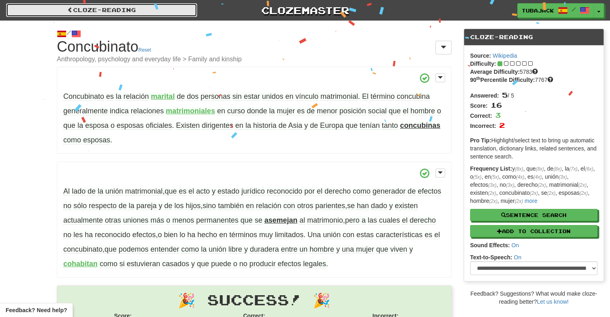
click at [110, 10] on link "Cloze-Reading" at bounding box center [101, 10] width 191 height 14
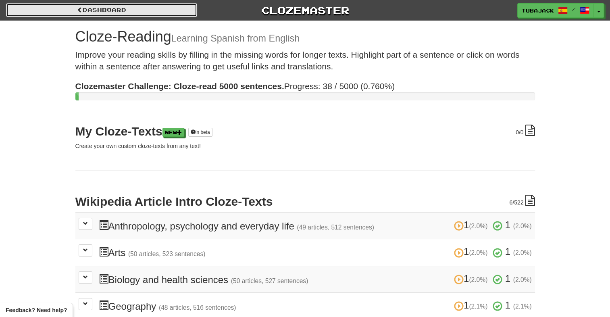
click at [107, 15] on link "Dashboard" at bounding box center [101, 10] width 191 height 14
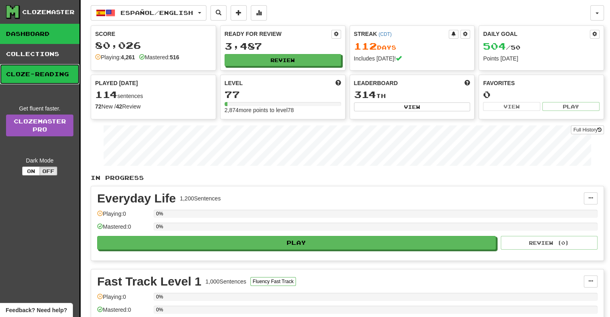
click at [46, 66] on link "Cloze-Reading" at bounding box center [39, 74] width 79 height 20
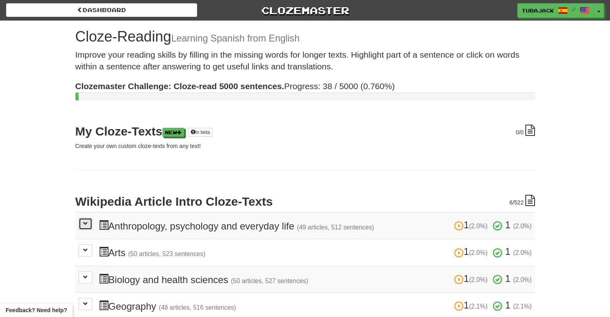
click at [85, 222] on span at bounding box center [85, 223] width 5 height 5
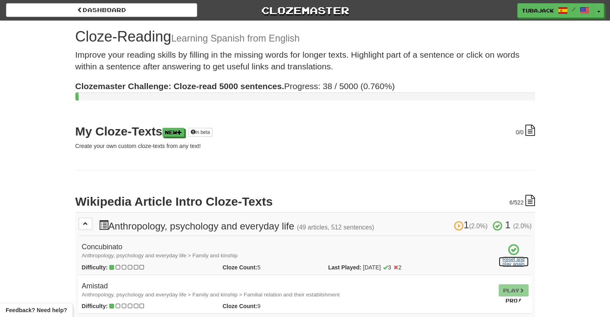
click at [512, 261] on link "Reset and play again" at bounding box center [513, 262] width 30 height 10
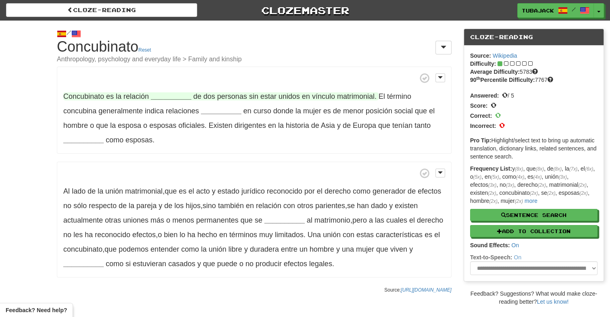
click at [177, 99] on strong "__________" at bounding box center [171, 96] width 40 height 8
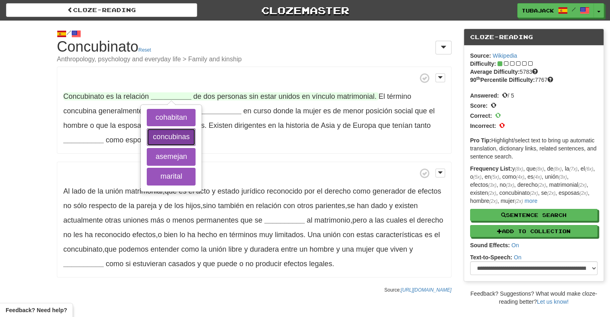
click at [177, 130] on button "concubinas" at bounding box center [171, 137] width 49 height 18
click at [173, 116] on button "cohabitan" at bounding box center [171, 118] width 49 height 18
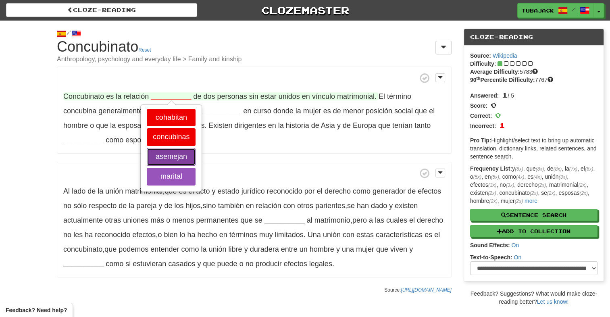
click at [176, 154] on button "asemejan" at bounding box center [171, 157] width 49 height 18
click at [179, 170] on button "marital" at bounding box center [171, 177] width 49 height 18
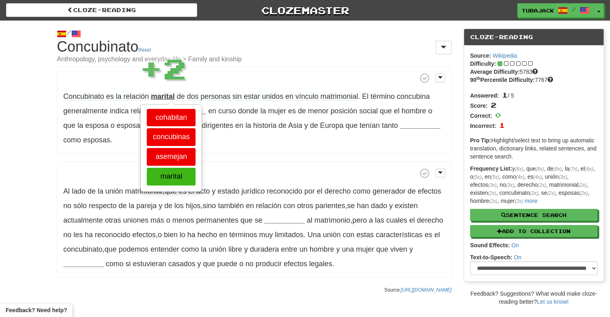
click at [229, 157] on div "Concubinato es la relación marital cohabitan concubinas asemejan marital de dos…" at bounding box center [254, 171] width 395 height 211
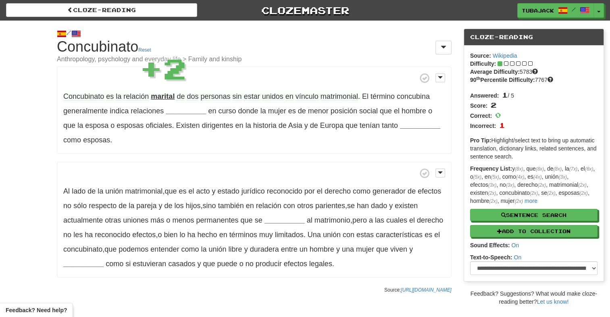
click at [183, 106] on p "Concubinato es la relación marital de dos personas sin estar unidos en vínculo …" at bounding box center [254, 109] width 395 height 87
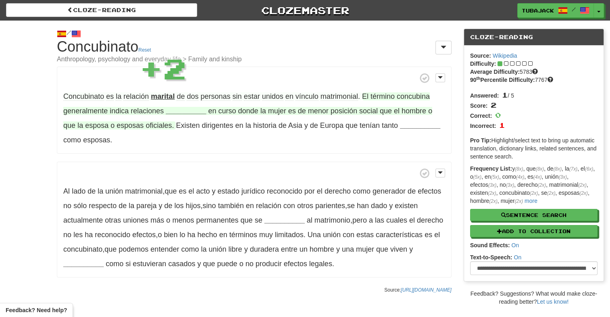
click at [184, 110] on strong "__________" at bounding box center [186, 111] width 40 height 8
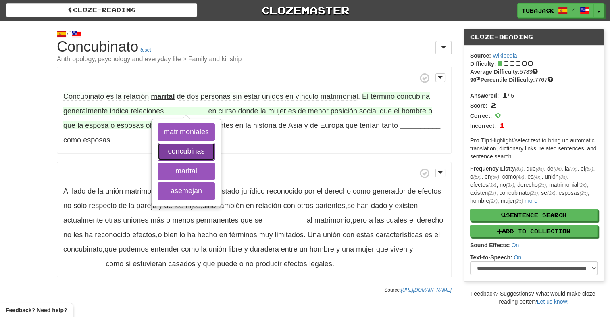
click at [191, 151] on button "concubinas" at bounding box center [186, 152] width 57 height 18
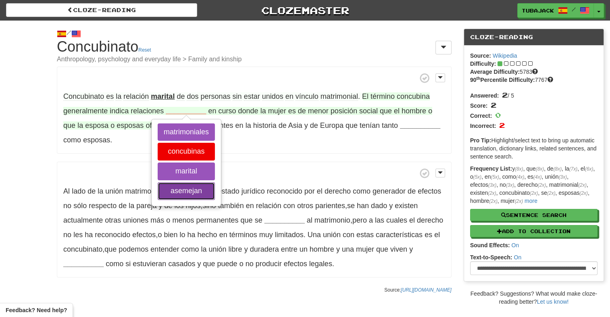
click at [191, 185] on button "asemejan" at bounding box center [186, 191] width 57 height 18
click at [190, 168] on button "marital" at bounding box center [186, 171] width 57 height 18
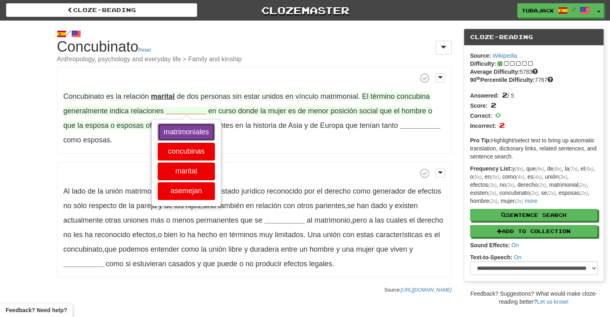
click at [189, 131] on button "matrimoniales" at bounding box center [186, 132] width 57 height 18
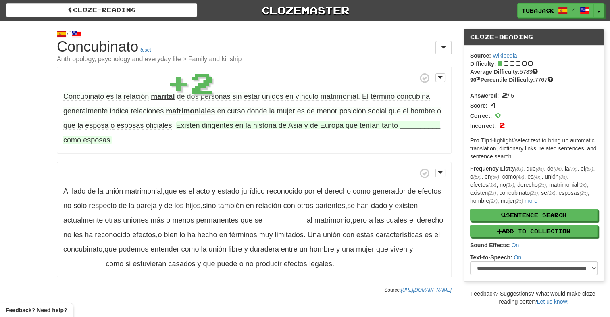
click at [424, 123] on strong "__________" at bounding box center [420, 125] width 40 height 8
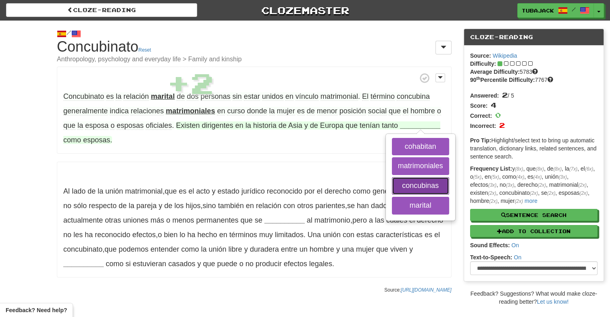
click at [419, 179] on button "concubinas" at bounding box center [420, 186] width 57 height 18
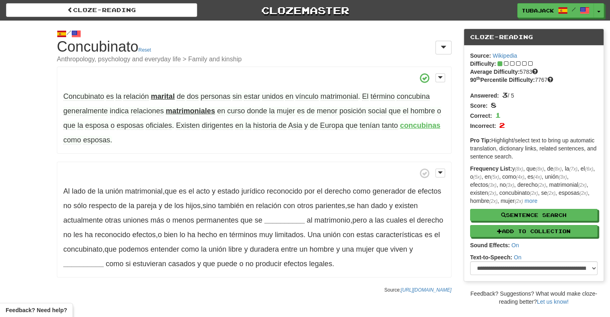
drag, startPoint x: 263, startPoint y: 165, endPoint x: 216, endPoint y: 175, distance: 47.7
click at [262, 165] on p "Al lado de la unión matrimonial , que es el acto y estado jurídico reconocido p…" at bounding box center [254, 220] width 395 height 116
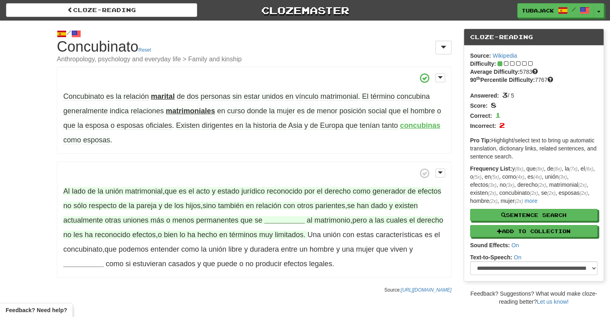
click at [291, 220] on strong "__________" at bounding box center [284, 220] width 40 height 8
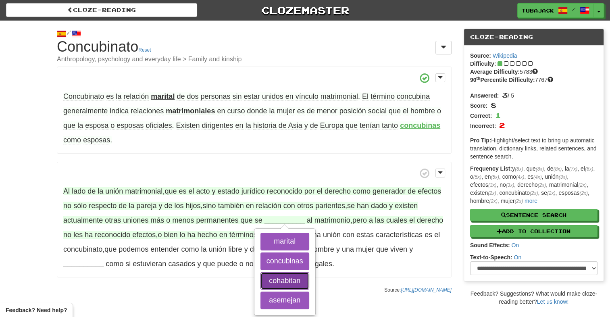
click at [287, 280] on button "cohabitan" at bounding box center [284, 281] width 49 height 18
click at [285, 299] on button "asemejan" at bounding box center [284, 300] width 49 height 18
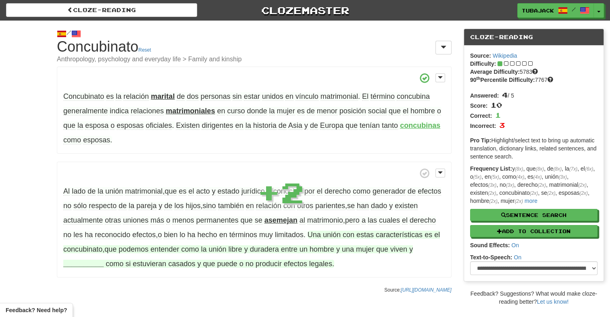
click at [92, 264] on strong "__________" at bounding box center [83, 264] width 40 height 8
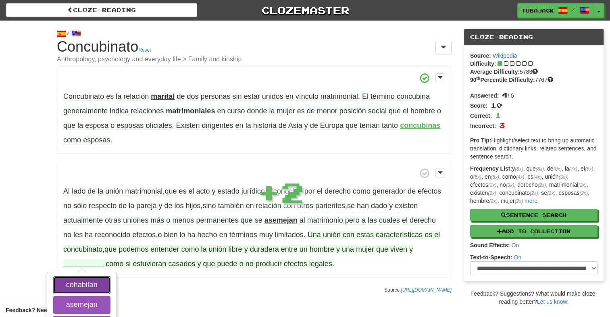
click at [93, 281] on button "cohabitan" at bounding box center [81, 285] width 57 height 18
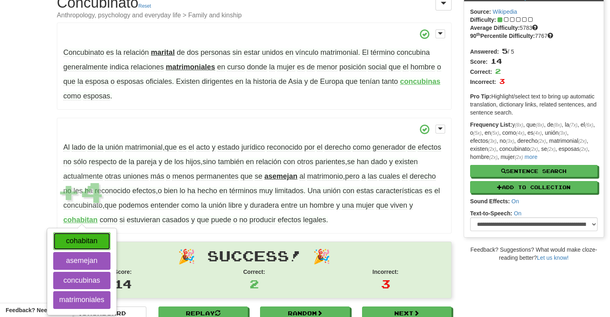
scroll to position [56, 0]
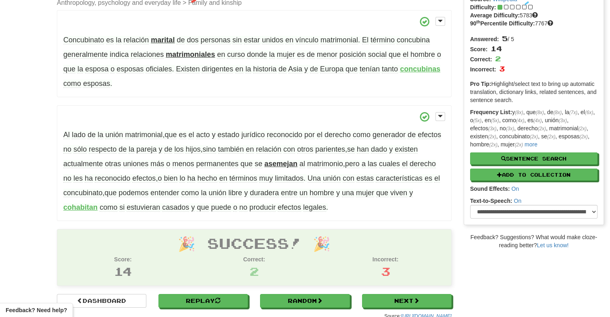
click at [208, 214] on p "Al lado de la unión matrimonial , que es el acto y estado jurídico reconocido p…" at bounding box center [254, 163] width 395 height 116
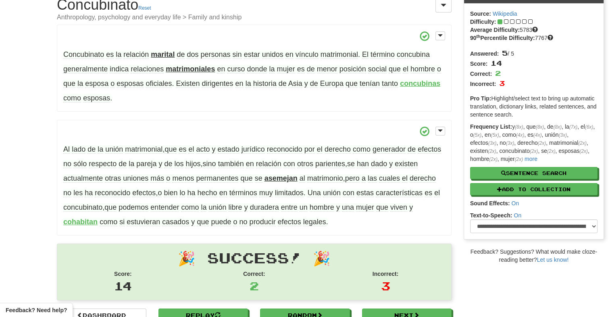
scroll to position [121, 0]
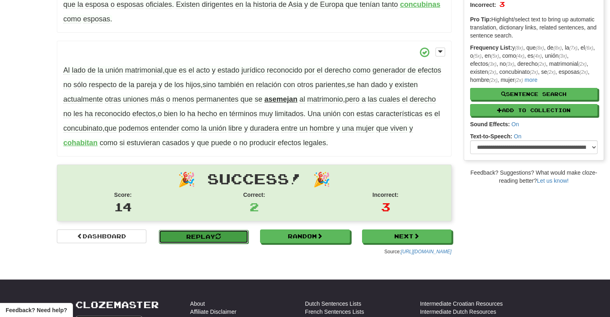
click at [193, 233] on link "Replay" at bounding box center [203, 237] width 89 height 14
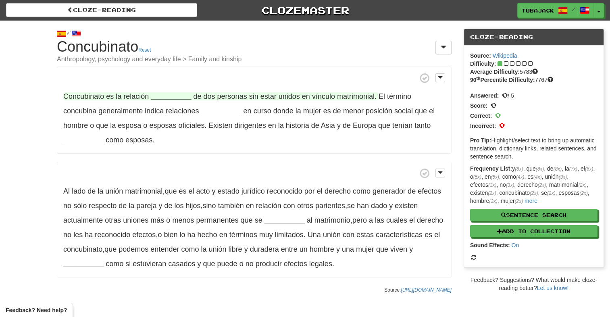
click at [172, 96] on strong "__________" at bounding box center [171, 96] width 40 height 8
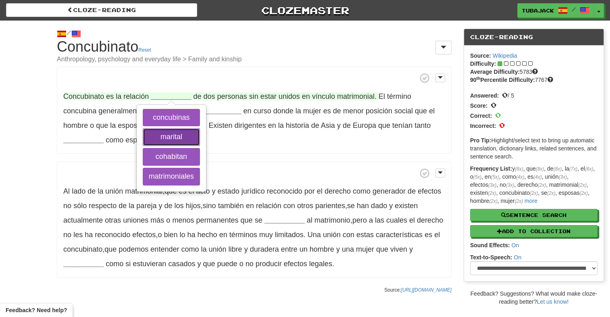
click at [171, 139] on button "marital" at bounding box center [171, 137] width 57 height 18
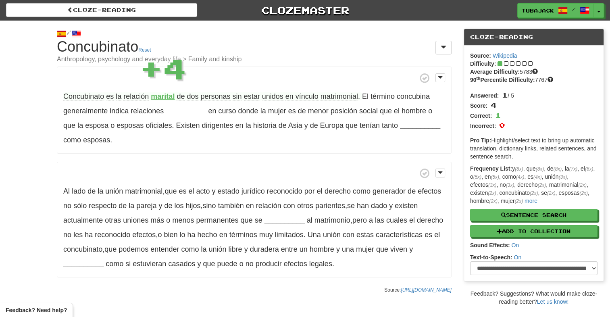
click at [334, 147] on p "Concubinato es la relación marital concubinas marital cohabitan matrimoniales d…" at bounding box center [254, 109] width 395 height 87
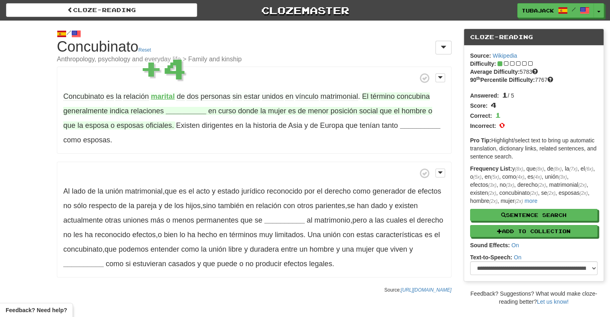
click at [181, 110] on strong "__________" at bounding box center [186, 111] width 40 height 8
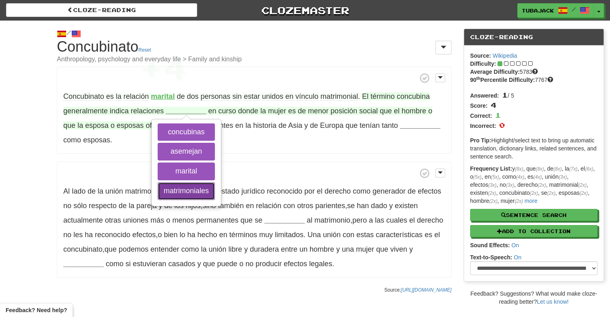
click at [195, 192] on button "matrimoniales" at bounding box center [186, 191] width 57 height 18
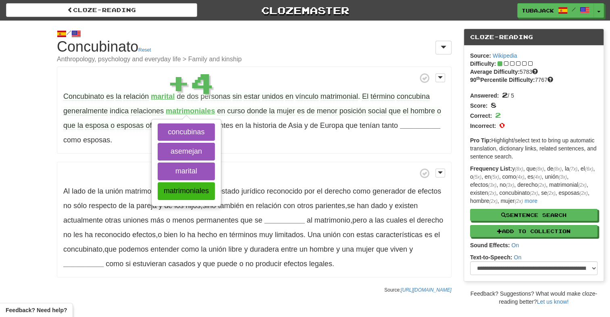
click at [276, 159] on div "Concubinato es la relación marital de dos personas sin estar unidos en vínculo …" at bounding box center [254, 171] width 395 height 211
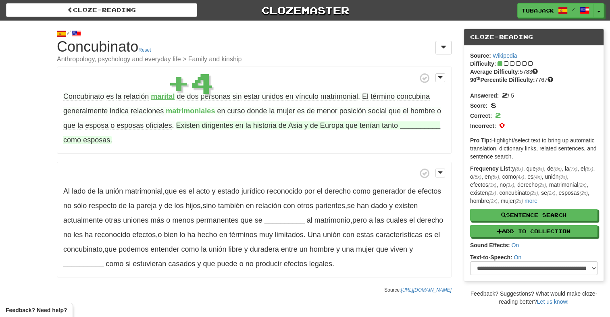
click at [413, 125] on strong "__________" at bounding box center [420, 125] width 40 height 8
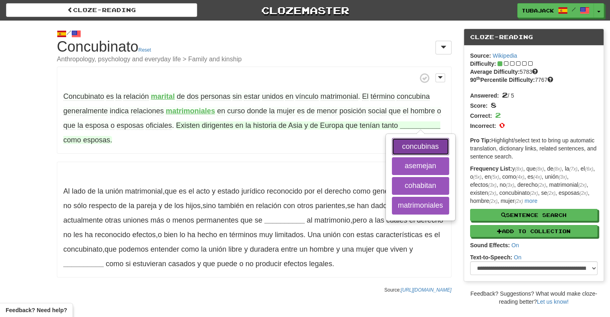
click at [412, 144] on button "concubinas" at bounding box center [420, 147] width 57 height 18
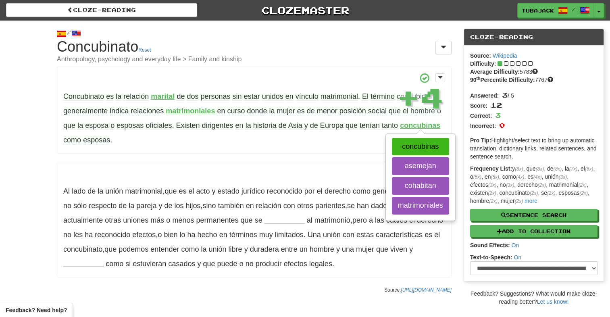
click at [303, 161] on div "Concubinato es la relación marital de dos personas sin estar unidos en vínculo …" at bounding box center [254, 171] width 395 height 211
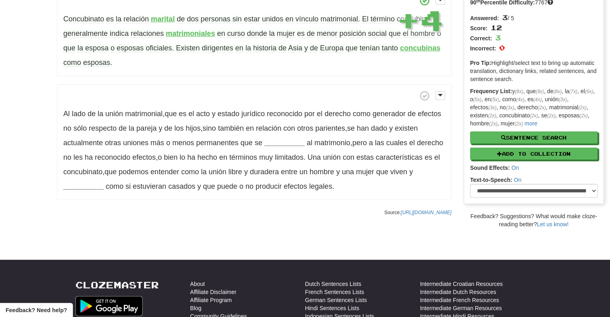
scroll to position [81, 0]
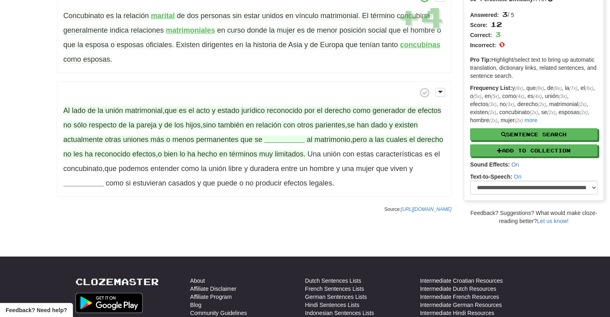
click at [282, 140] on strong "__________" at bounding box center [284, 139] width 40 height 8
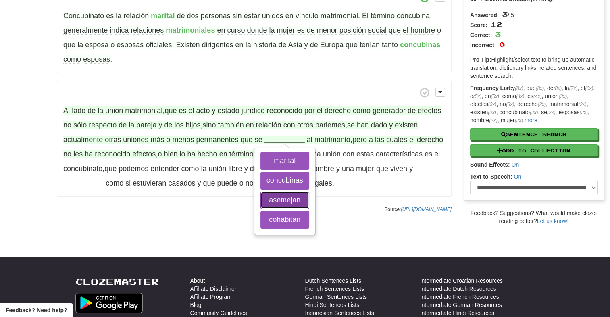
click at [285, 197] on button "asemejan" at bounding box center [284, 200] width 49 height 18
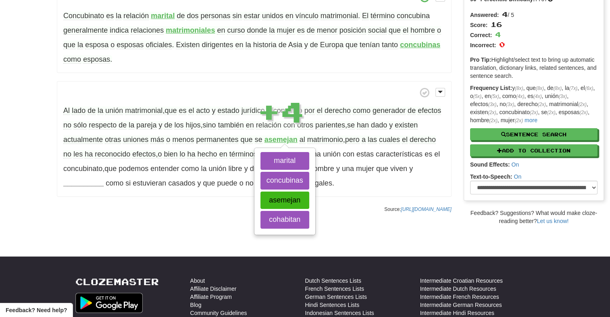
click at [155, 210] on p "Source: [URL][DOMAIN_NAME]" at bounding box center [254, 209] width 395 height 8
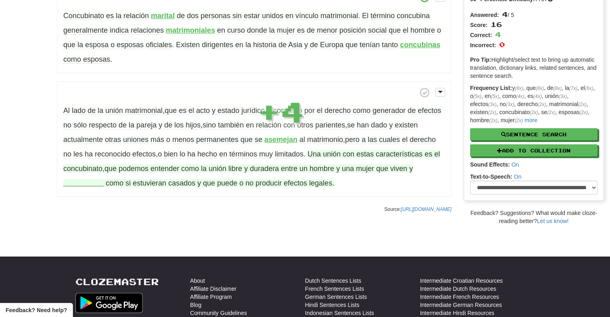
click at [91, 184] on strong "__________" at bounding box center [83, 183] width 40 height 8
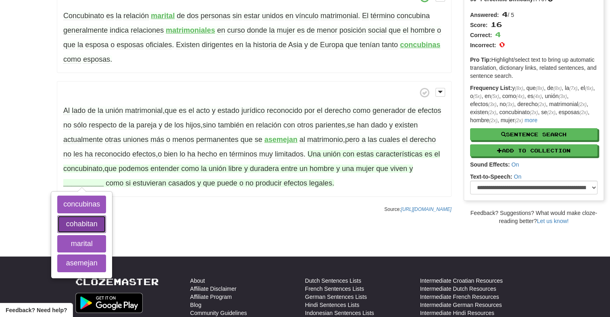
click at [90, 220] on button "cohabitan" at bounding box center [81, 224] width 49 height 18
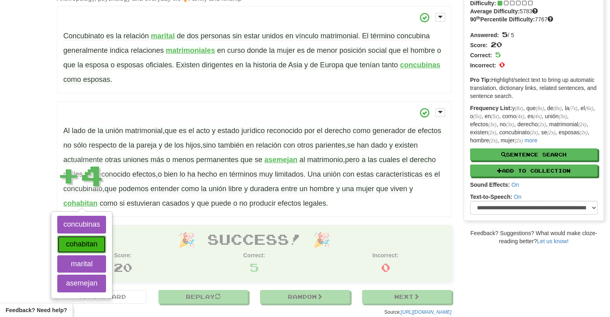
scroll to position [56, 0]
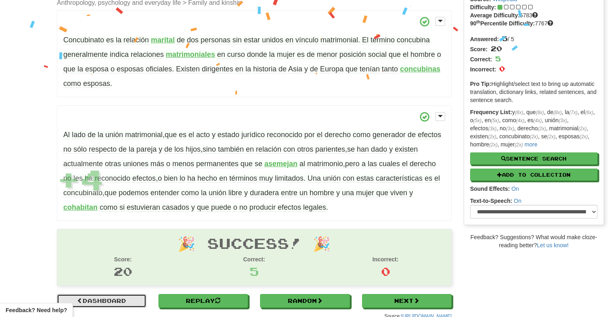
click at [124, 300] on link "Dashboard" at bounding box center [101, 301] width 89 height 14
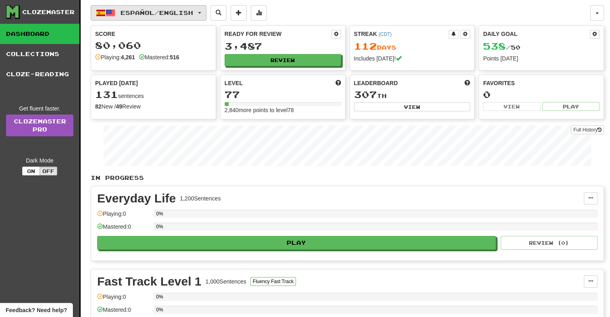
click at [200, 14] on button "Español / English" at bounding box center [149, 12] width 116 height 15
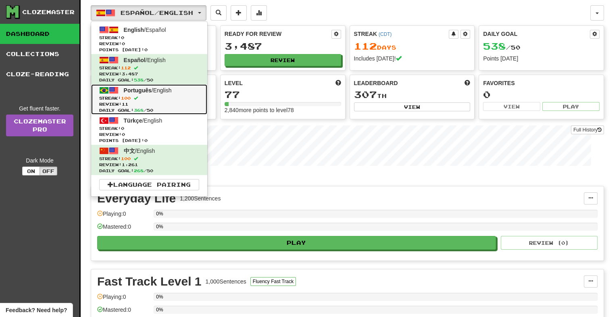
click at [148, 99] on span "Streak: 100" at bounding box center [149, 98] width 100 height 6
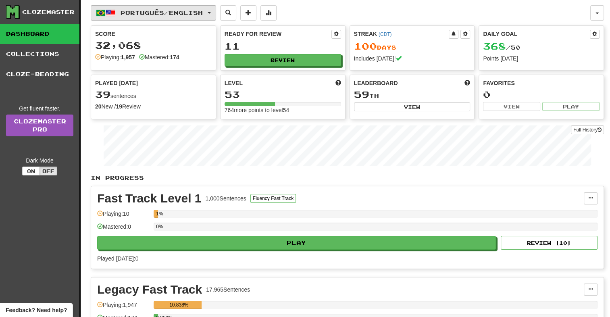
click at [200, 12] on span "Português / English" at bounding box center [161, 12] width 82 height 7
click at [207, 16] on button "Português / English" at bounding box center [153, 12] width 125 height 15
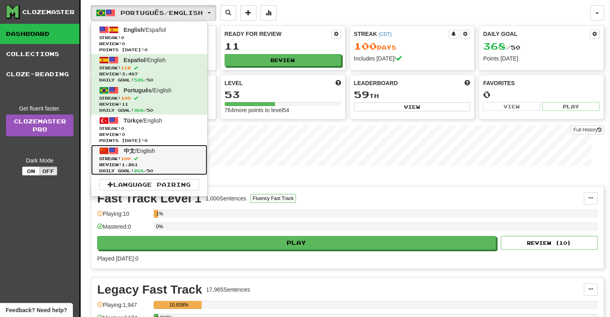
click at [138, 156] on span at bounding box center [136, 158] width 4 height 4
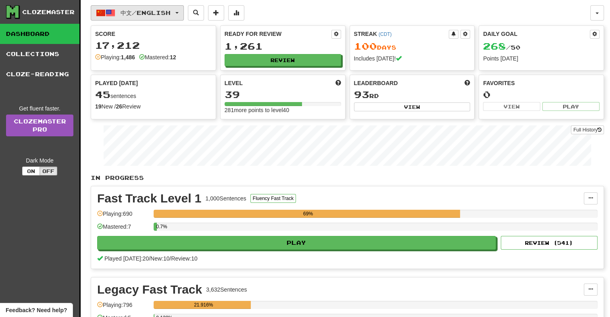
click at [162, 9] on span "中文 / English" at bounding box center [145, 12] width 50 height 7
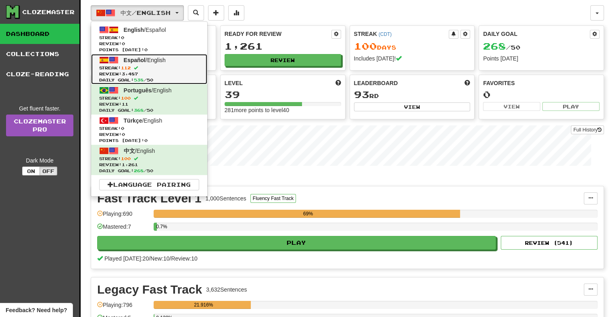
click at [150, 70] on span "Streak: 112" at bounding box center [149, 68] width 100 height 6
